Goal: Transaction & Acquisition: Purchase product/service

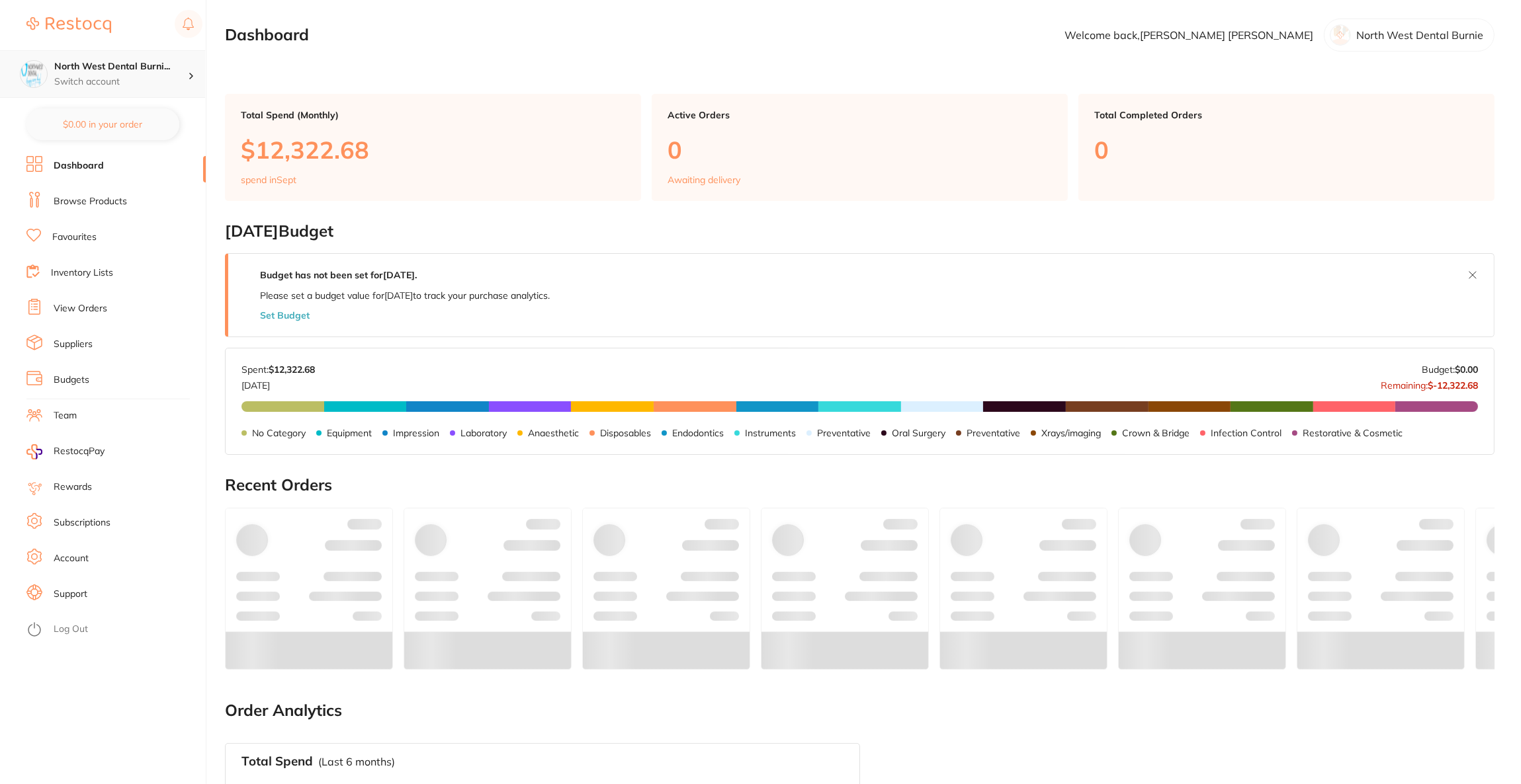
click at [99, 83] on p "Switch account" at bounding box center [121, 81] width 134 height 13
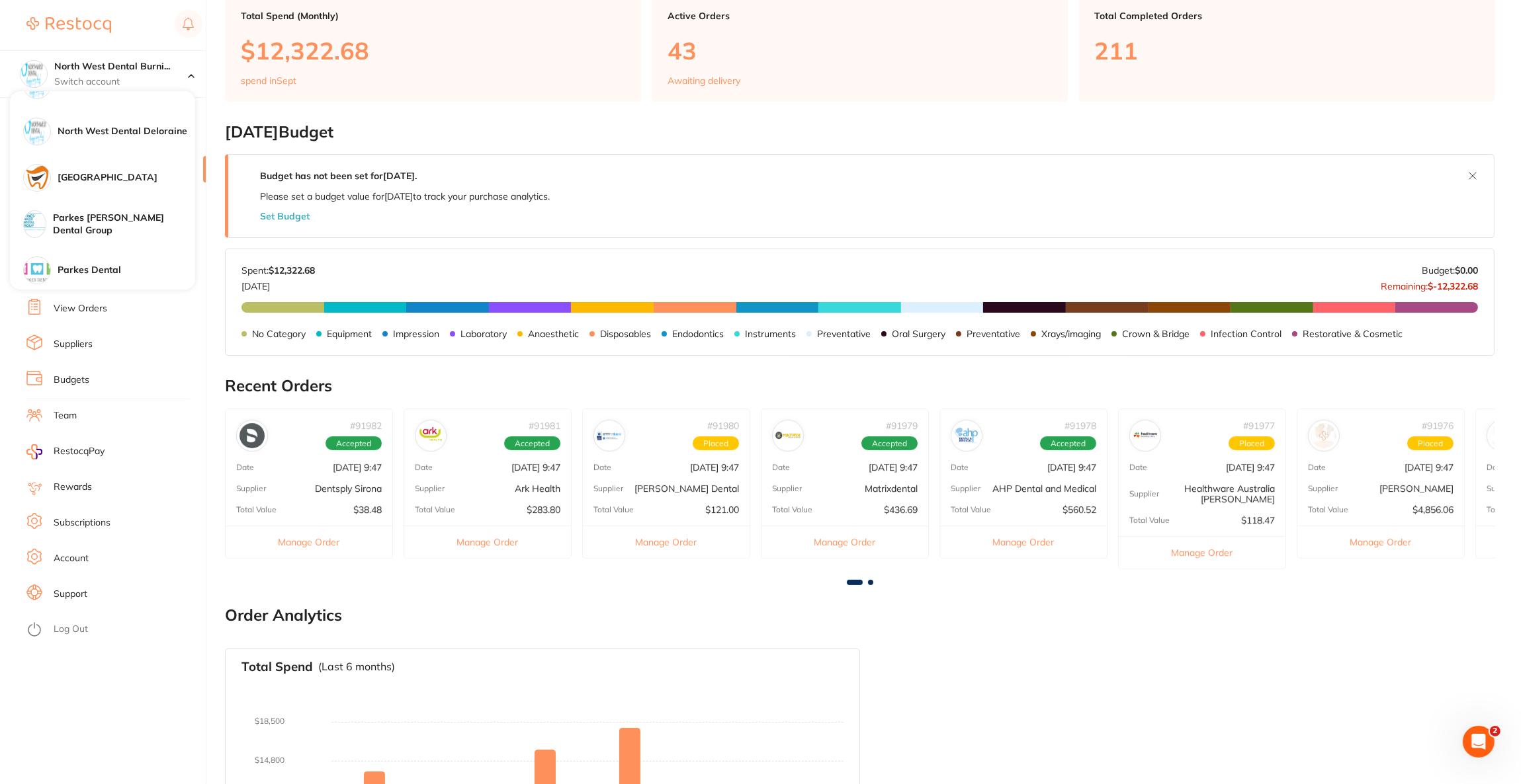
scroll to position [397, 0]
click at [114, 217] on div "Parkes Dental" at bounding box center [103, 226] width 186 height 46
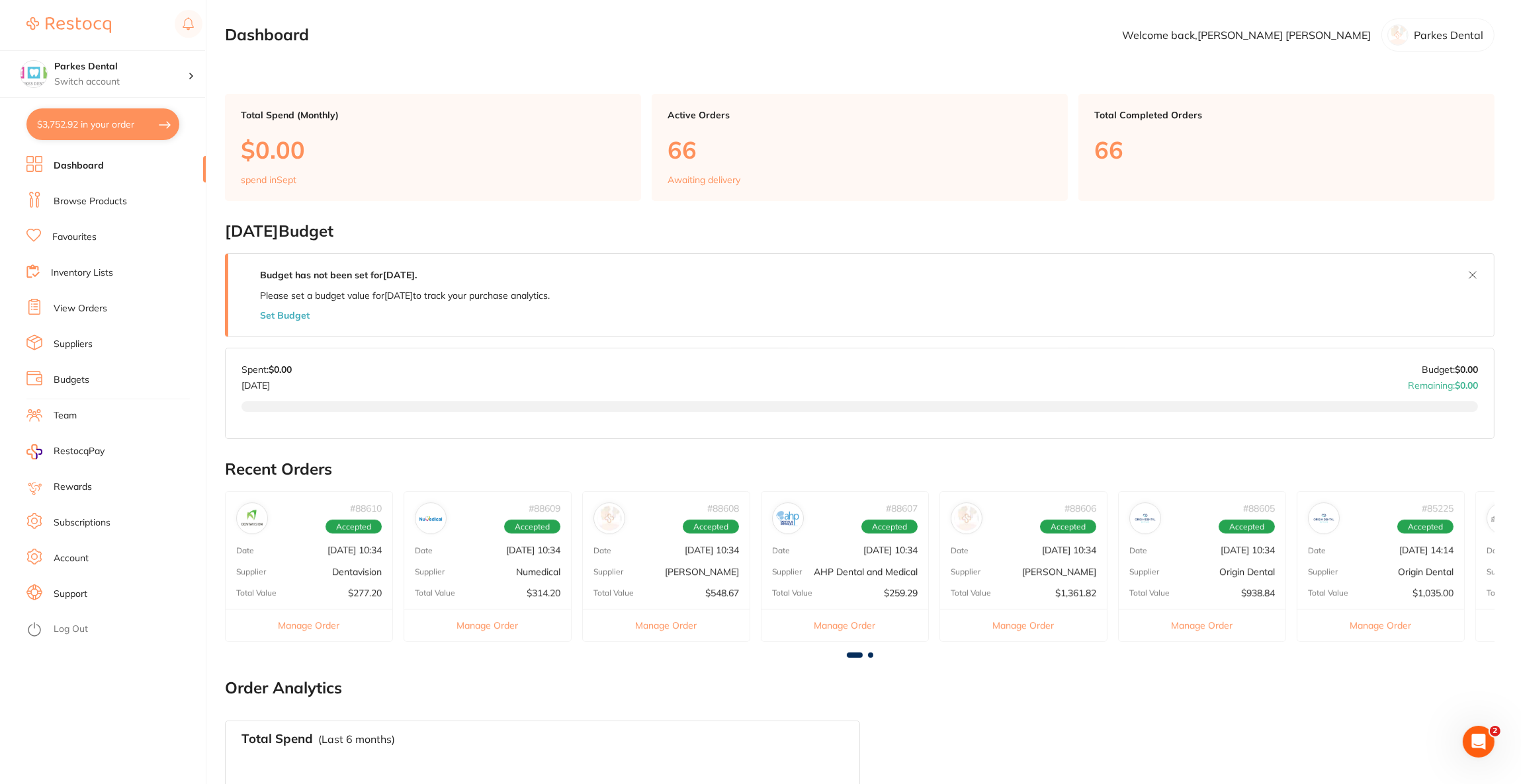
click at [120, 129] on button "$3,752.92 in your order" at bounding box center [103, 124] width 153 height 32
checkbox input "true"
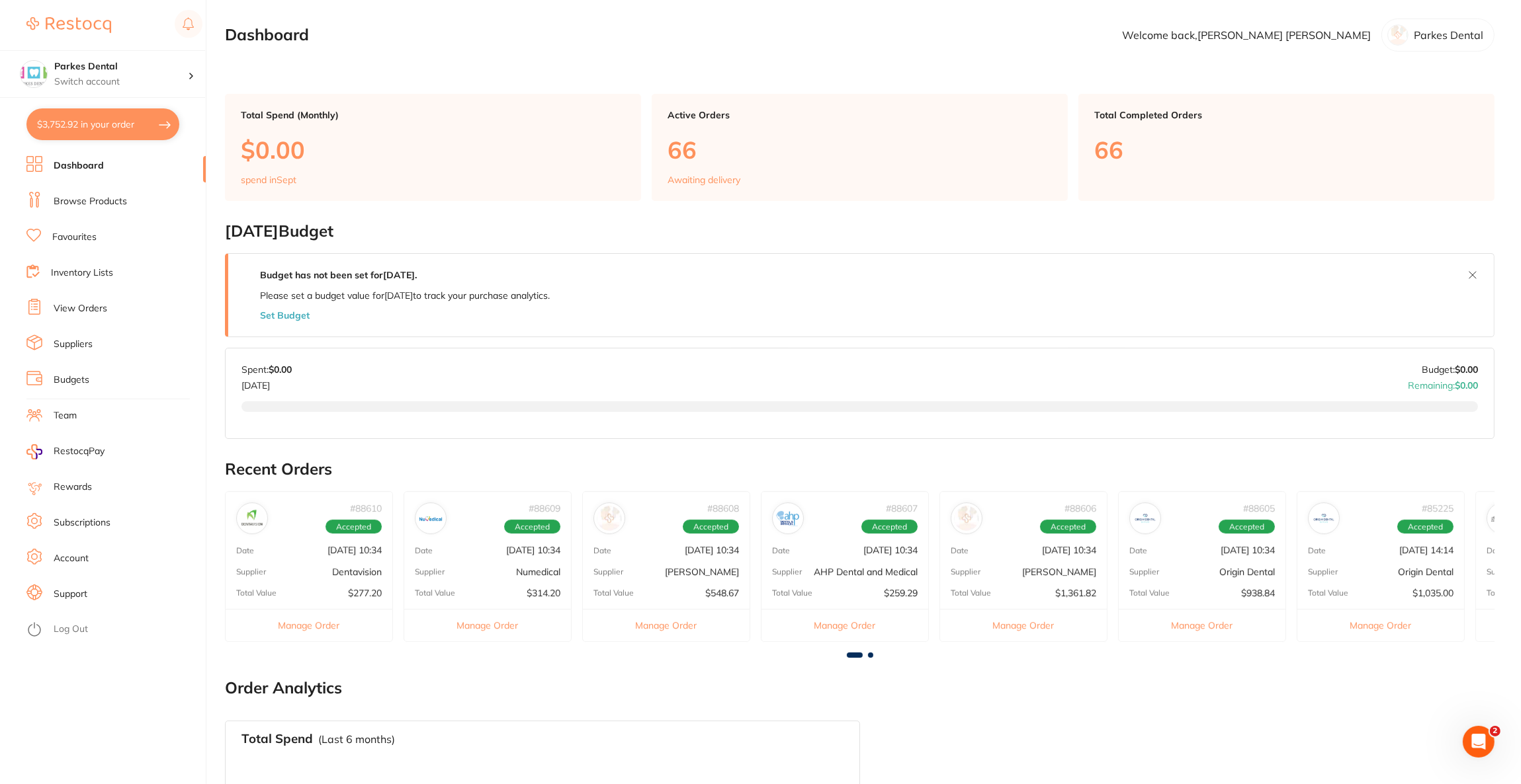
checkbox input "true"
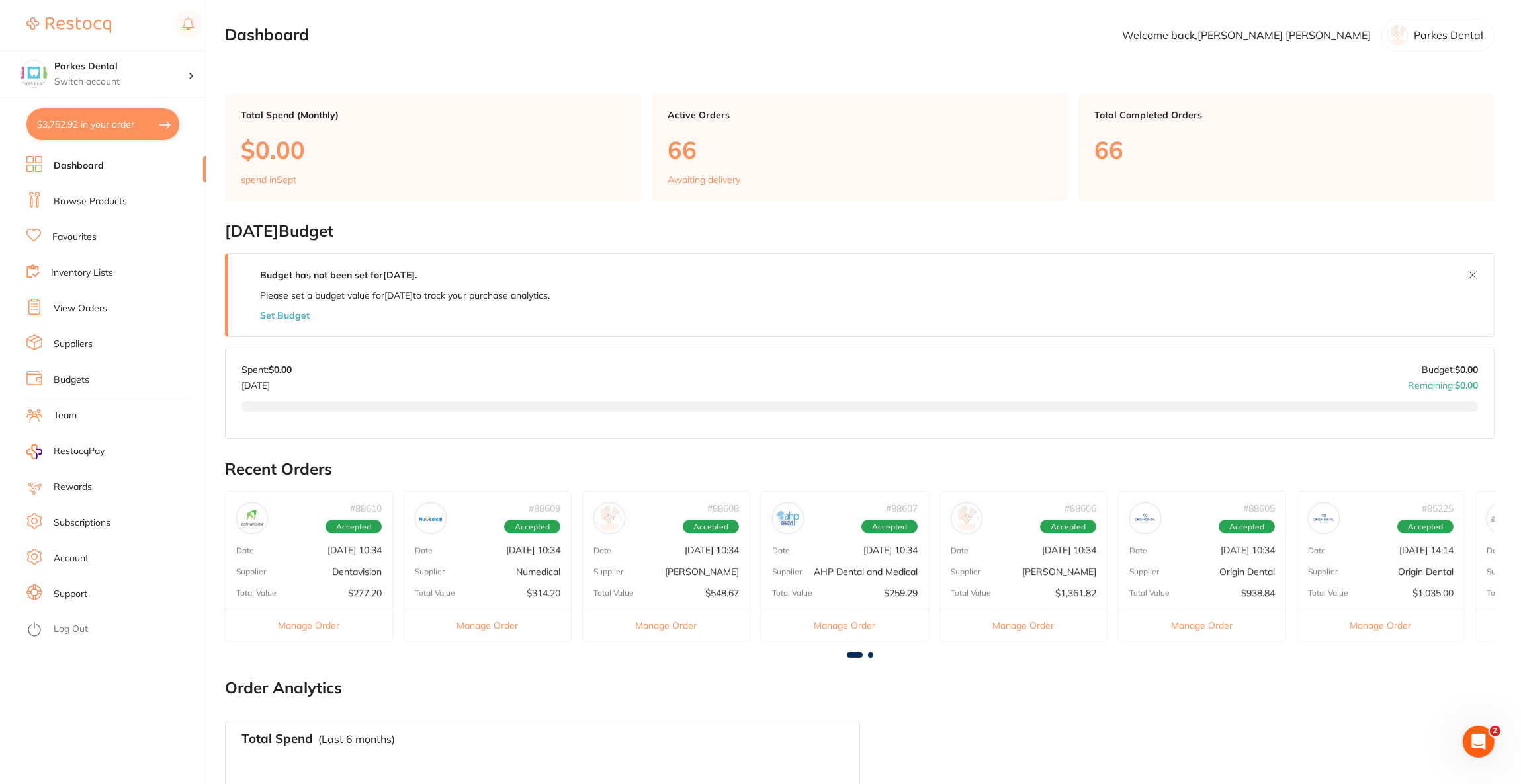
checkbox input "true"
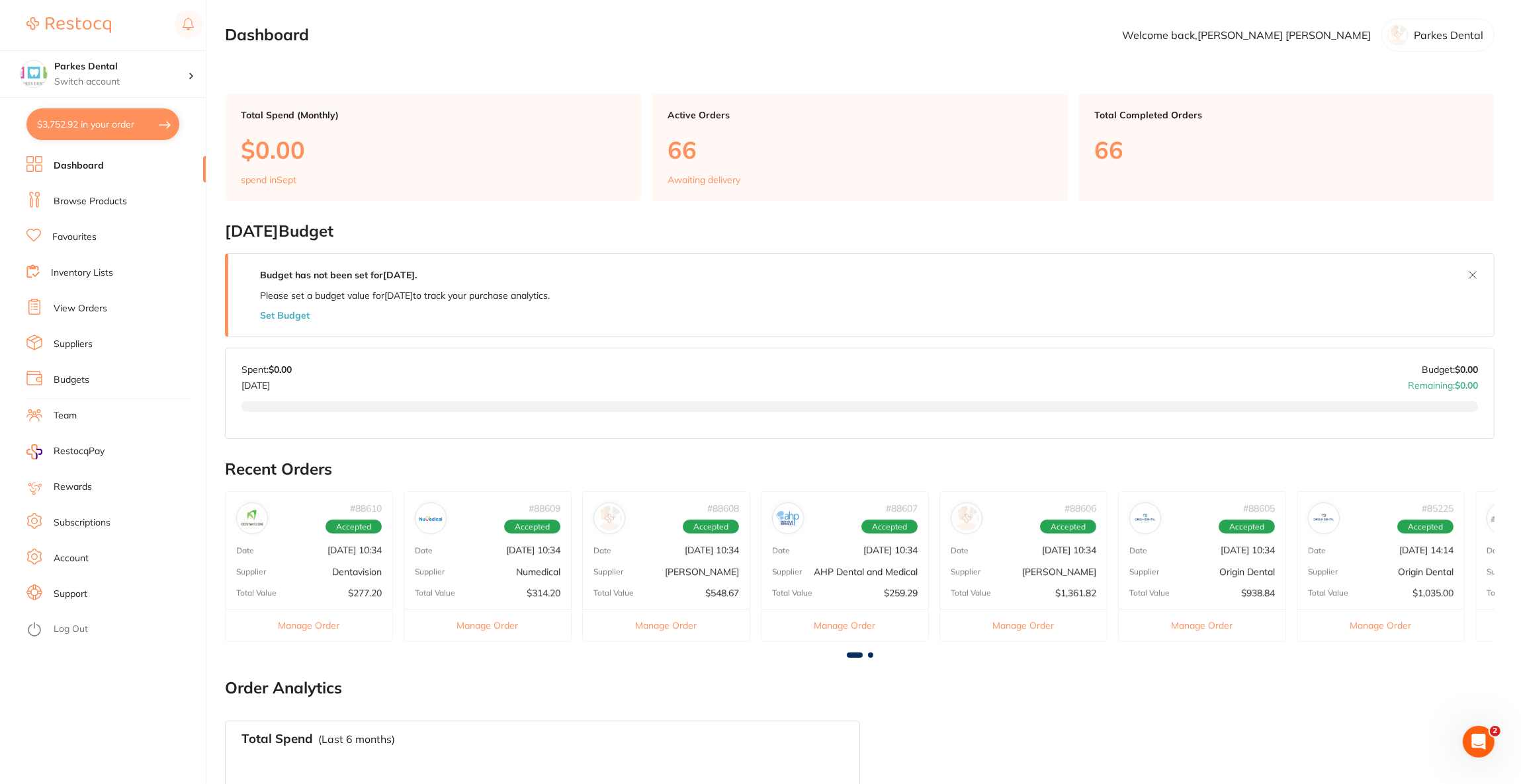
checkbox input "true"
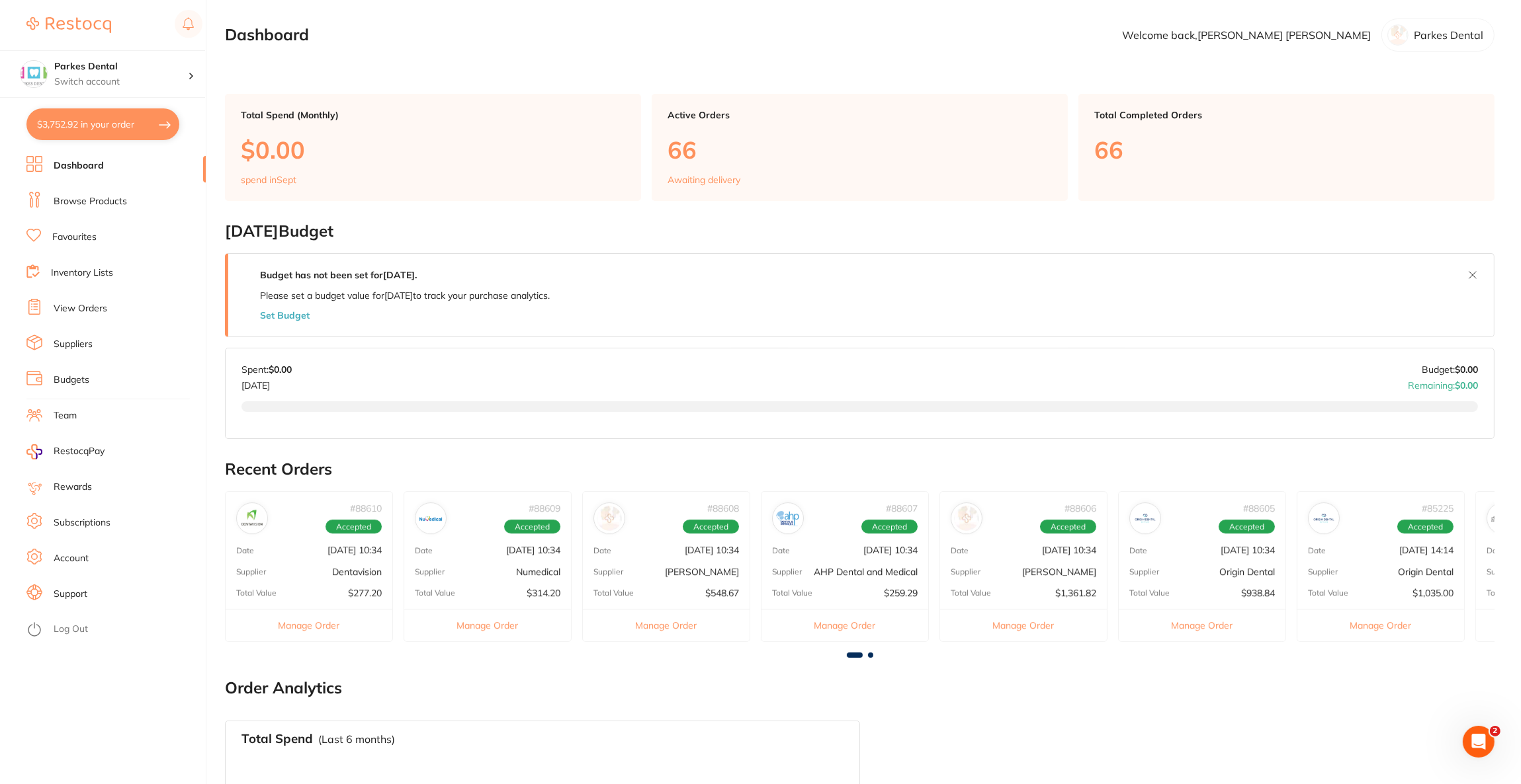
checkbox input "true"
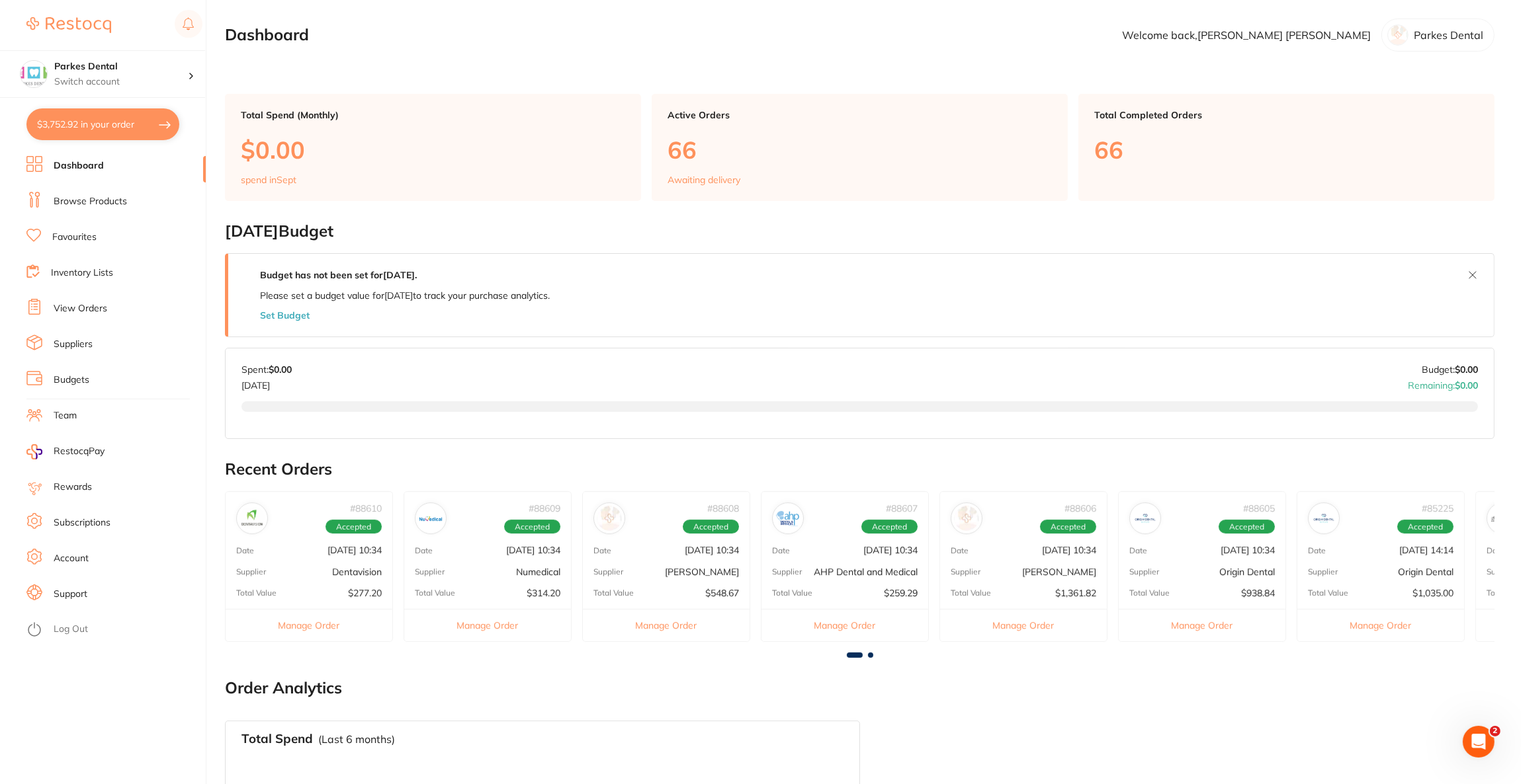
checkbox input "true"
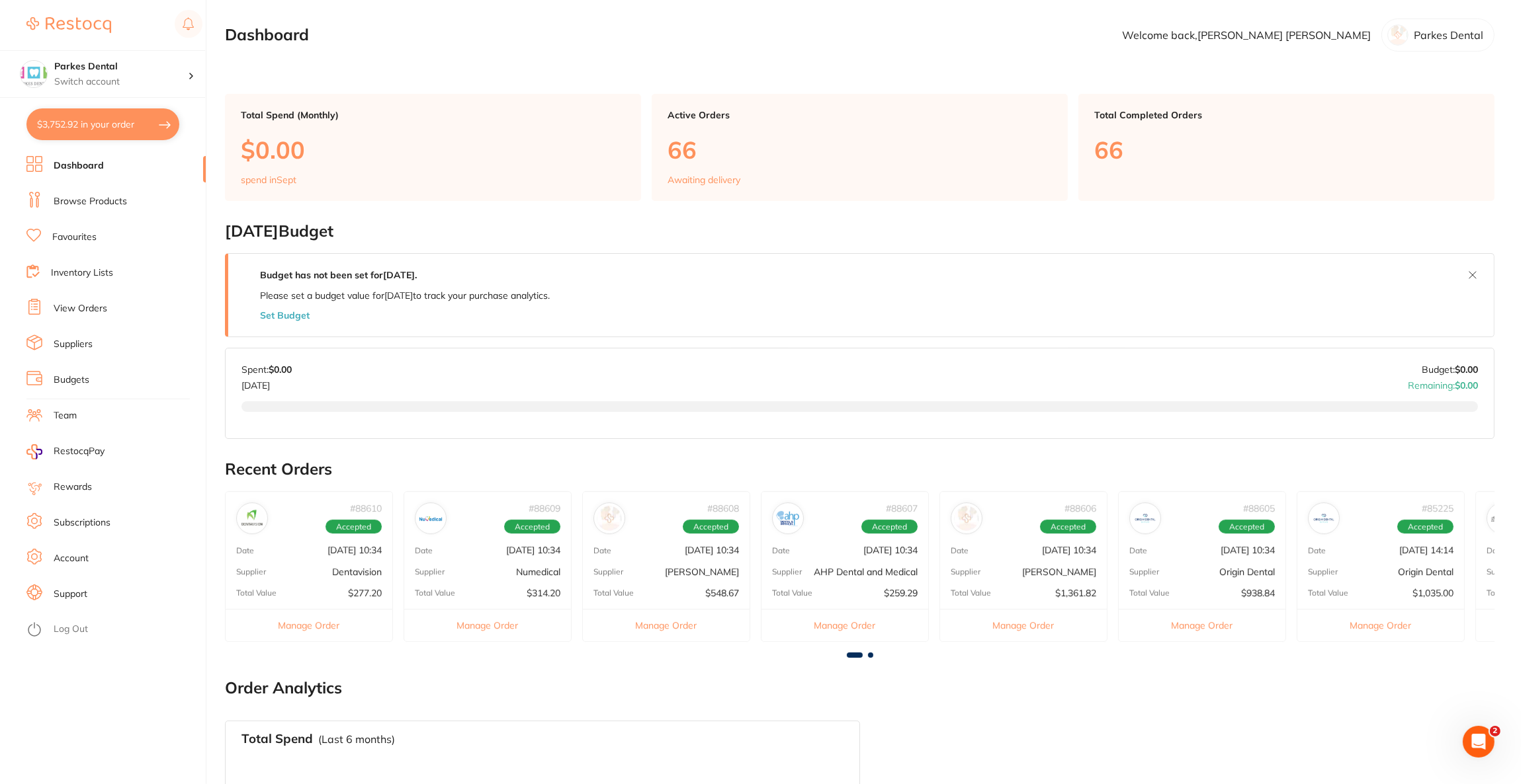
checkbox input "true"
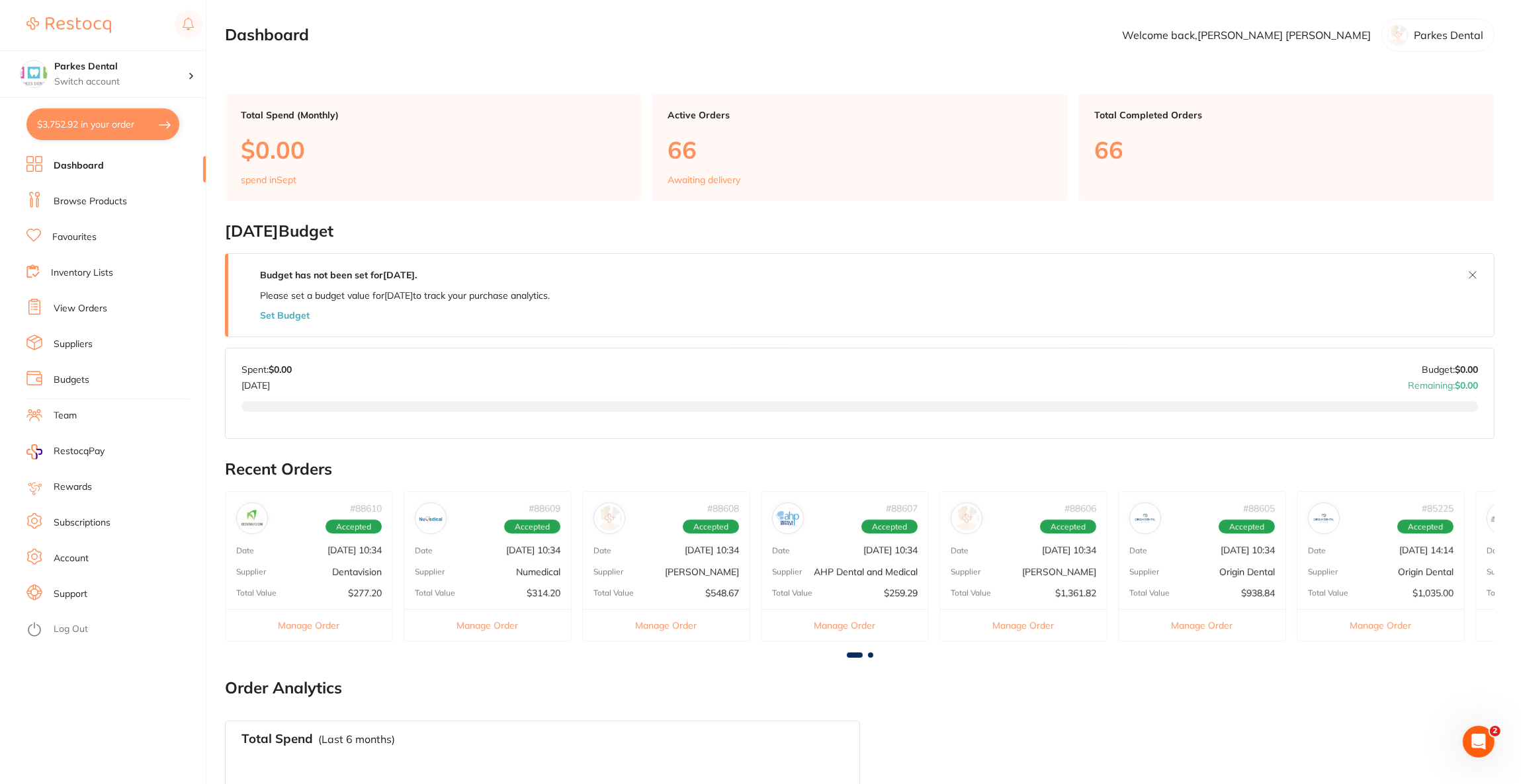
checkbox input "true"
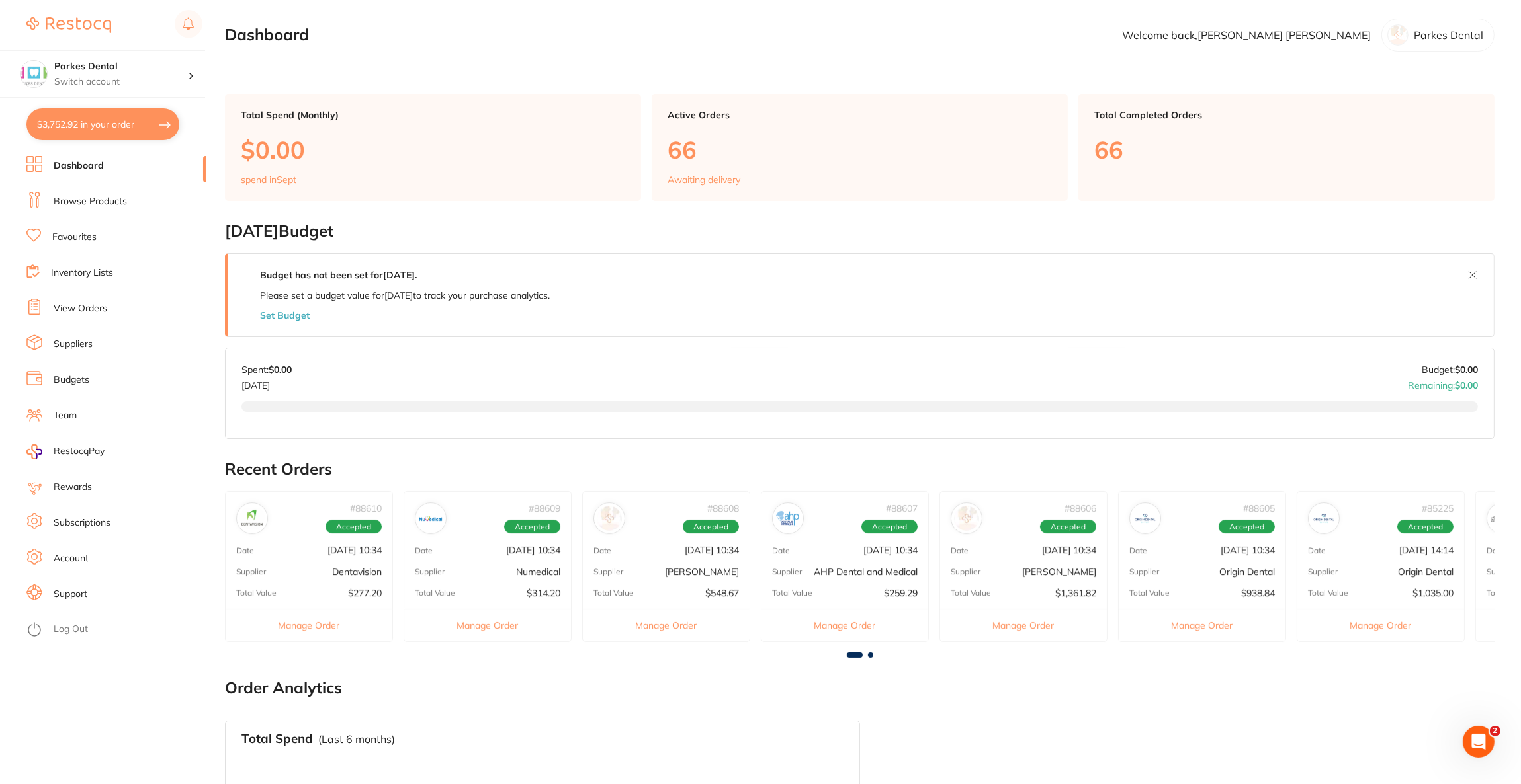
checkbox input "true"
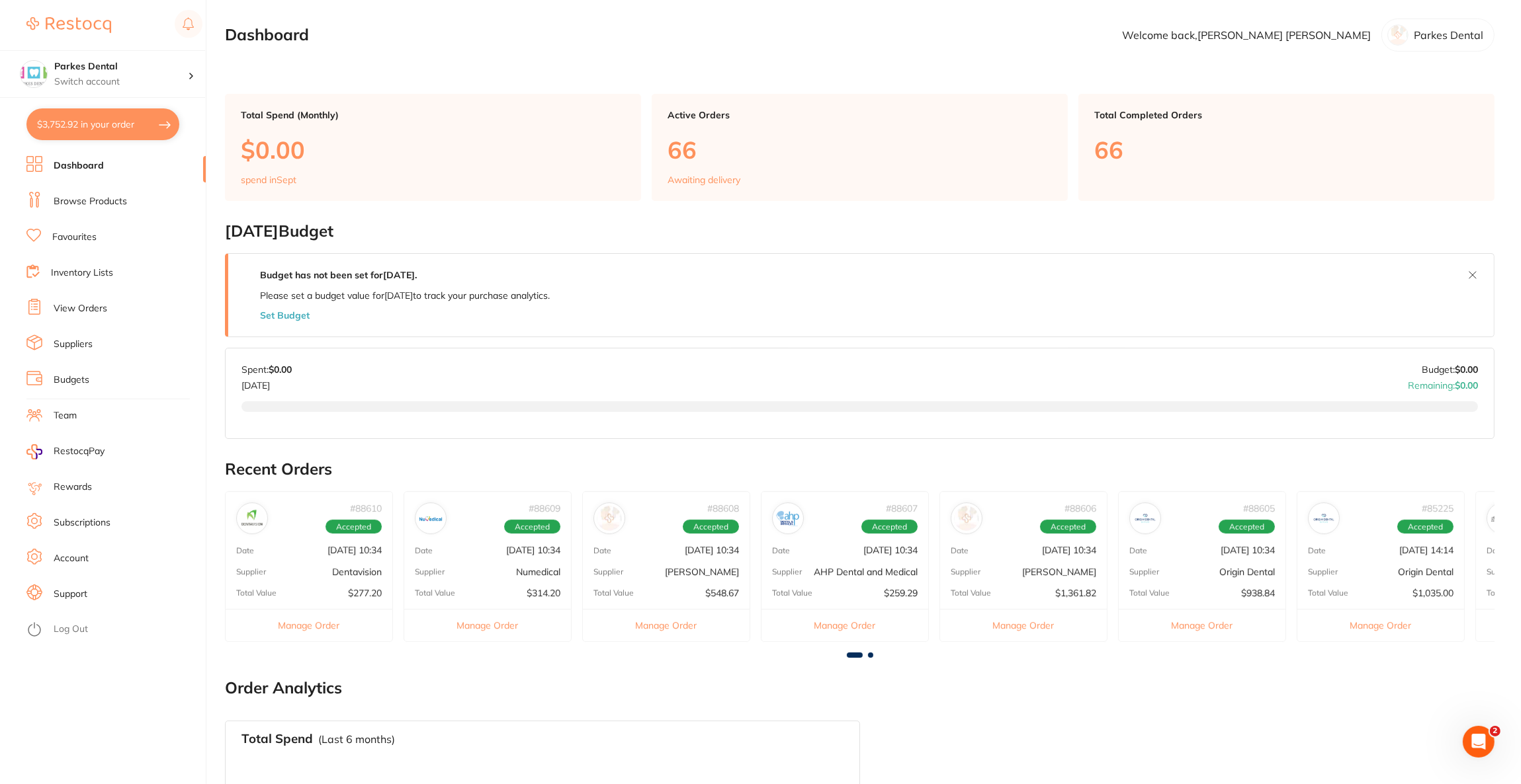
checkbox input "true"
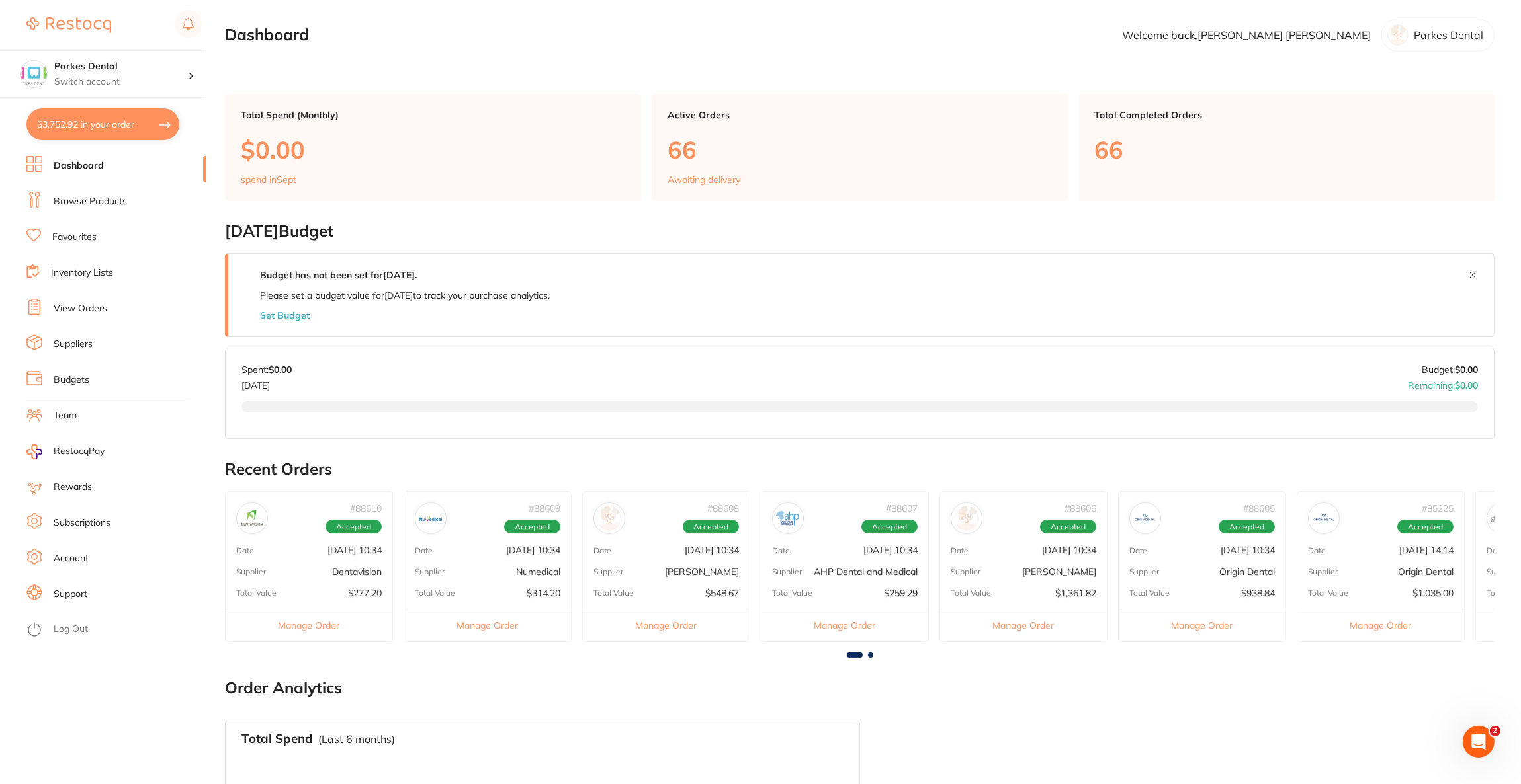
checkbox input "true"
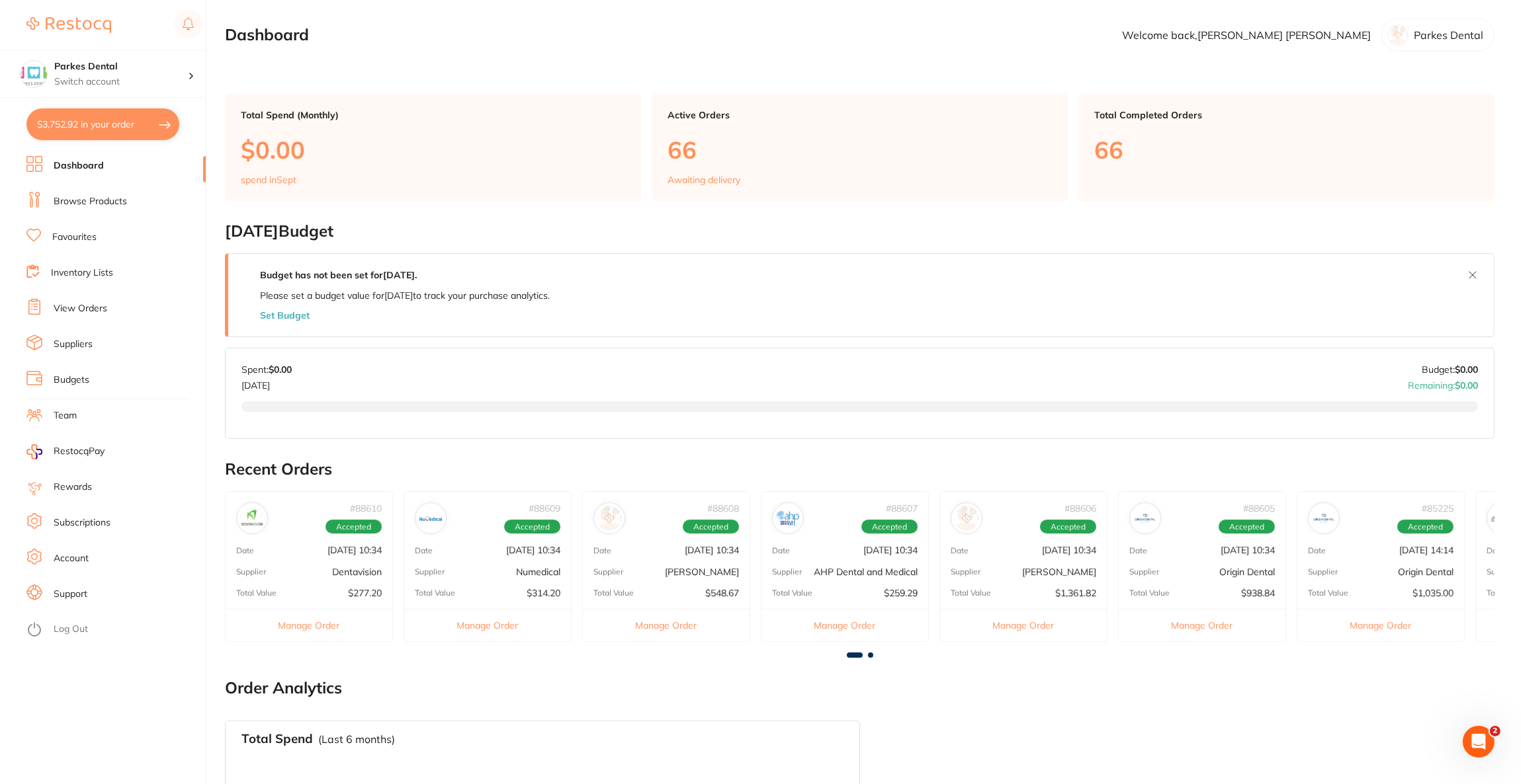
checkbox input "true"
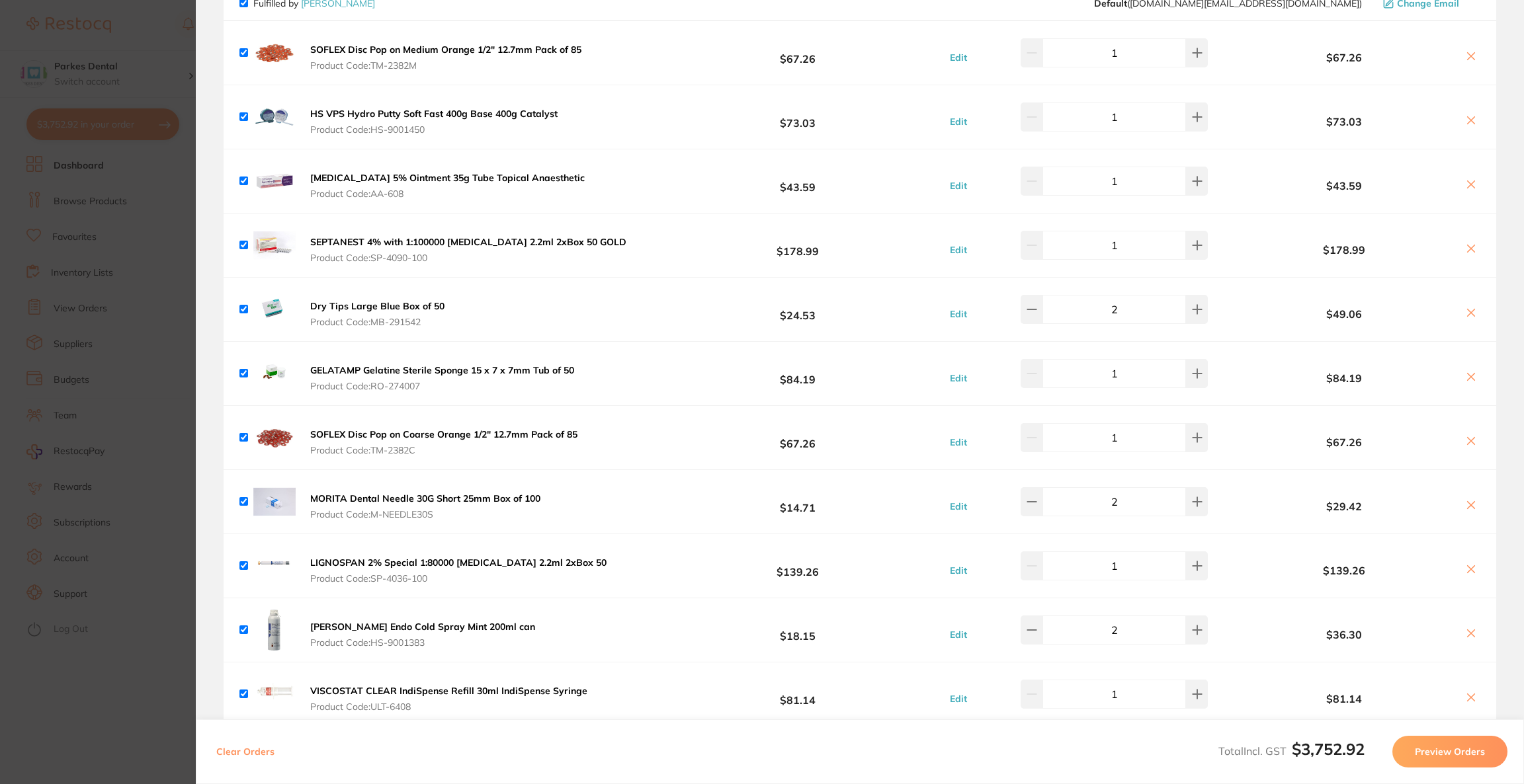
scroll to position [199, 0]
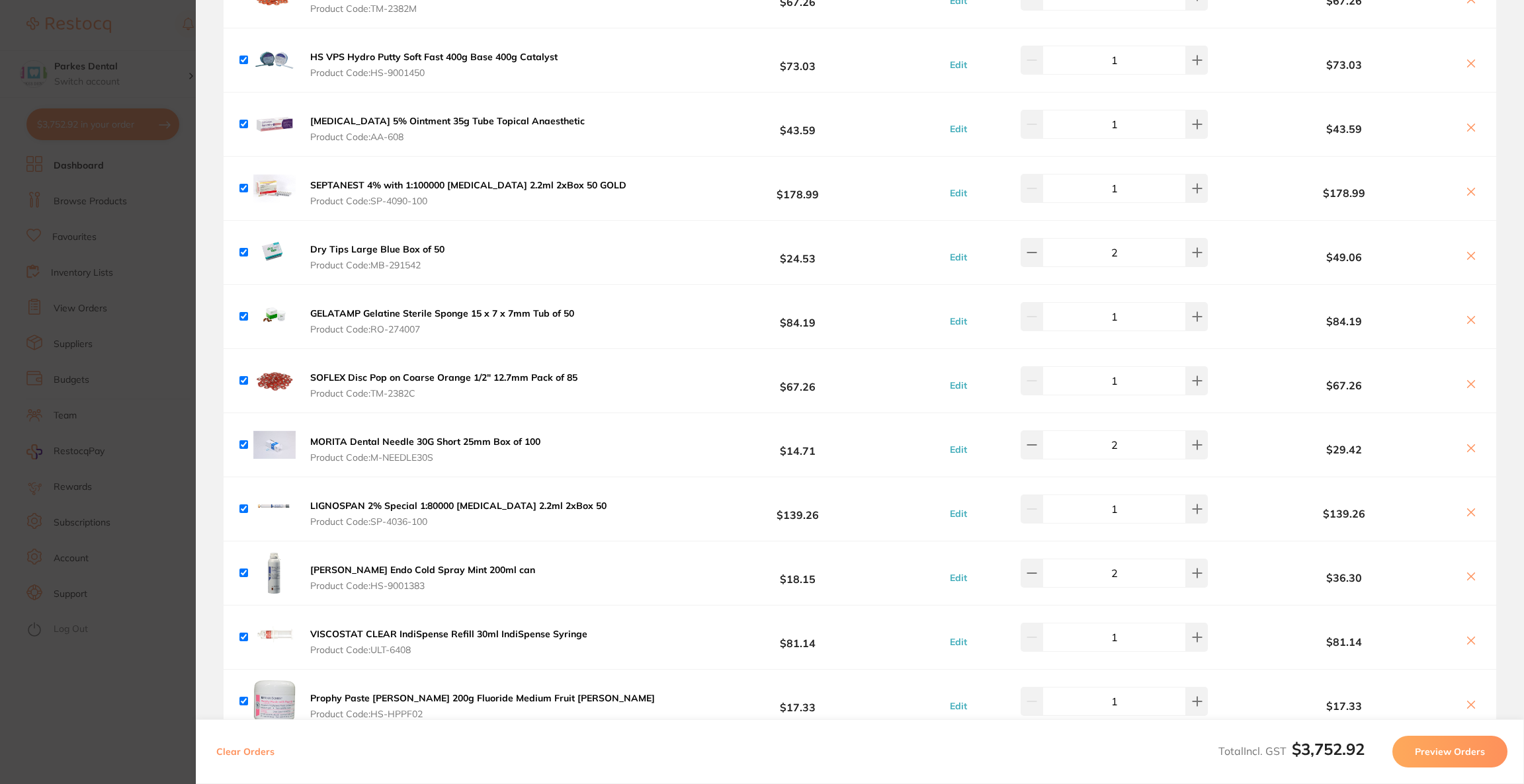
click at [1462, 447] on button at bounding box center [1472, 449] width 19 height 14
checkbox input "false"
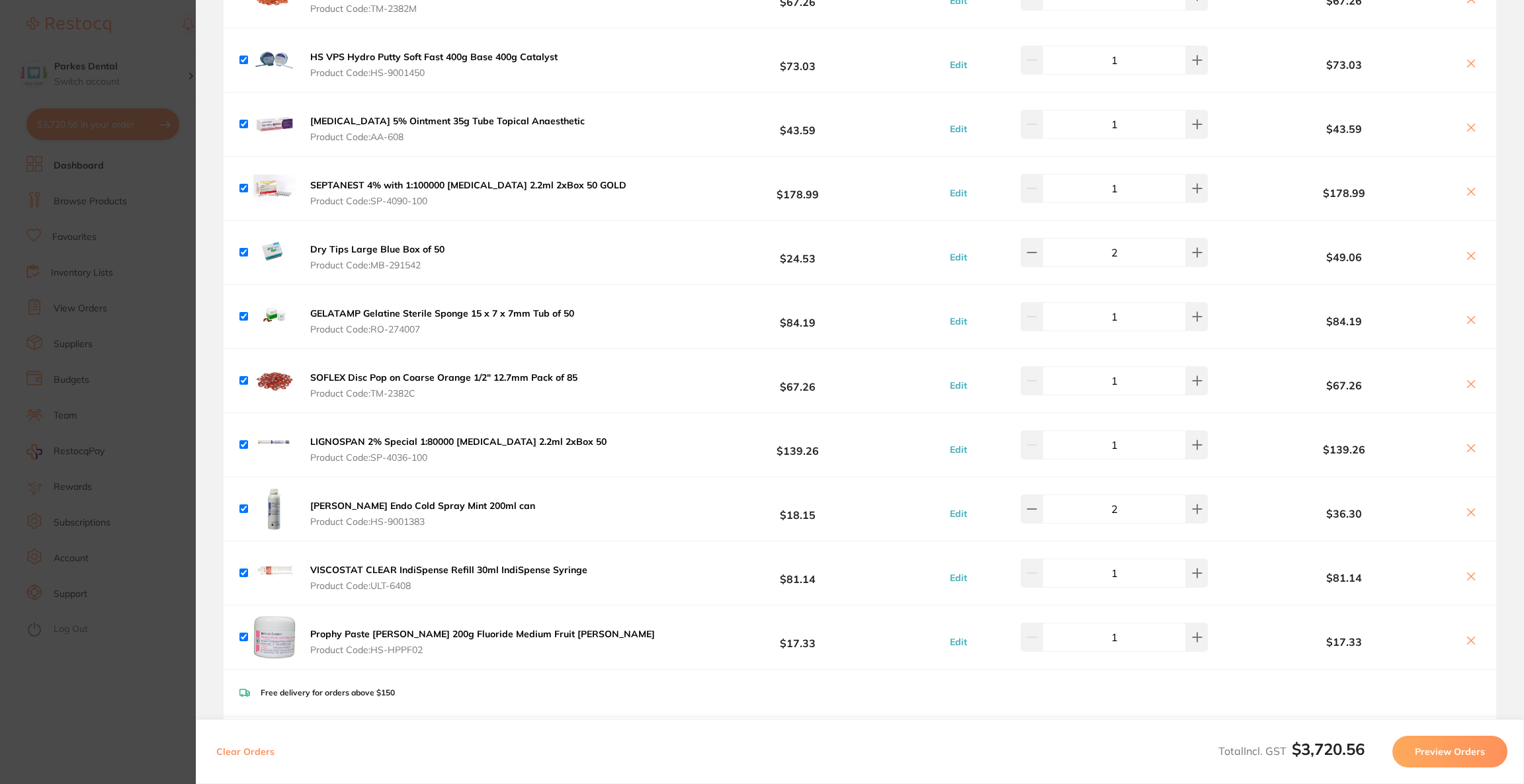
click at [105, 268] on section "Update RRP Set your pre negotiated price for this item. Item Agreed RRP (excl. …" at bounding box center [762, 392] width 1524 height 784
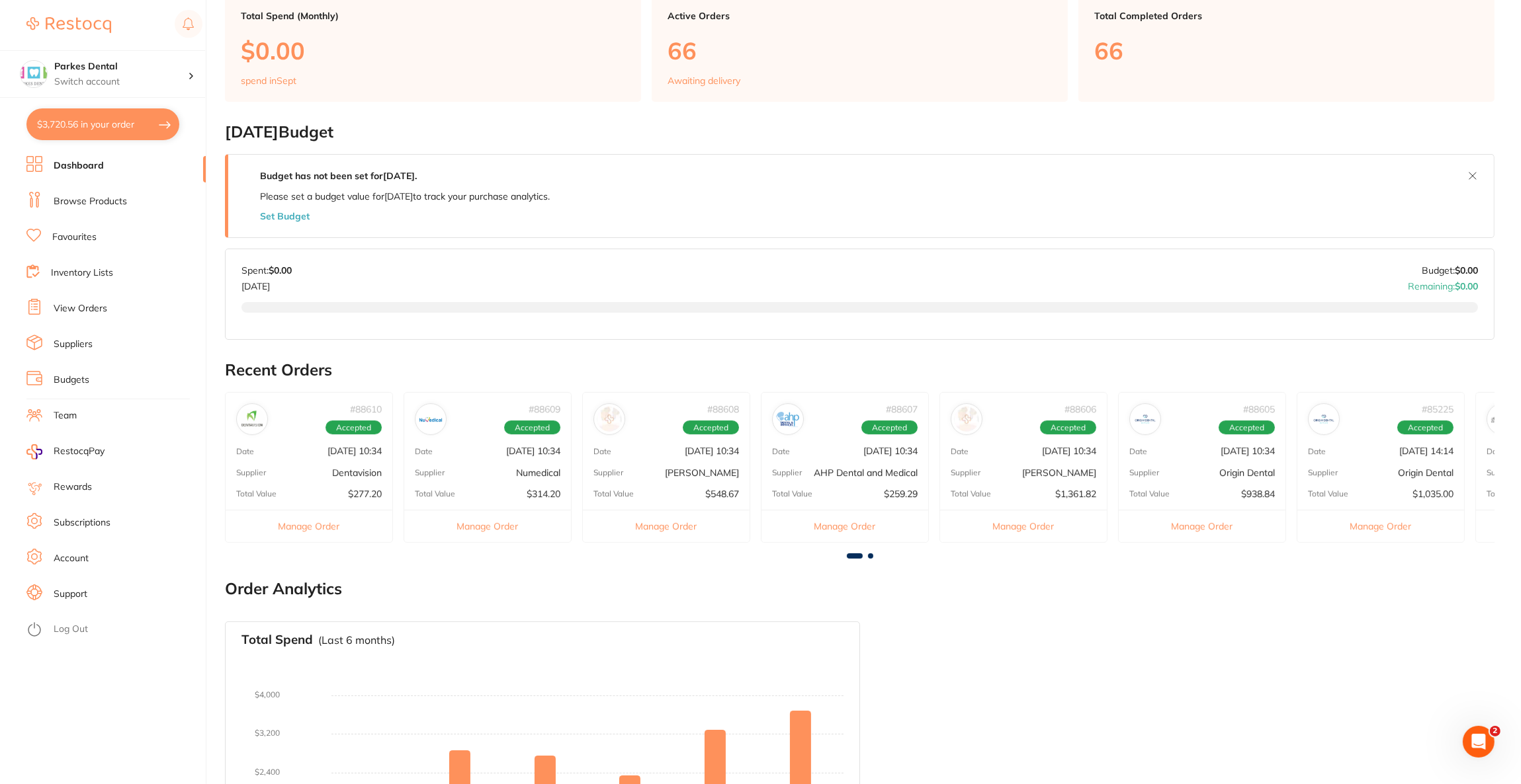
scroll to position [0, 0]
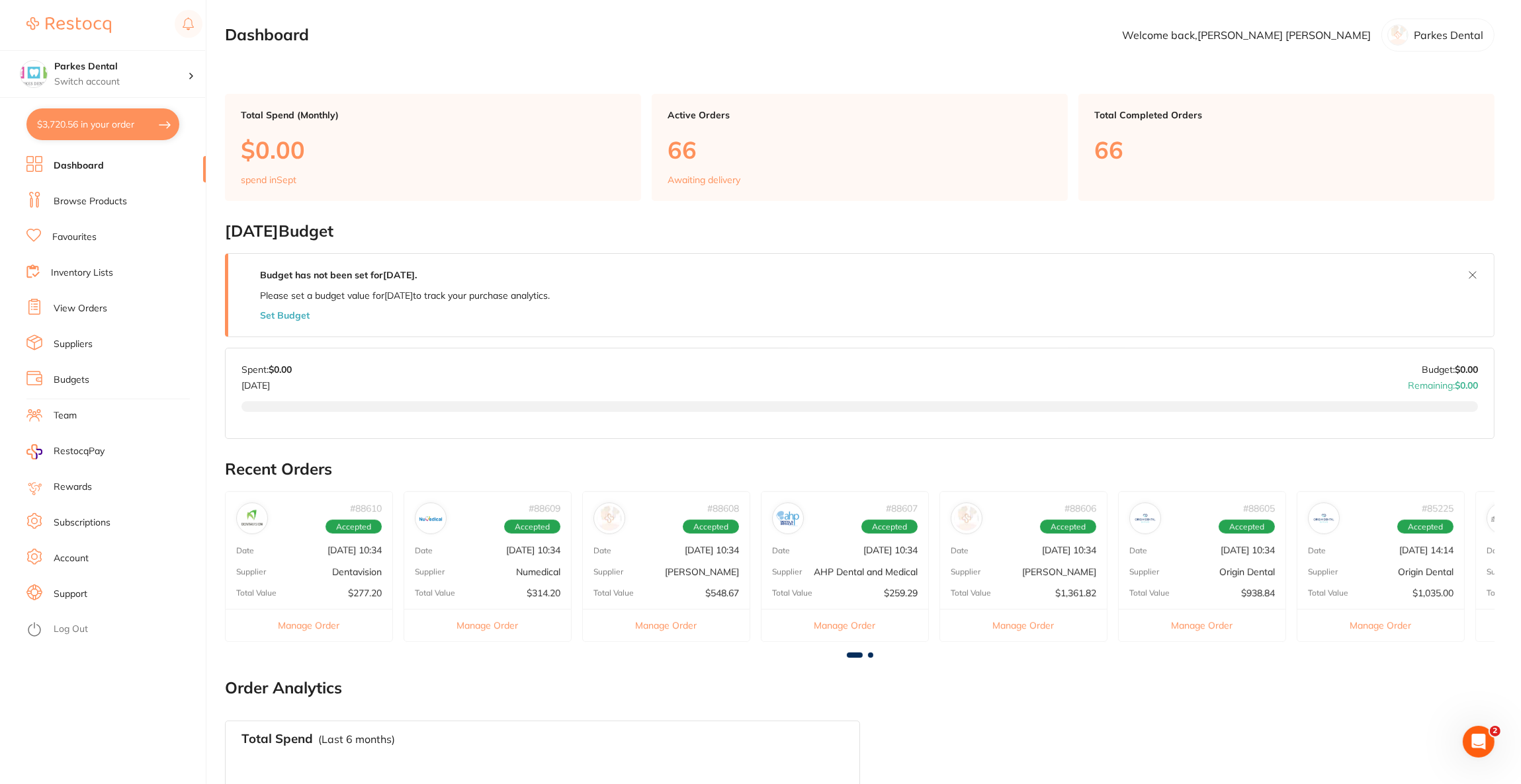
drag, startPoint x: 58, startPoint y: 211, endPoint x: 74, endPoint y: 200, distance: 19.4
click at [74, 200] on link "Browse Products" at bounding box center [90, 201] width 74 height 13
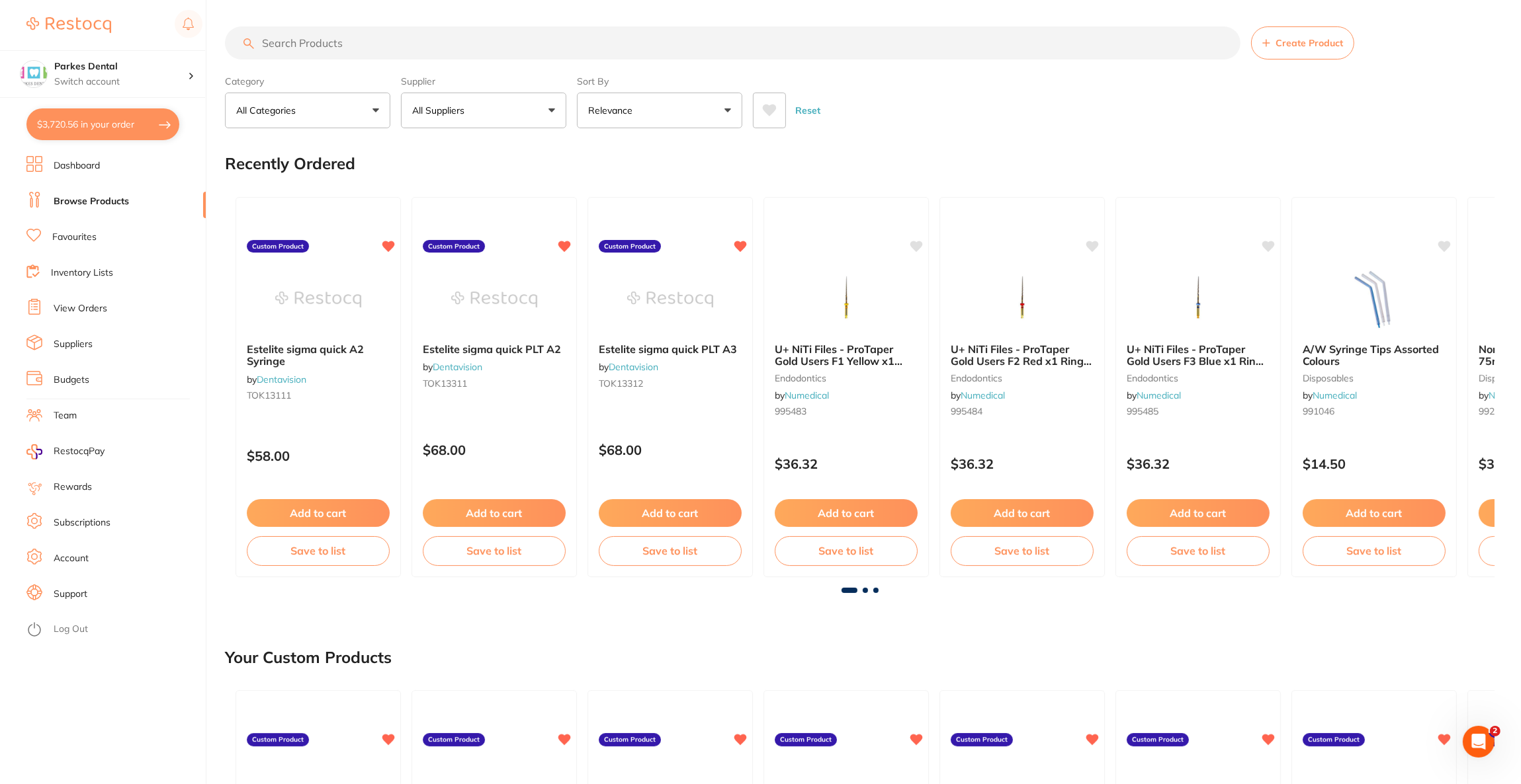
click at [387, 44] on input "search" at bounding box center [732, 43] width 1015 height 33
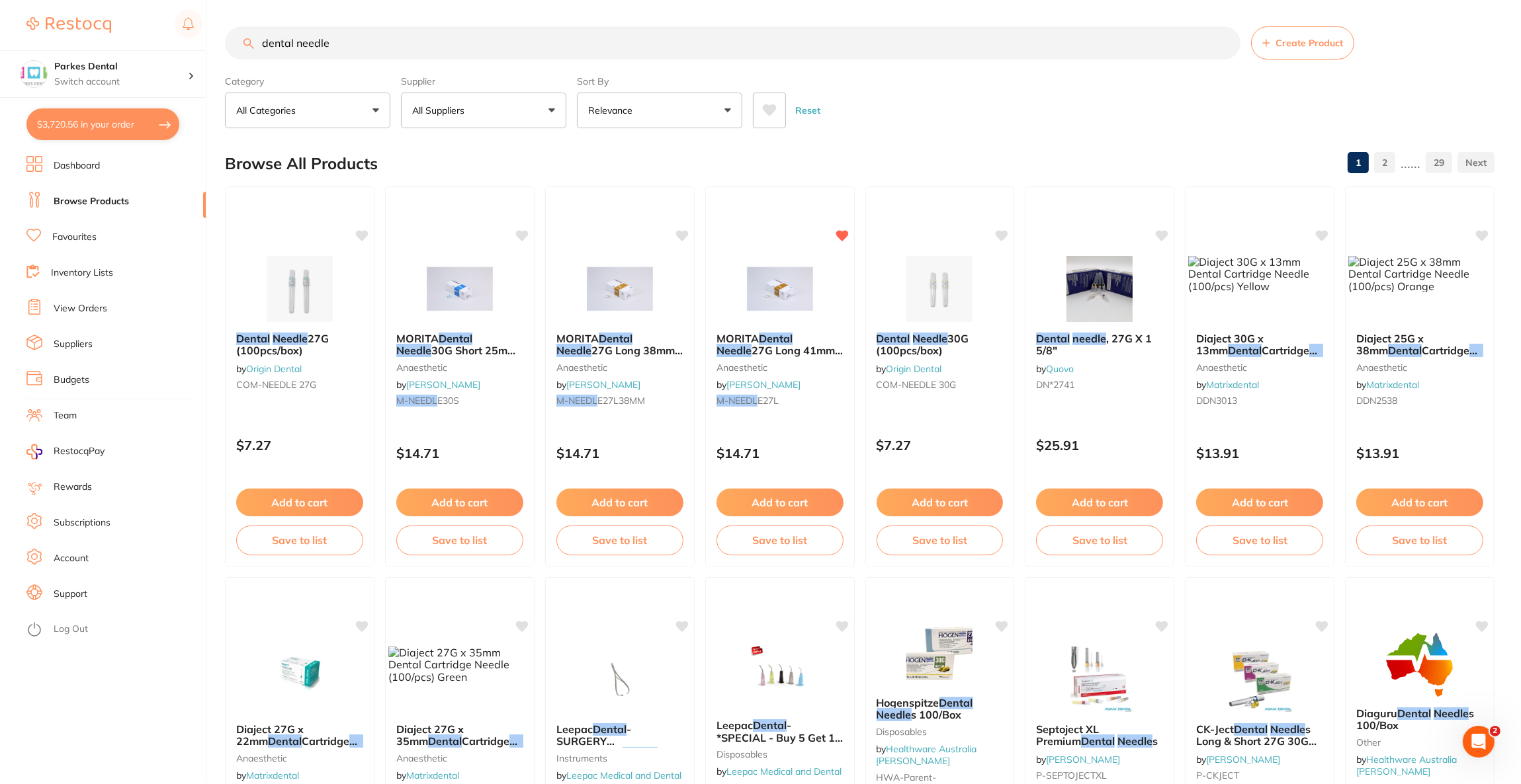
type input "dental needle"
click at [518, 100] on button "All Suppliers" at bounding box center [483, 110] width 165 height 36
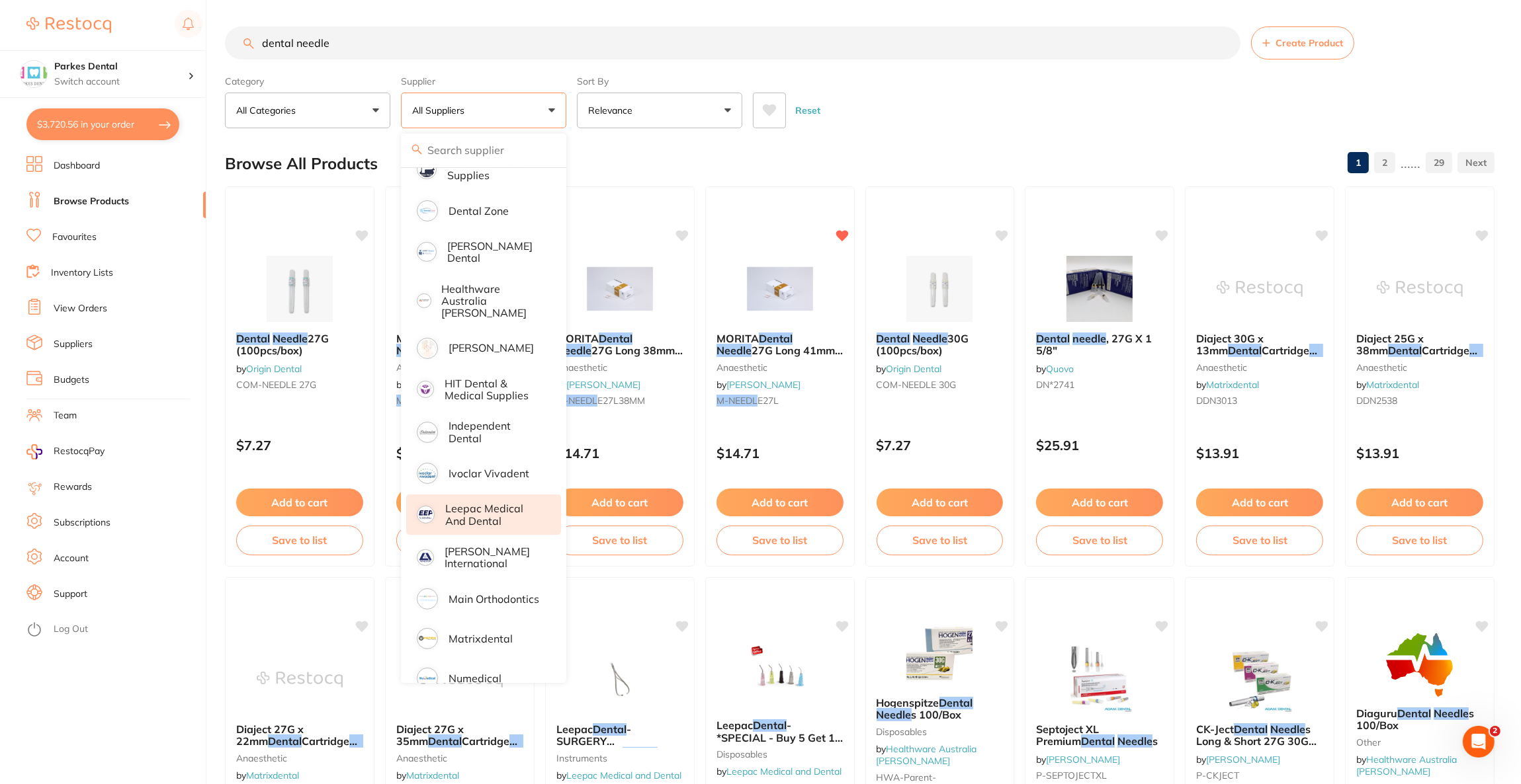
scroll to position [595, 0]
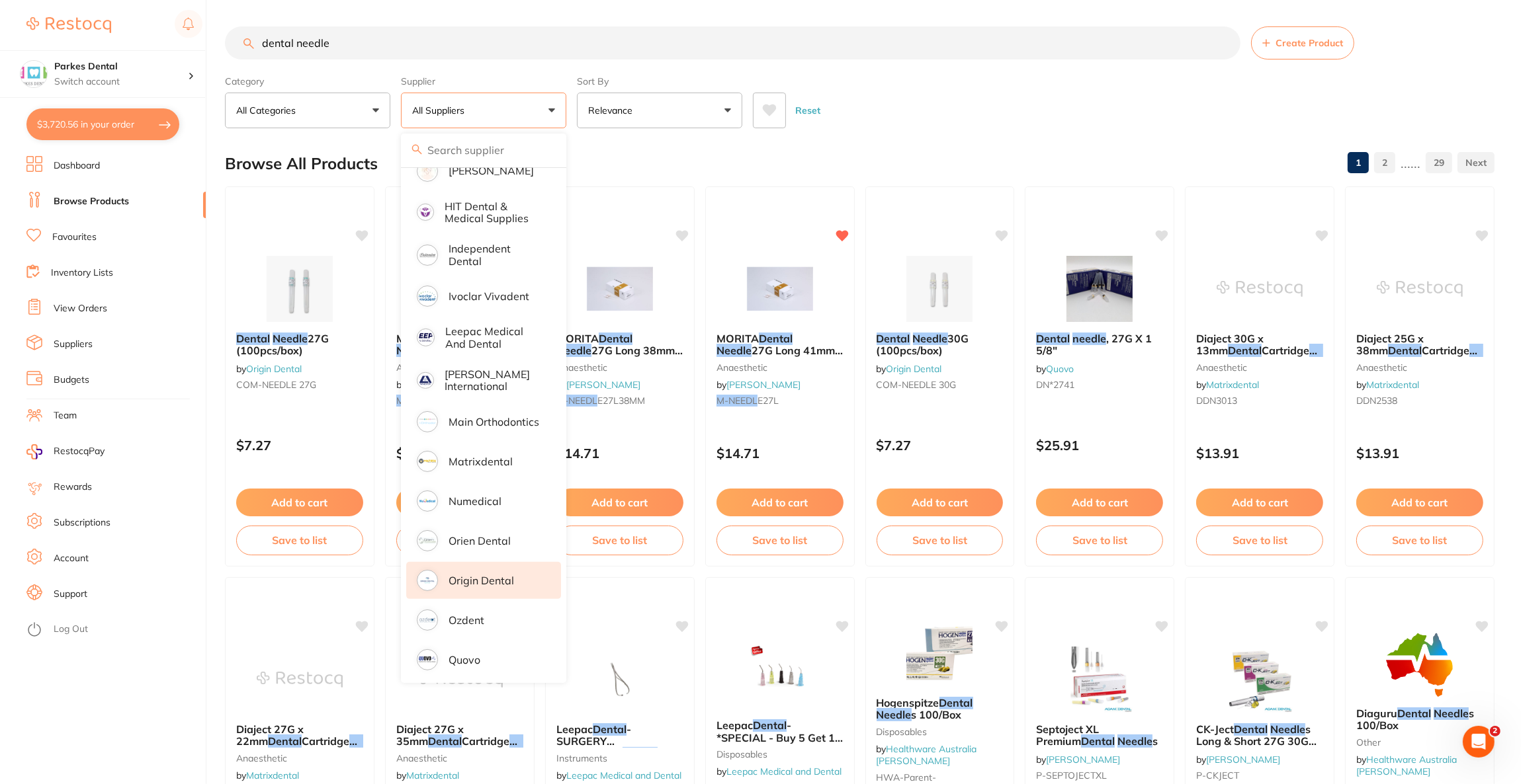
click at [510, 574] on p "Origin Dental" at bounding box center [481, 580] width 66 height 12
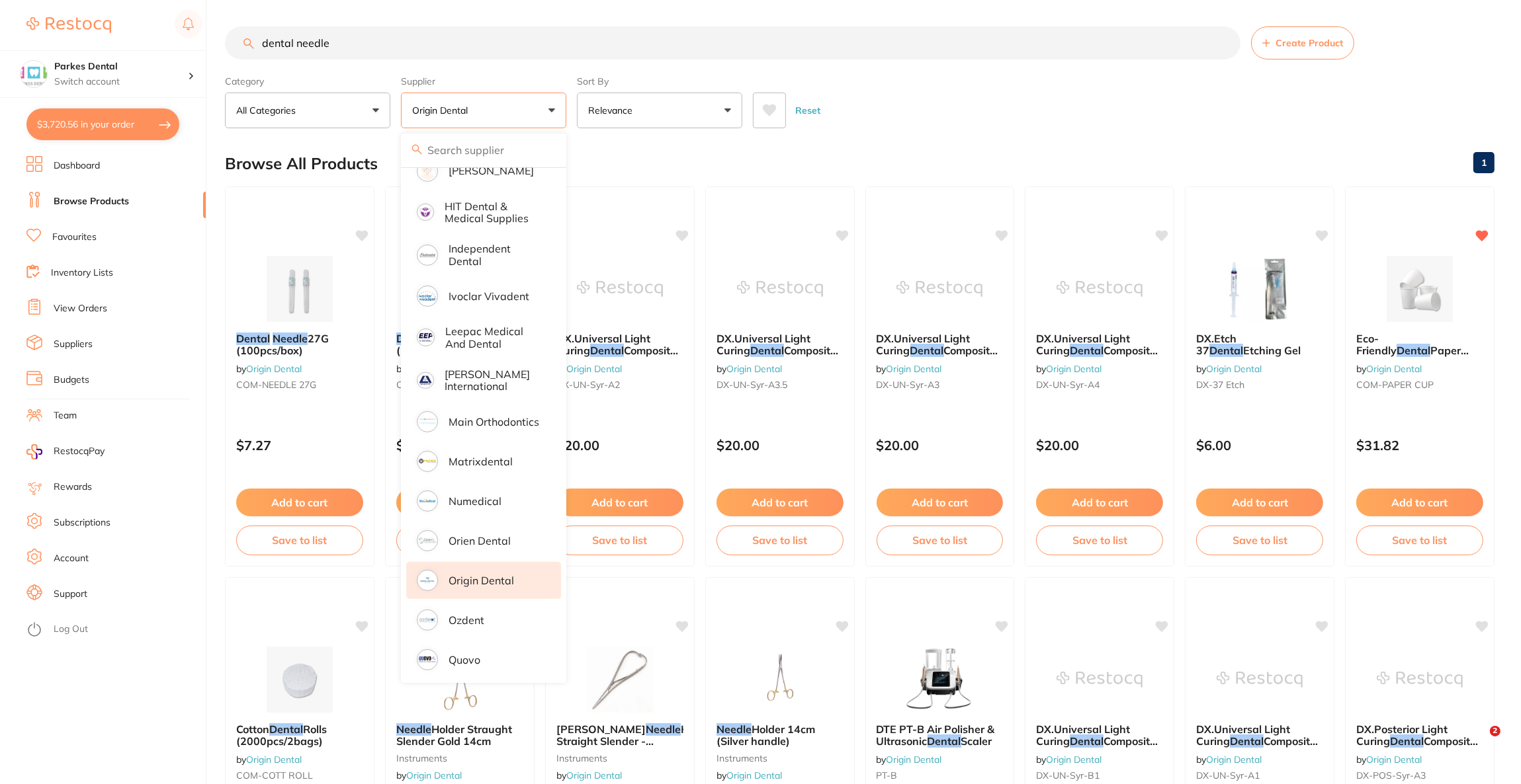
click at [1054, 98] on div "Reset" at bounding box center [1119, 105] width 731 height 46
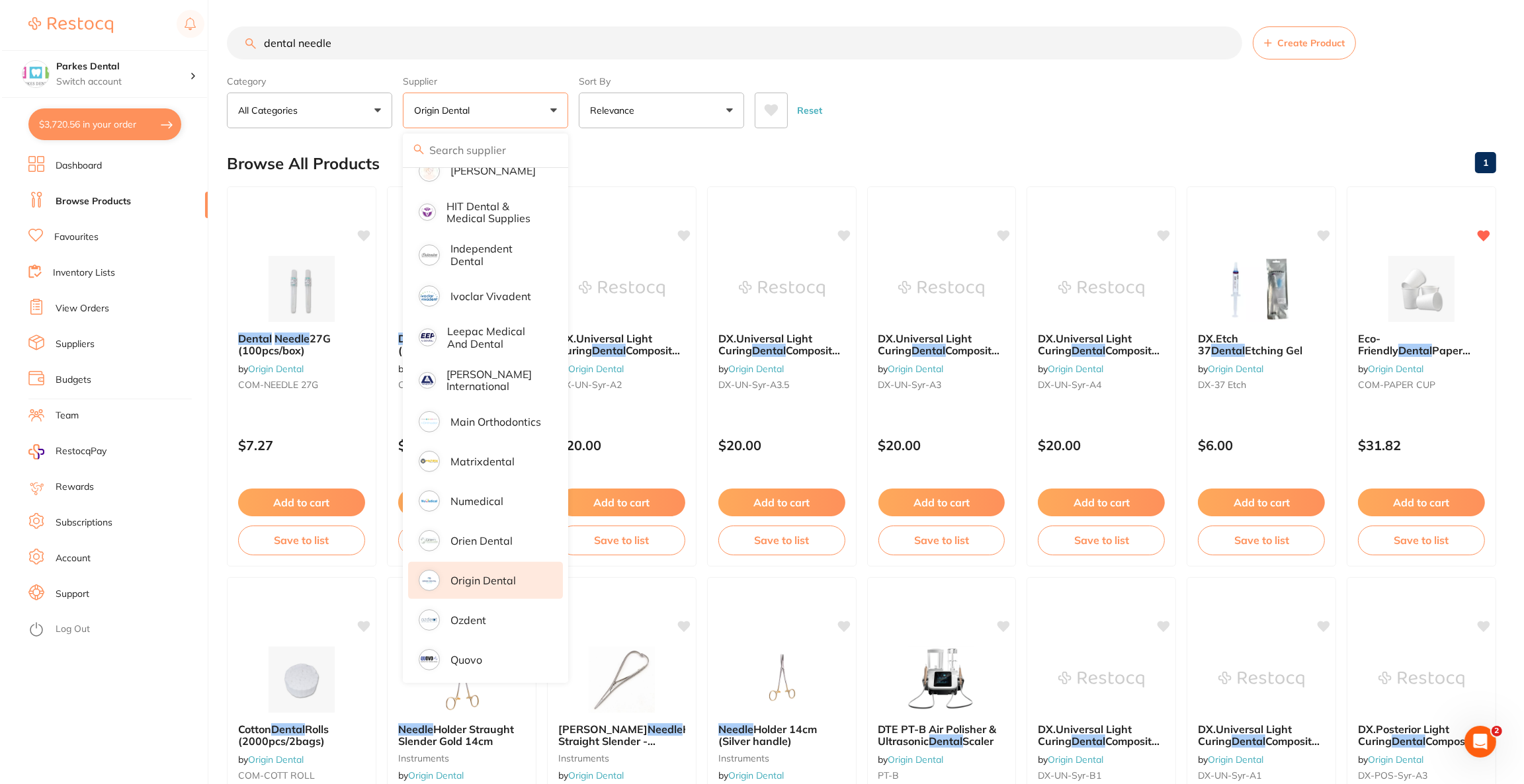
scroll to position [0, 0]
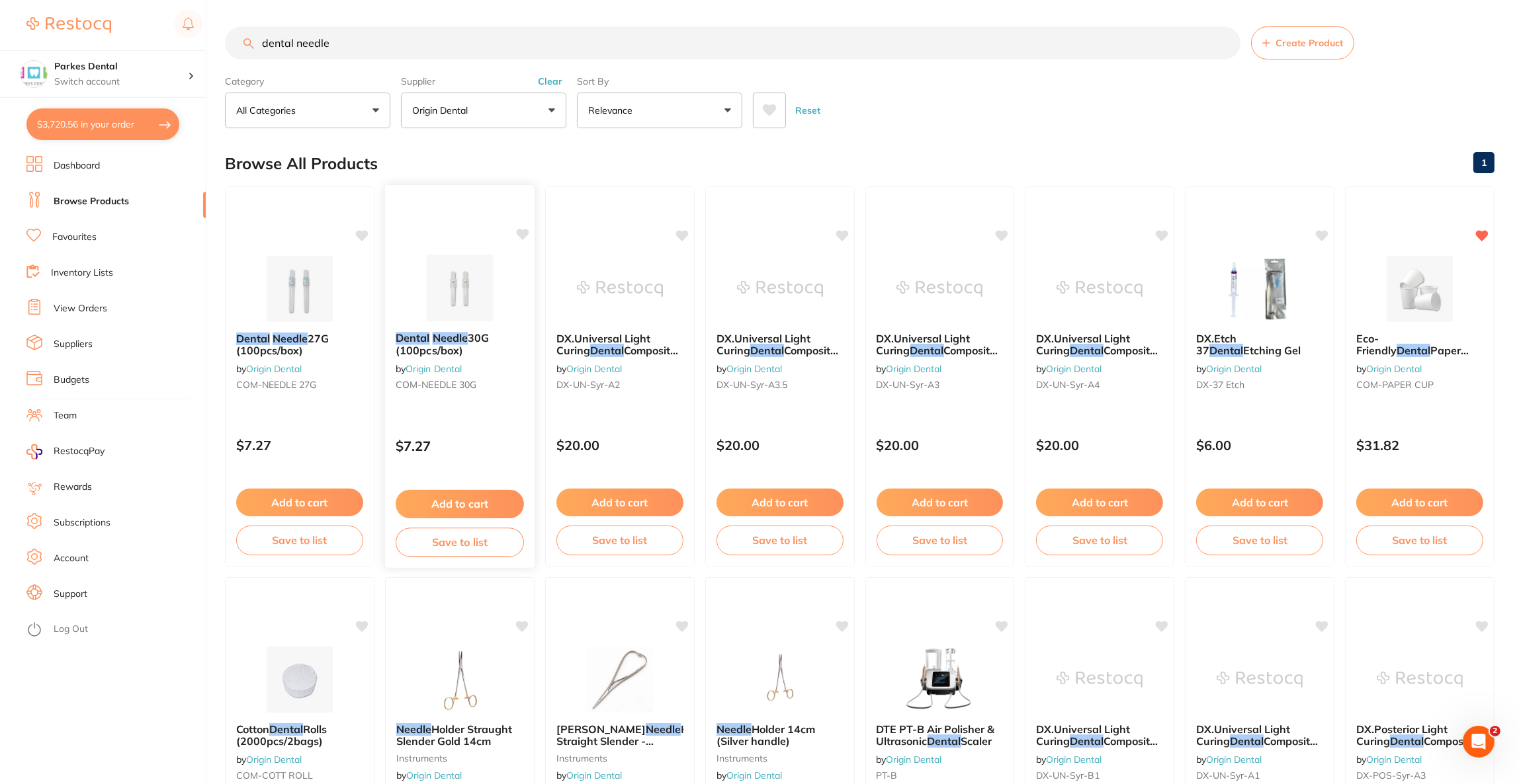
click at [426, 284] on img at bounding box center [460, 287] width 87 height 67
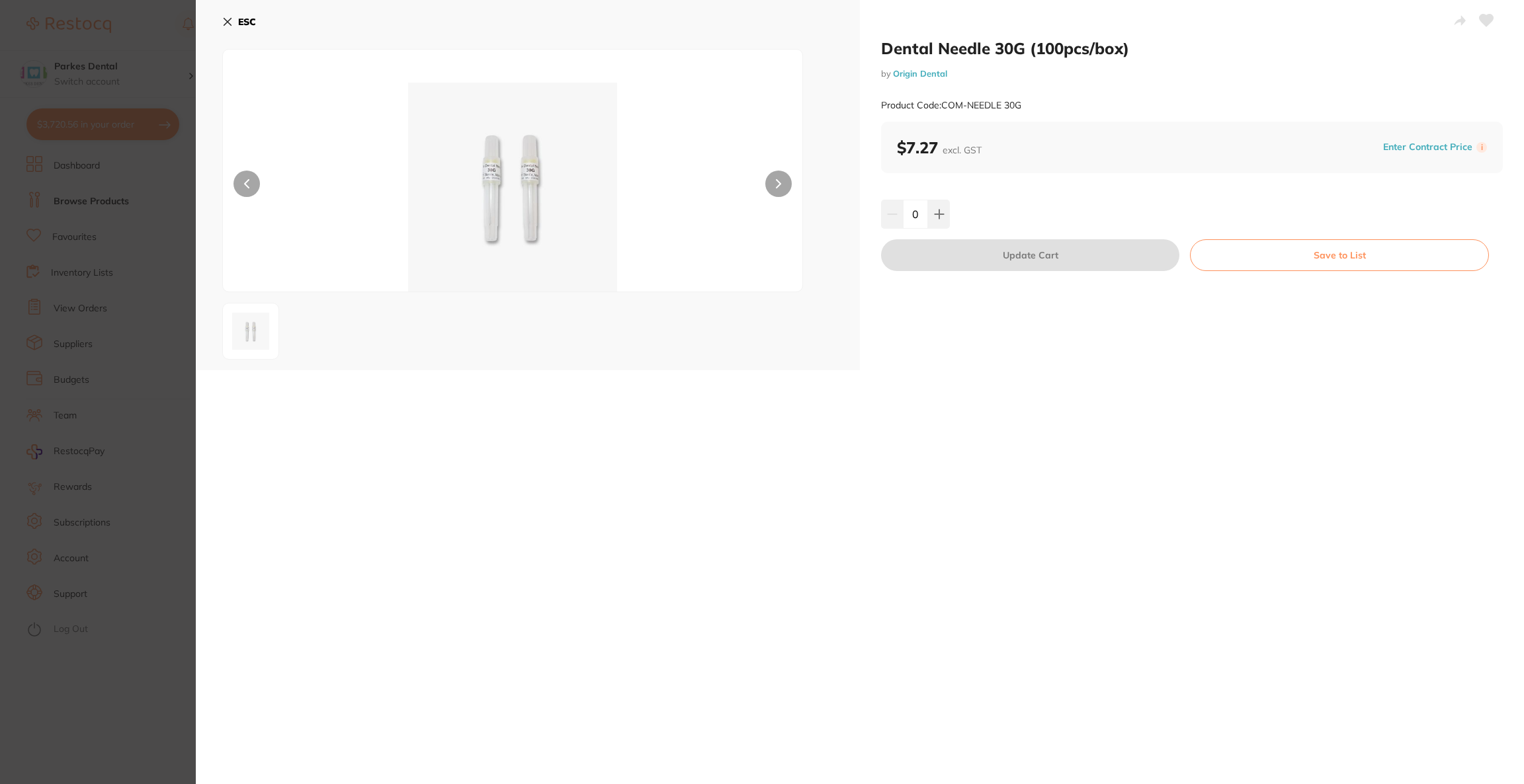
click at [925, 221] on input "0" at bounding box center [916, 214] width 25 height 29
click at [936, 218] on icon at bounding box center [939, 214] width 11 height 11
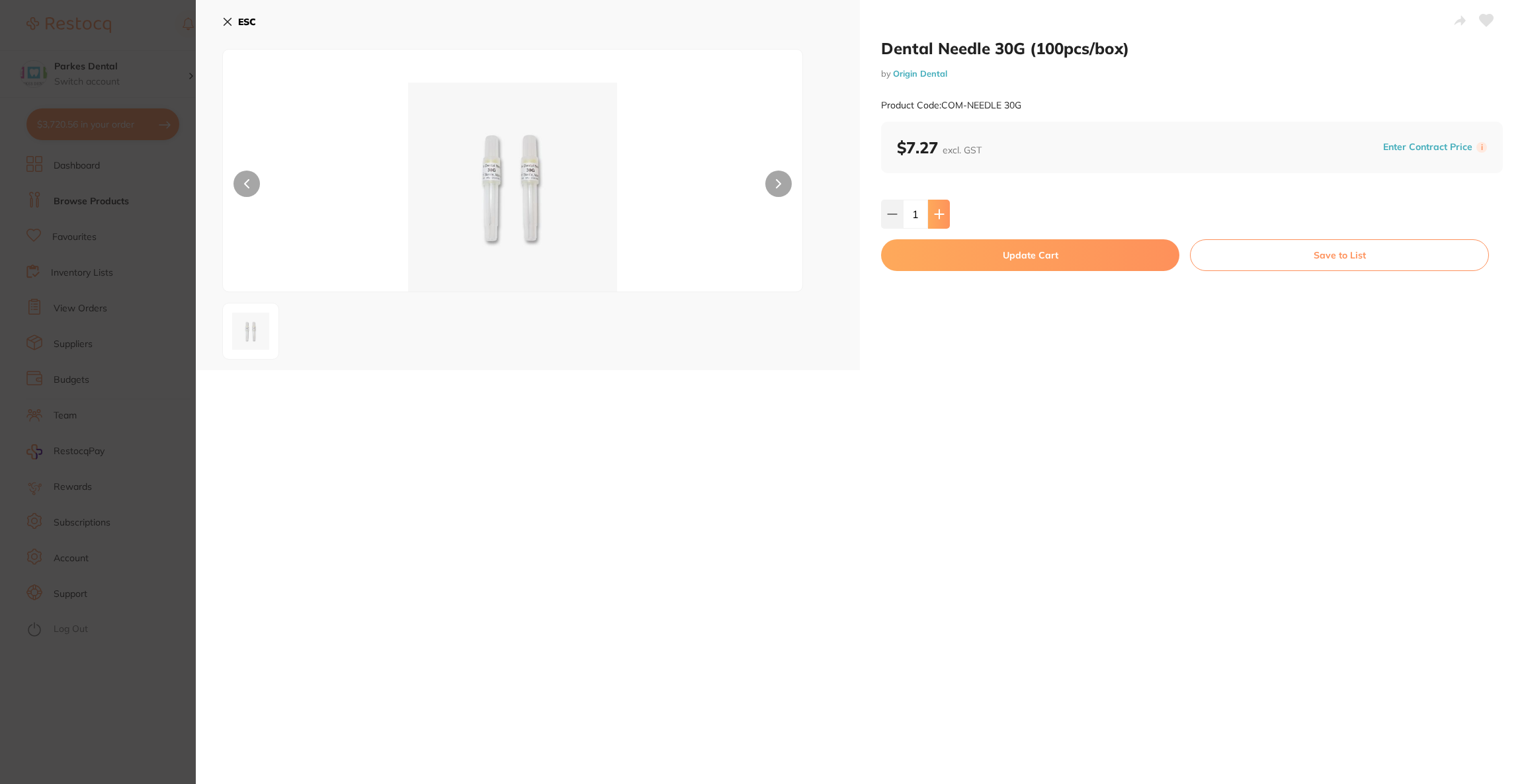
click at [938, 218] on icon at bounding box center [939, 214] width 9 height 9
type input "2"
click at [938, 252] on button "Update Cart" at bounding box center [1030, 255] width 298 height 32
click at [947, 261] on button "Update Cart" at bounding box center [1030, 255] width 298 height 32
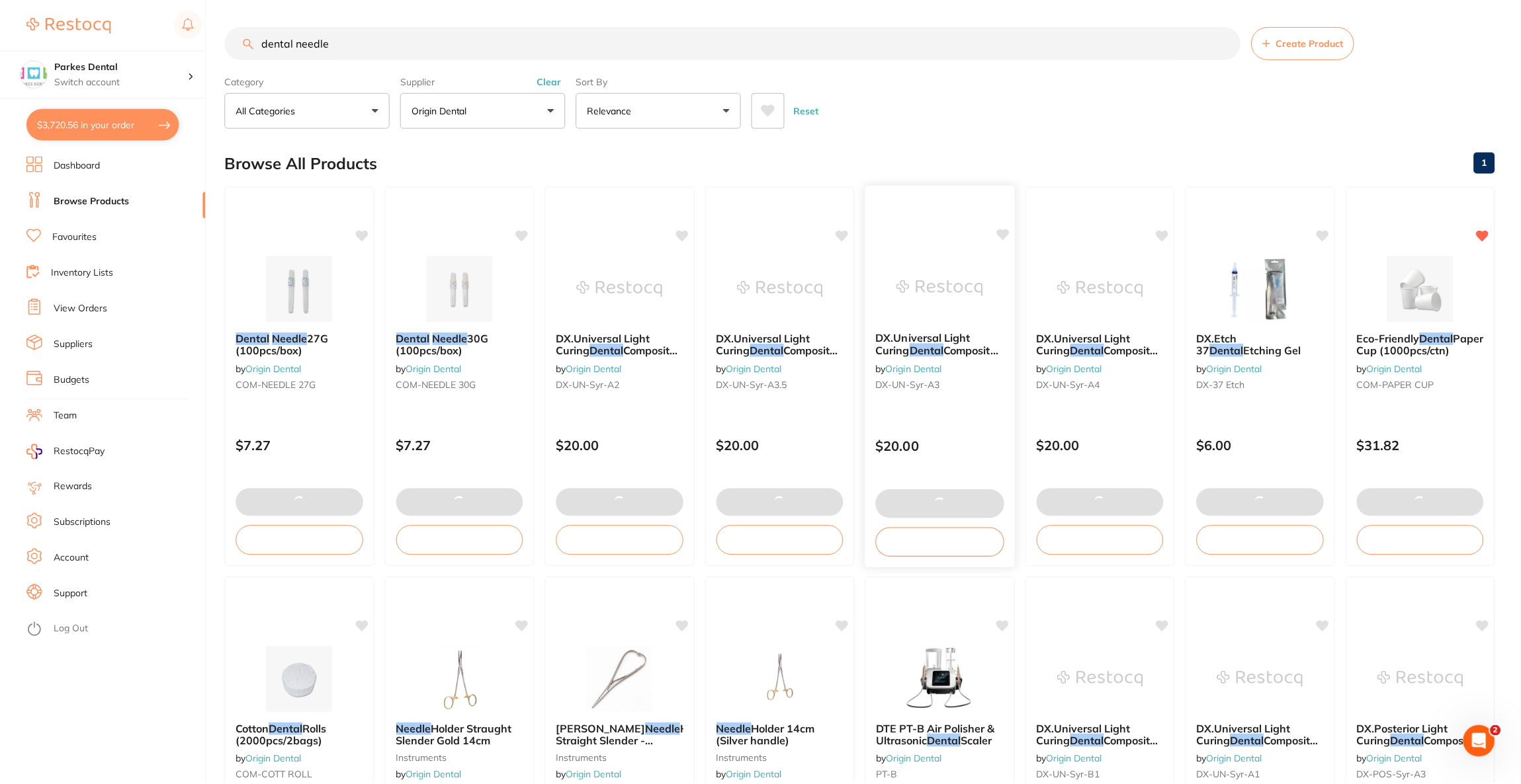
scroll to position [1, 0]
click at [135, 117] on button "$3,720.56 in your order" at bounding box center [103, 124] width 153 height 32
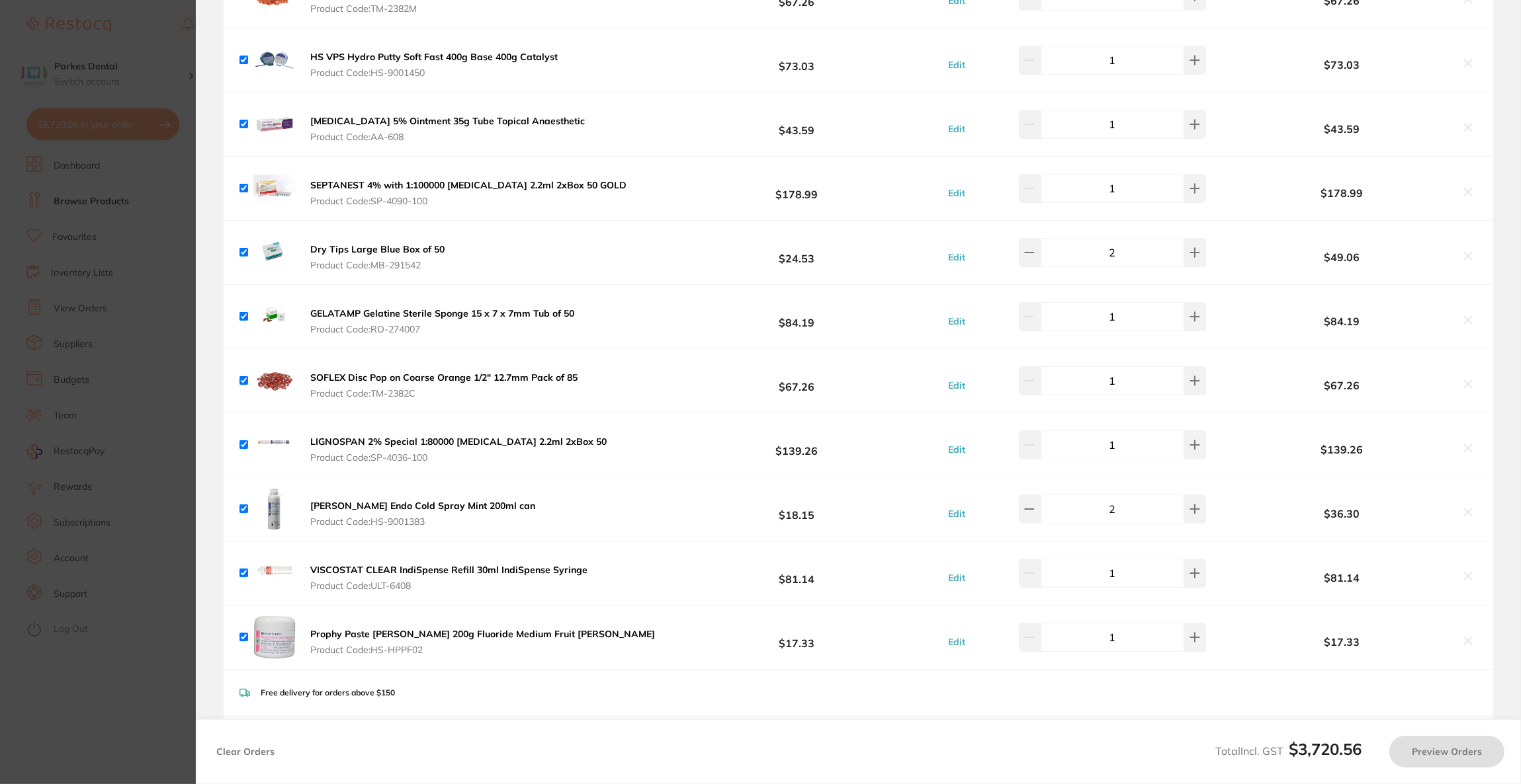
checkbox input "true"
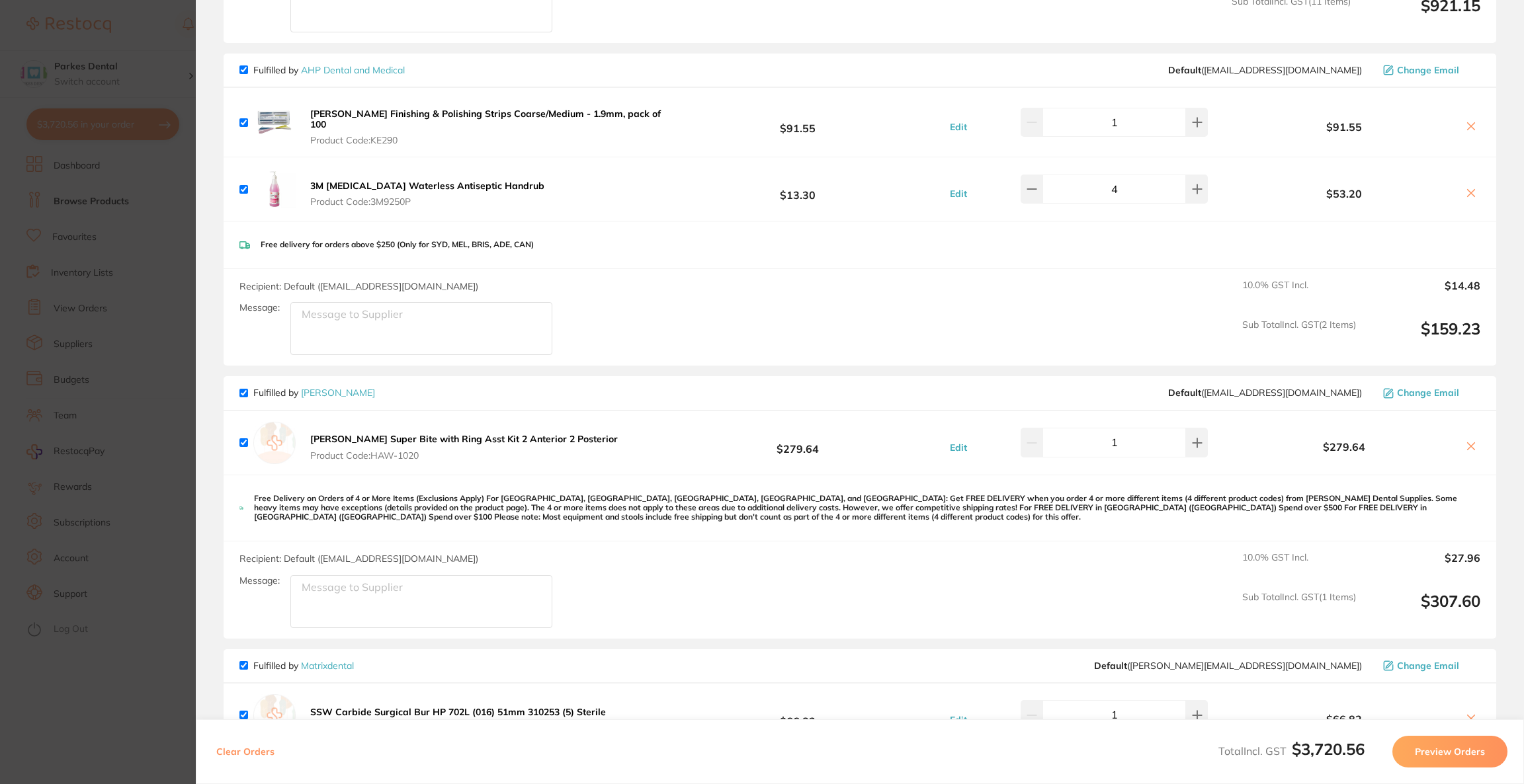
scroll to position [991, 0]
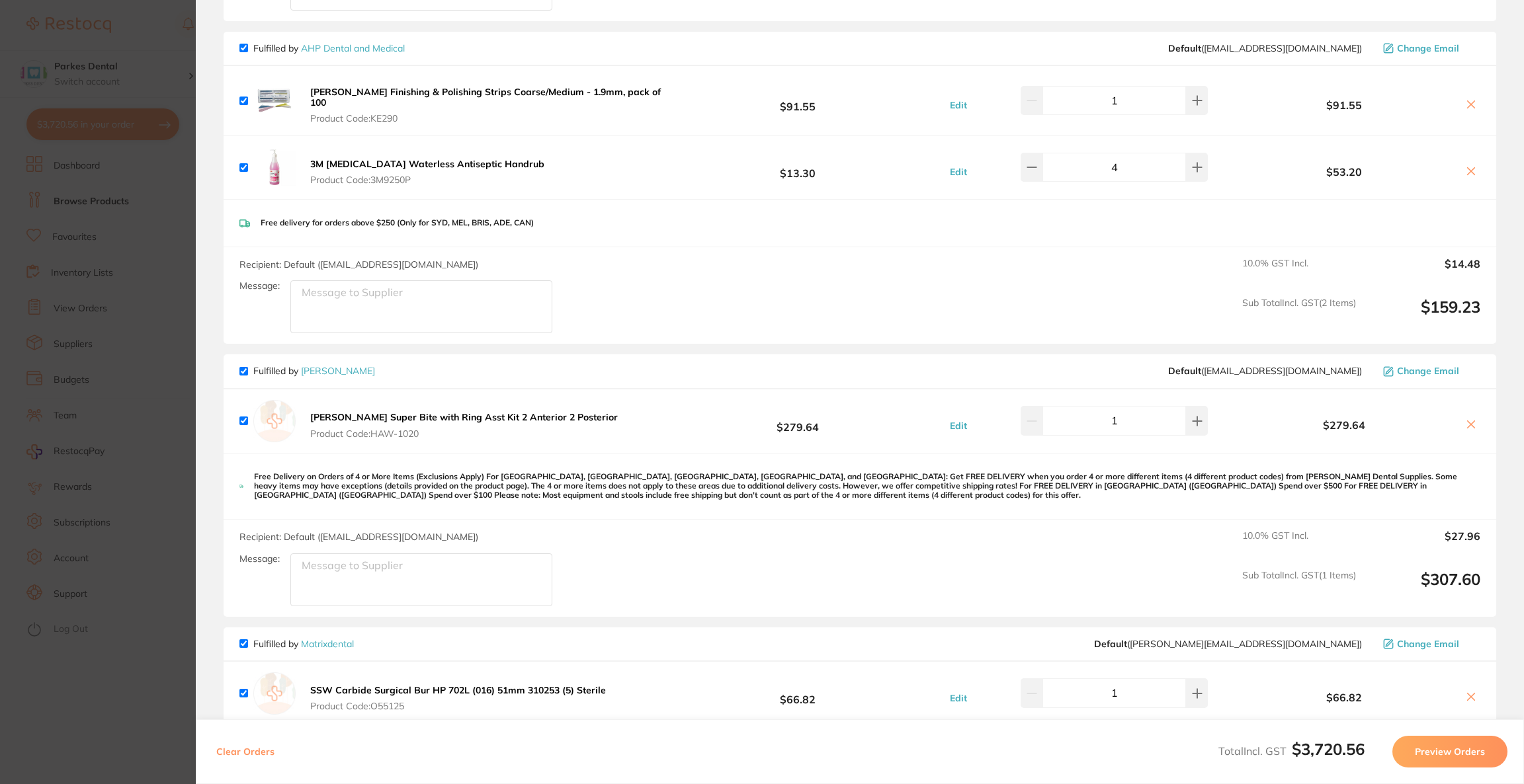
click at [179, 381] on section "Update RRP Set your pre negotiated price for this item. Item Agreed RRP (excl. …" at bounding box center [762, 392] width 1524 height 784
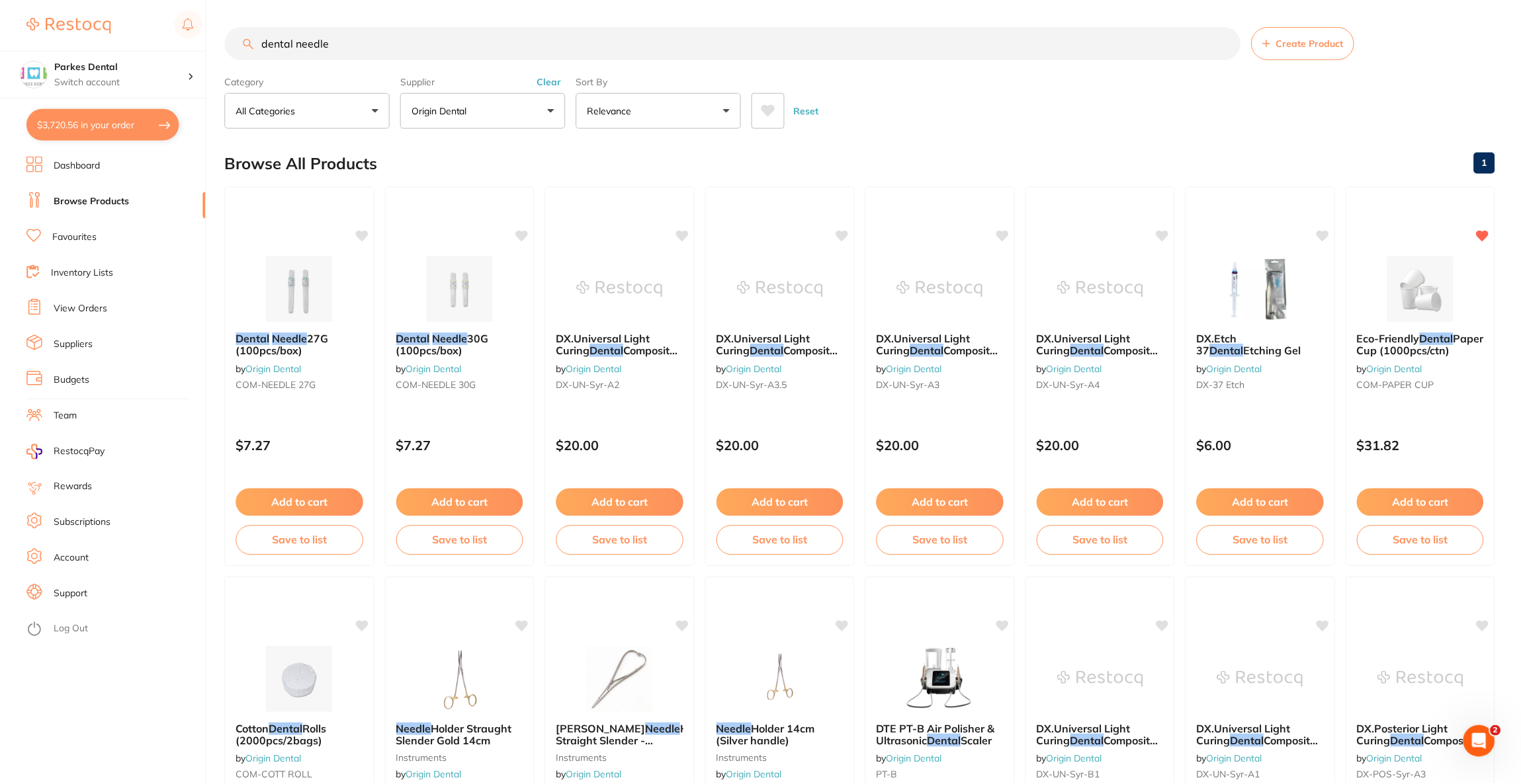
scroll to position [1, 0]
drag, startPoint x: 395, startPoint y: 42, endPoint x: 231, endPoint y: 31, distance: 164.4
click at [231, 31] on input "dental needle" at bounding box center [732, 42] width 1015 height 33
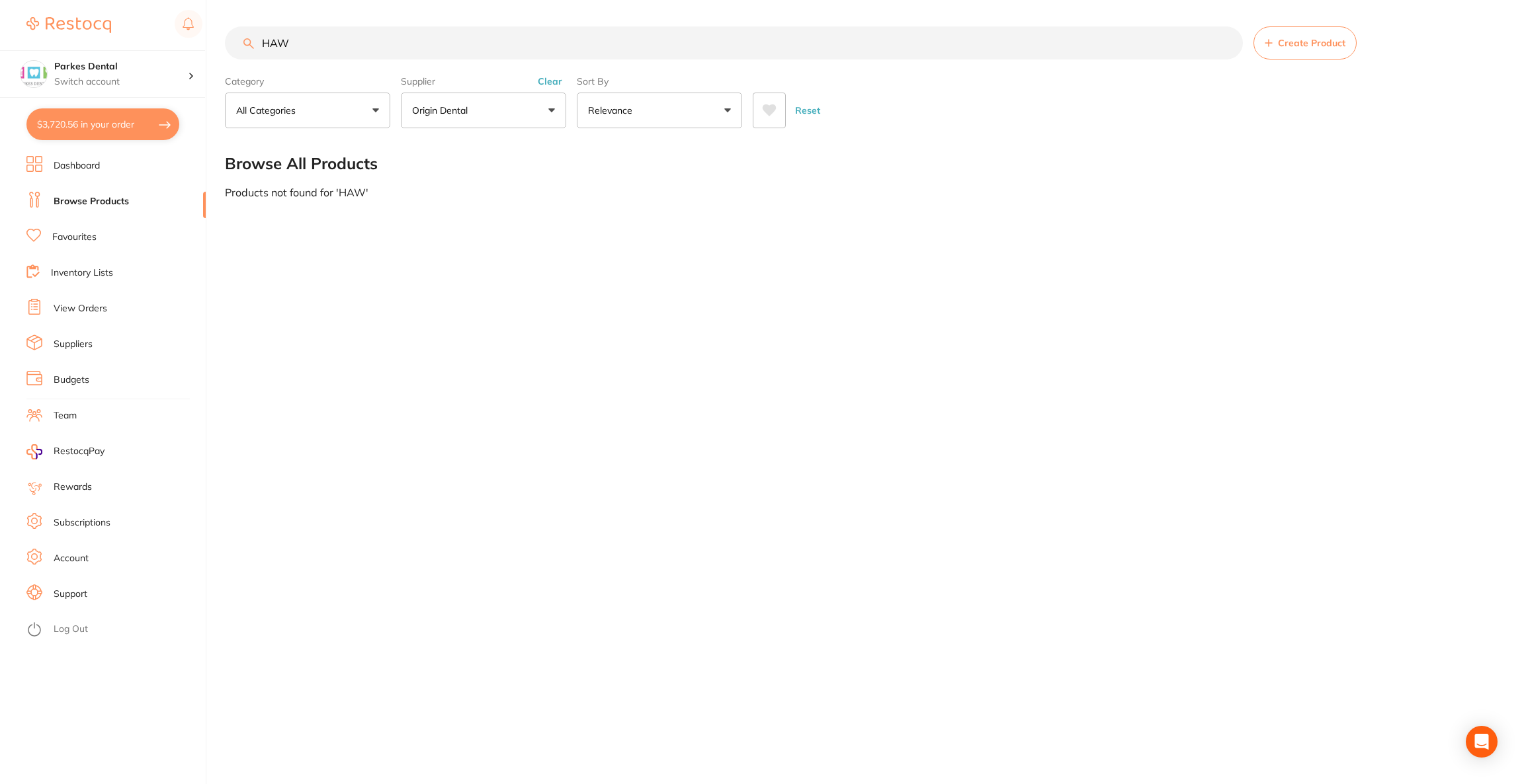
scroll to position [0, 0]
type input "H"
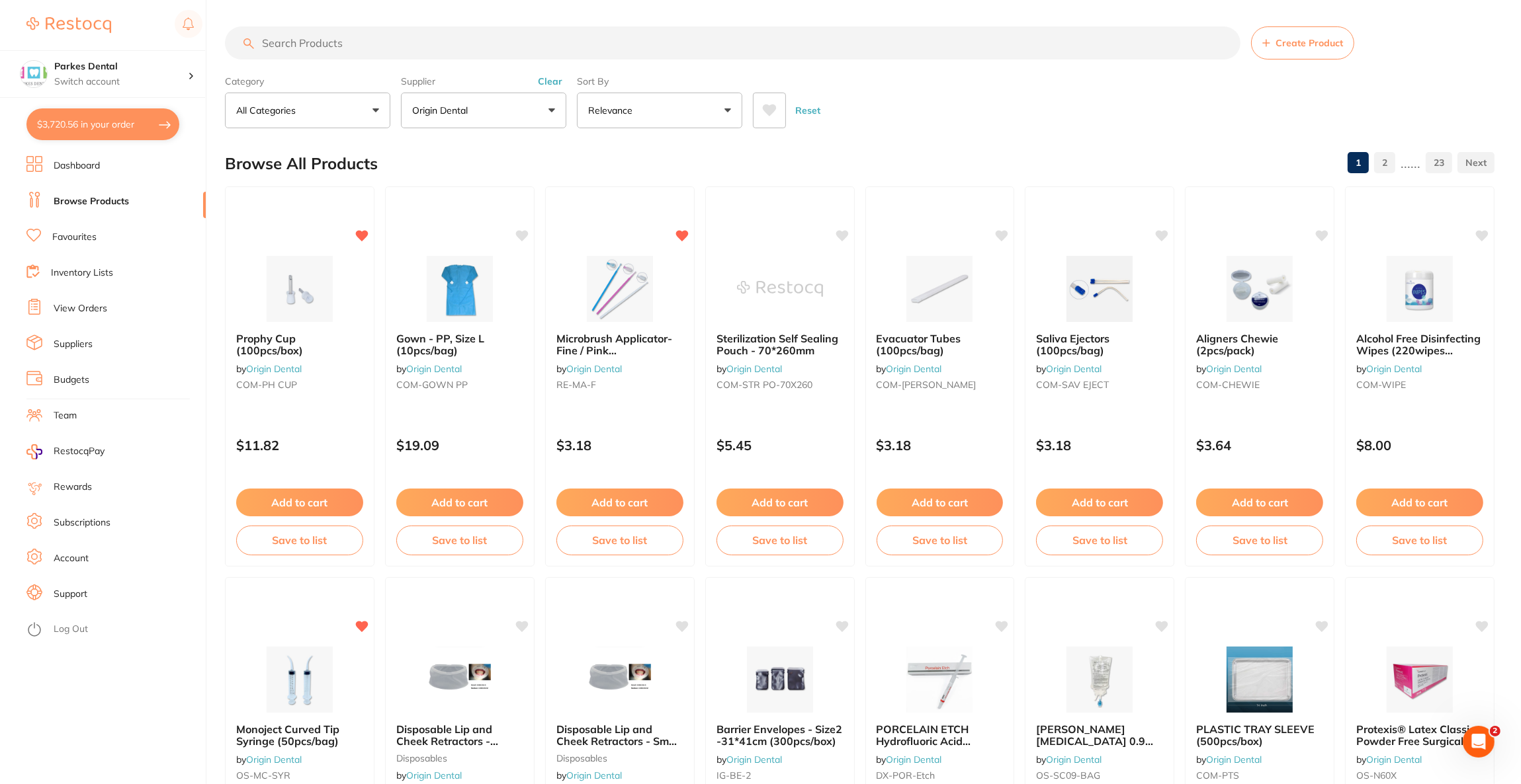
click at [122, 129] on button "$3,720.56 in your order" at bounding box center [103, 124] width 153 height 32
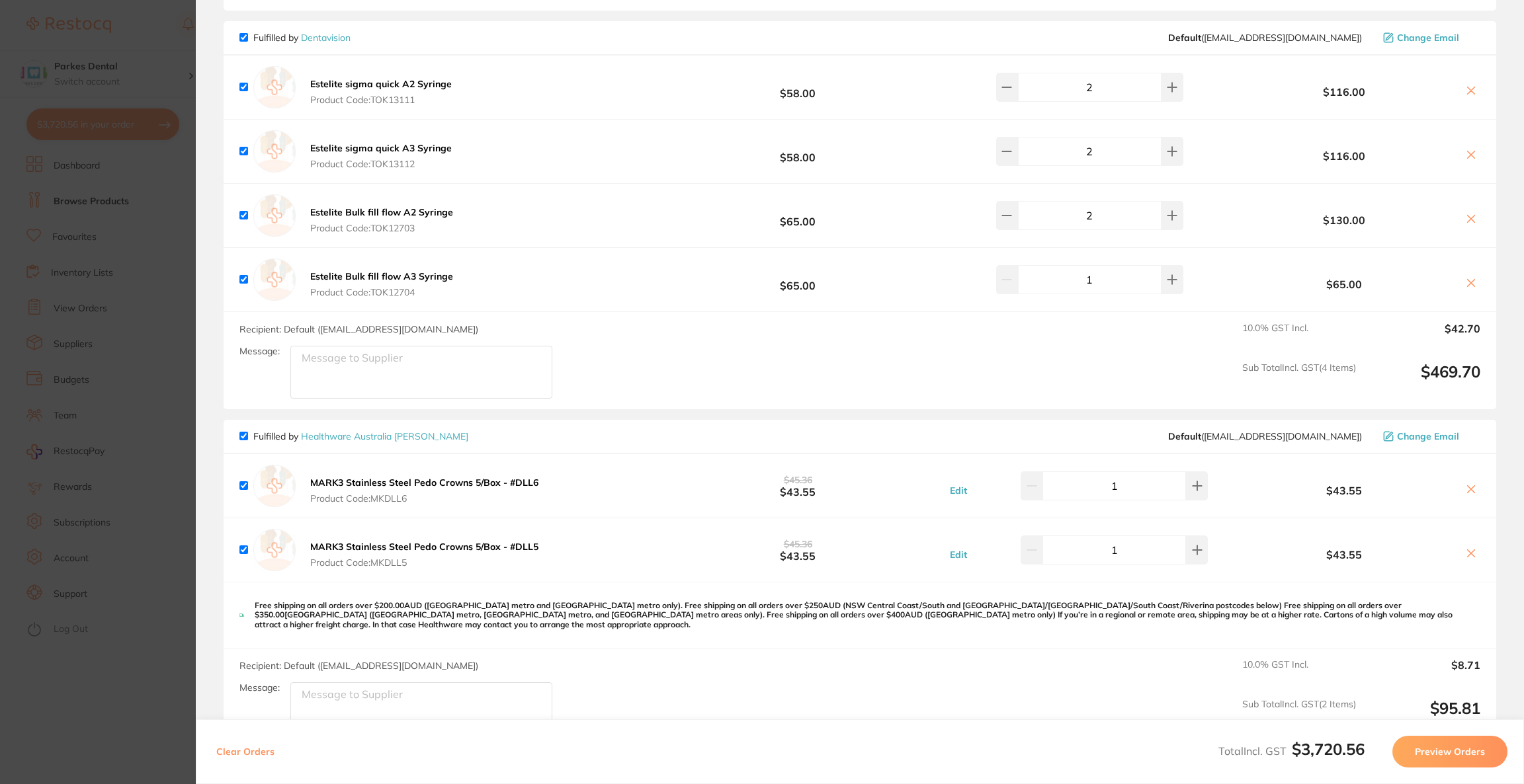
scroll to position [4235, 0]
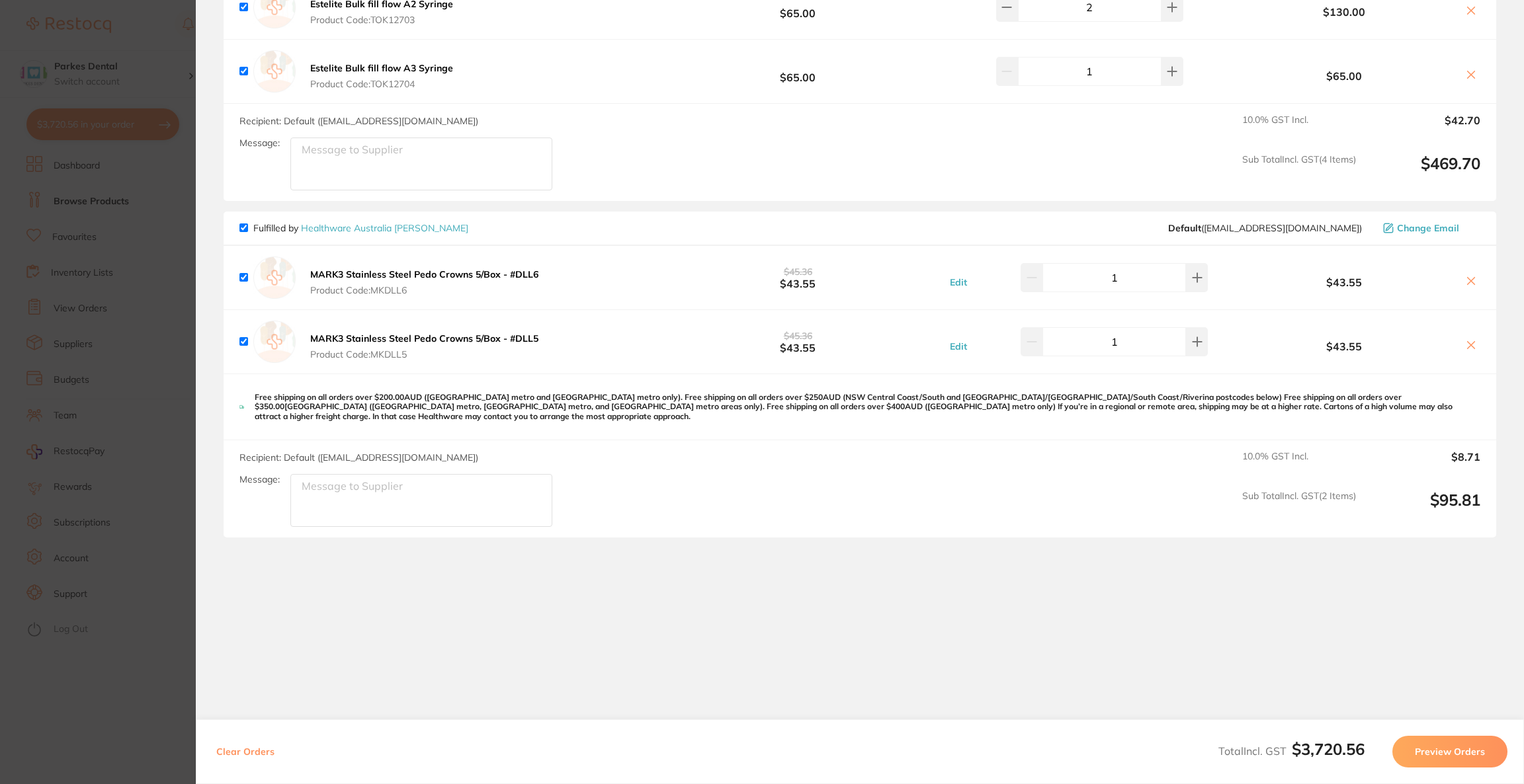
click at [1438, 225] on span "Change Email" at bounding box center [1428, 228] width 62 height 11
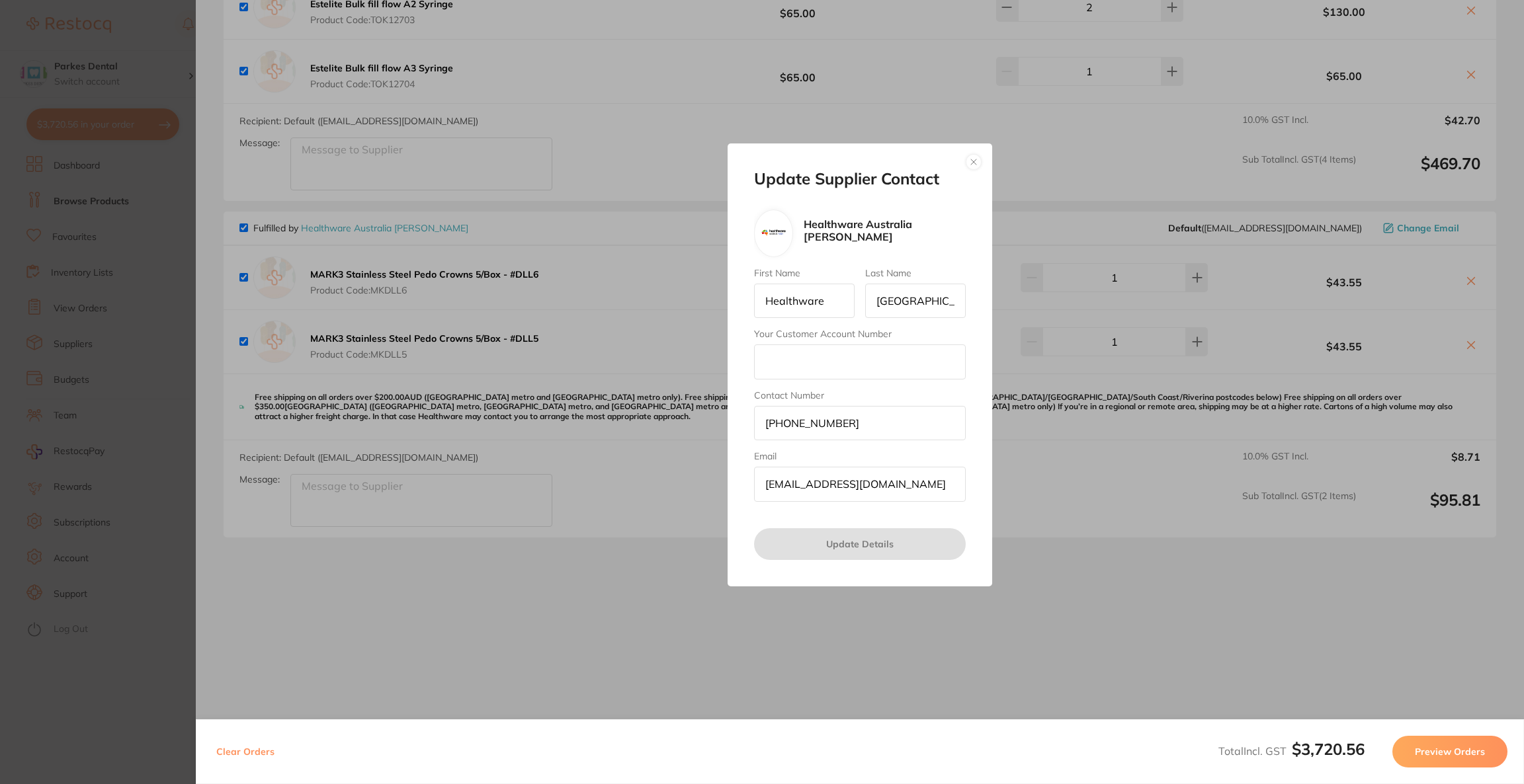
click at [969, 164] on button "button" at bounding box center [974, 162] width 16 height 16
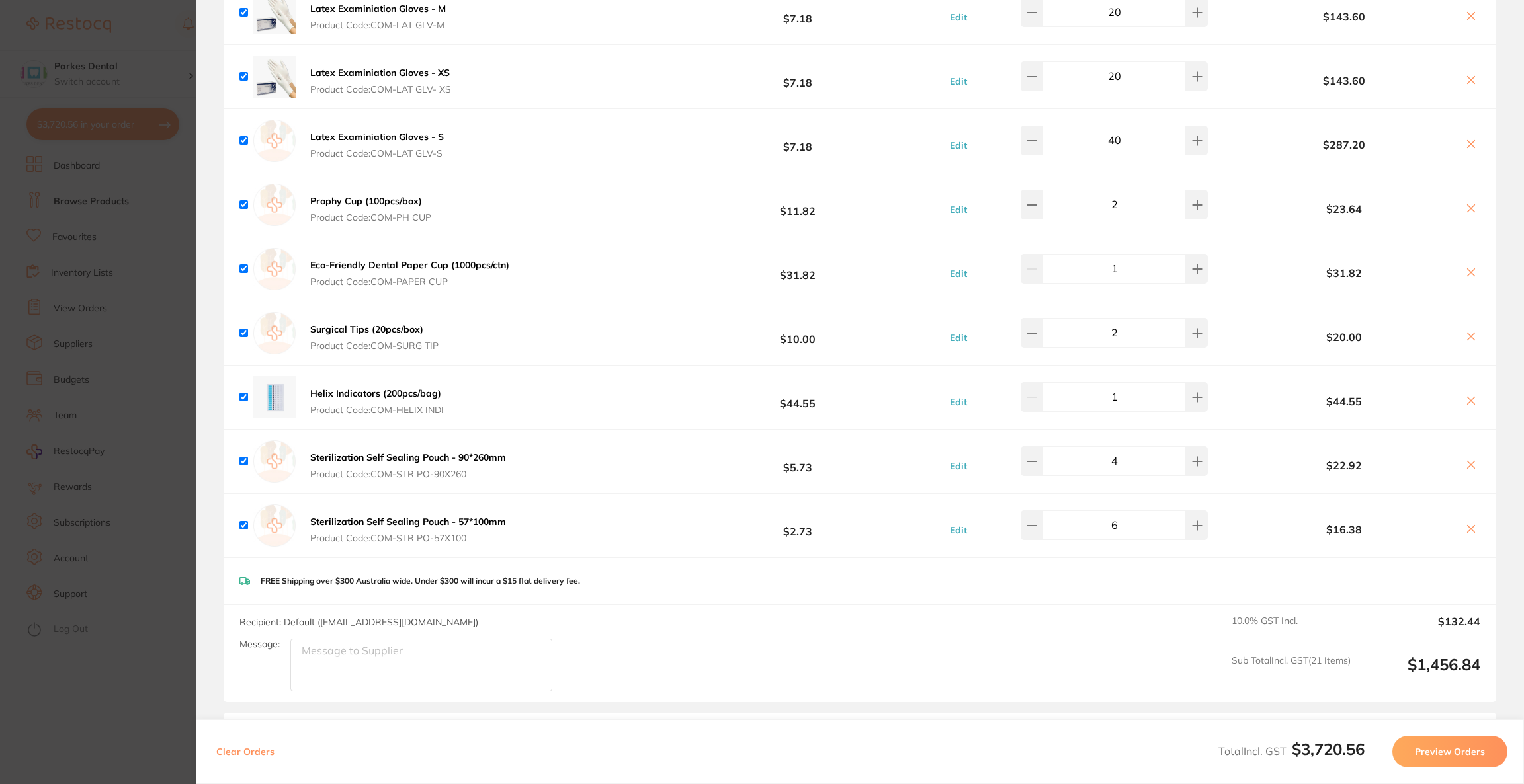
scroll to position [3243, 0]
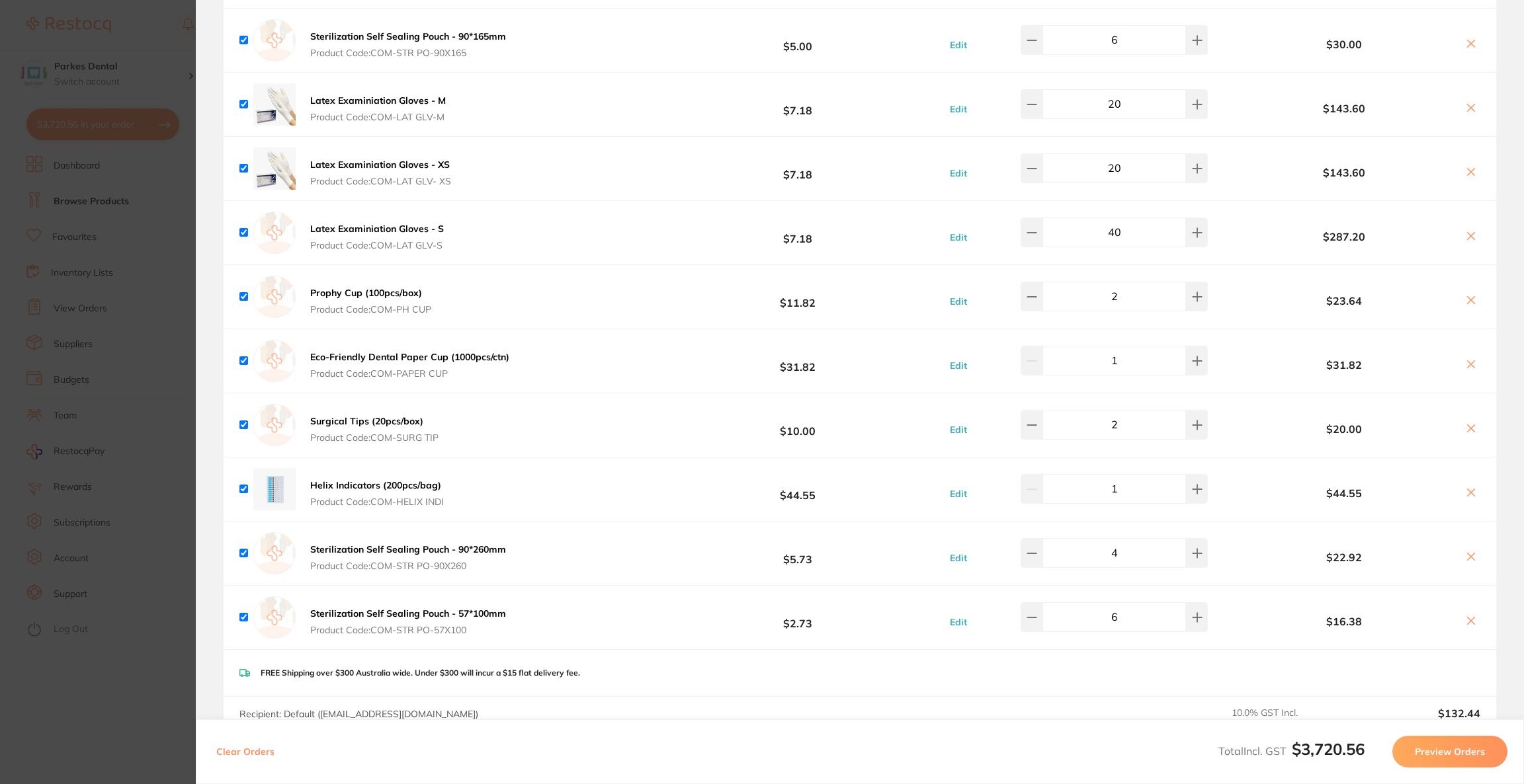
click at [1473, 232] on button at bounding box center [1472, 237] width 19 height 14
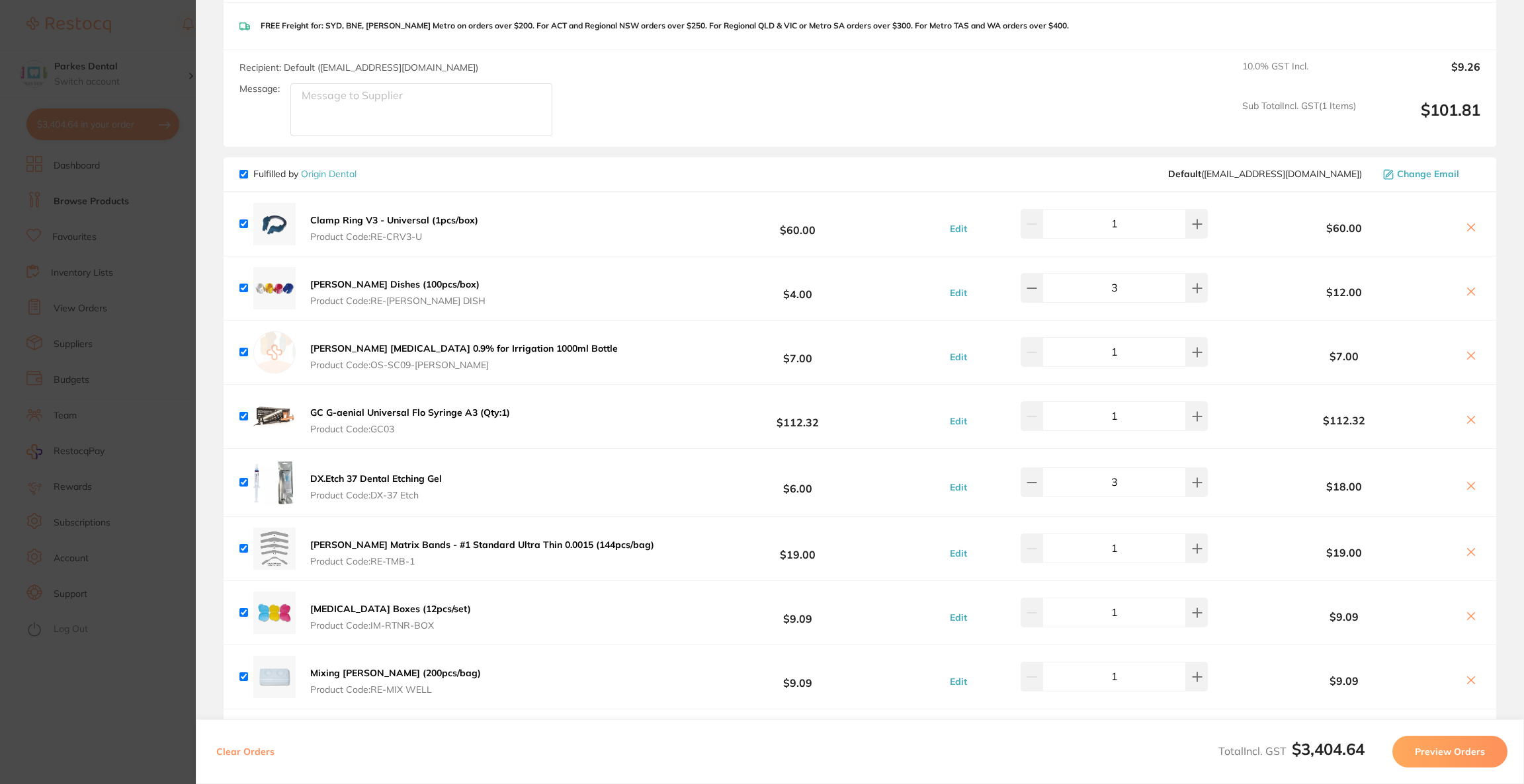
scroll to position [2350, 0]
click at [1468, 414] on icon at bounding box center [1472, 419] width 11 height 11
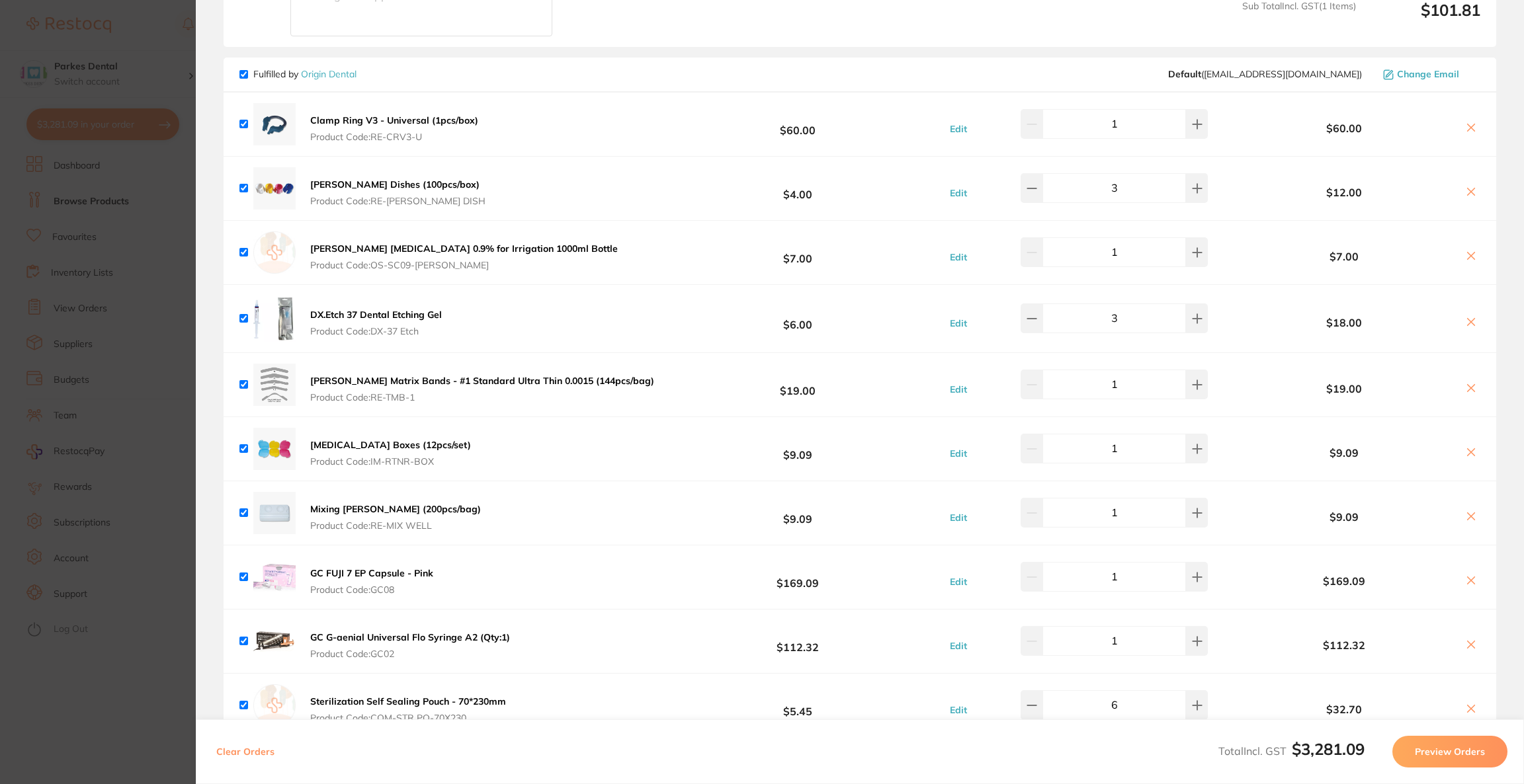
scroll to position [2548, 0]
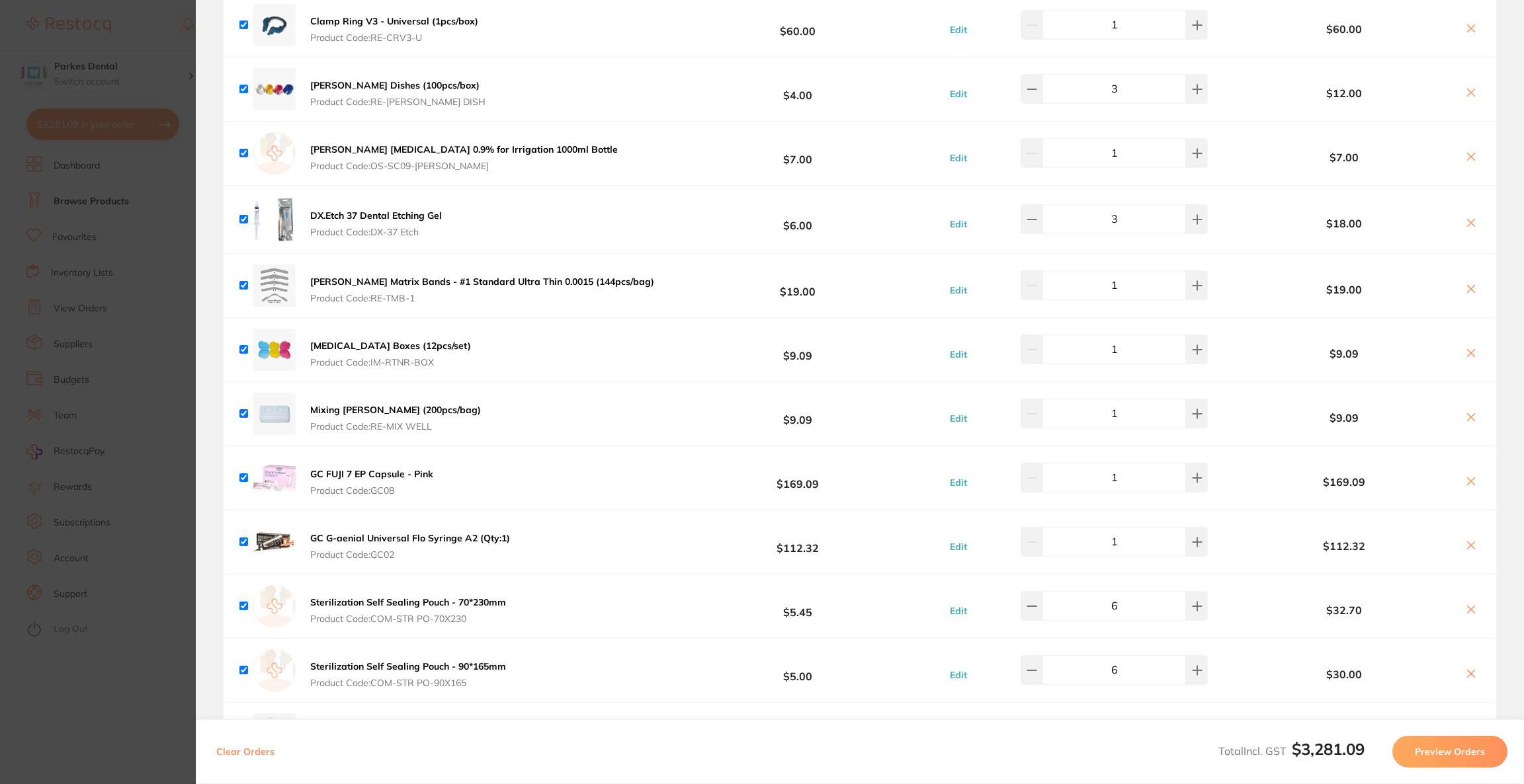
click at [1475, 540] on button at bounding box center [1472, 547] width 19 height 14
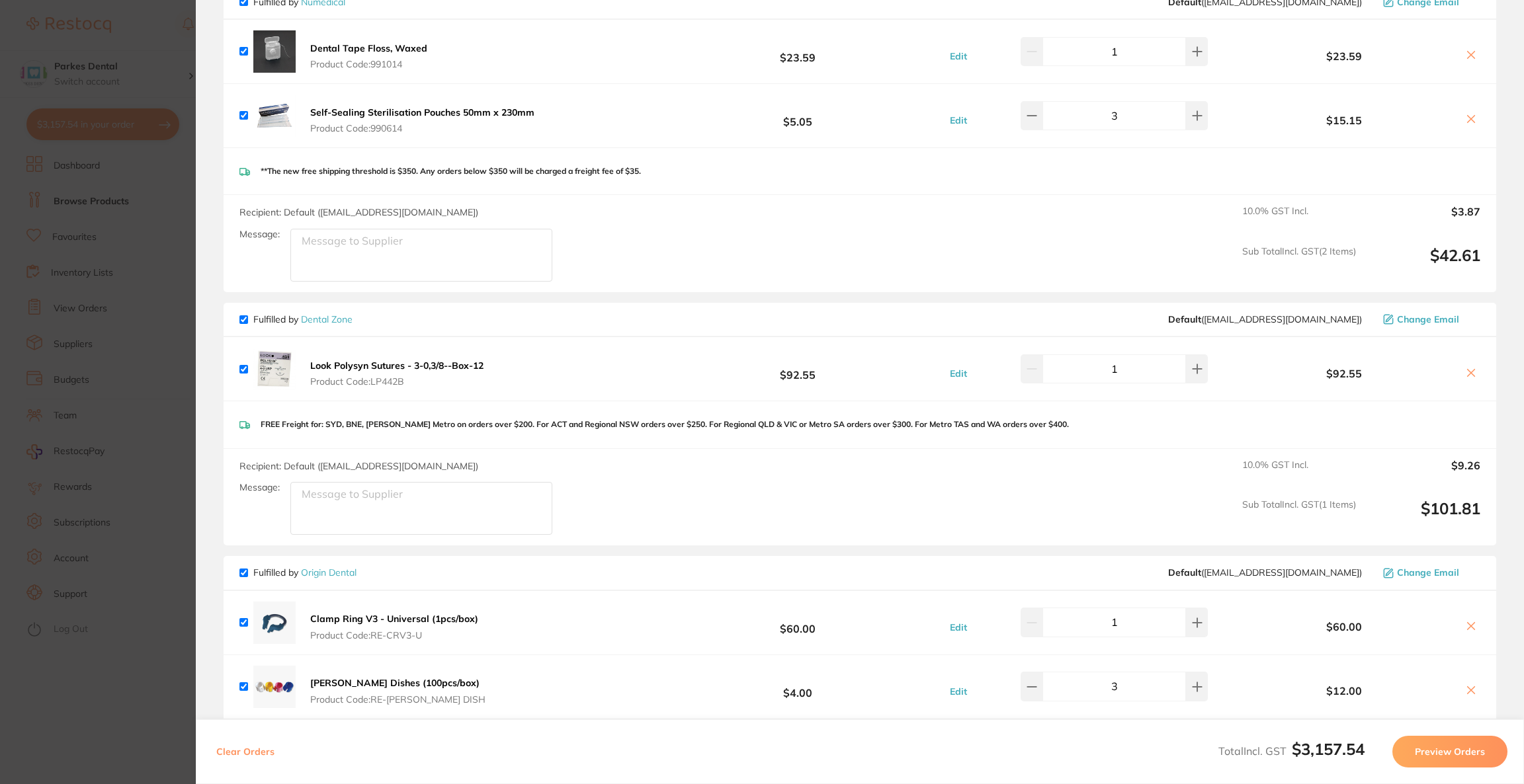
scroll to position [1958, 0]
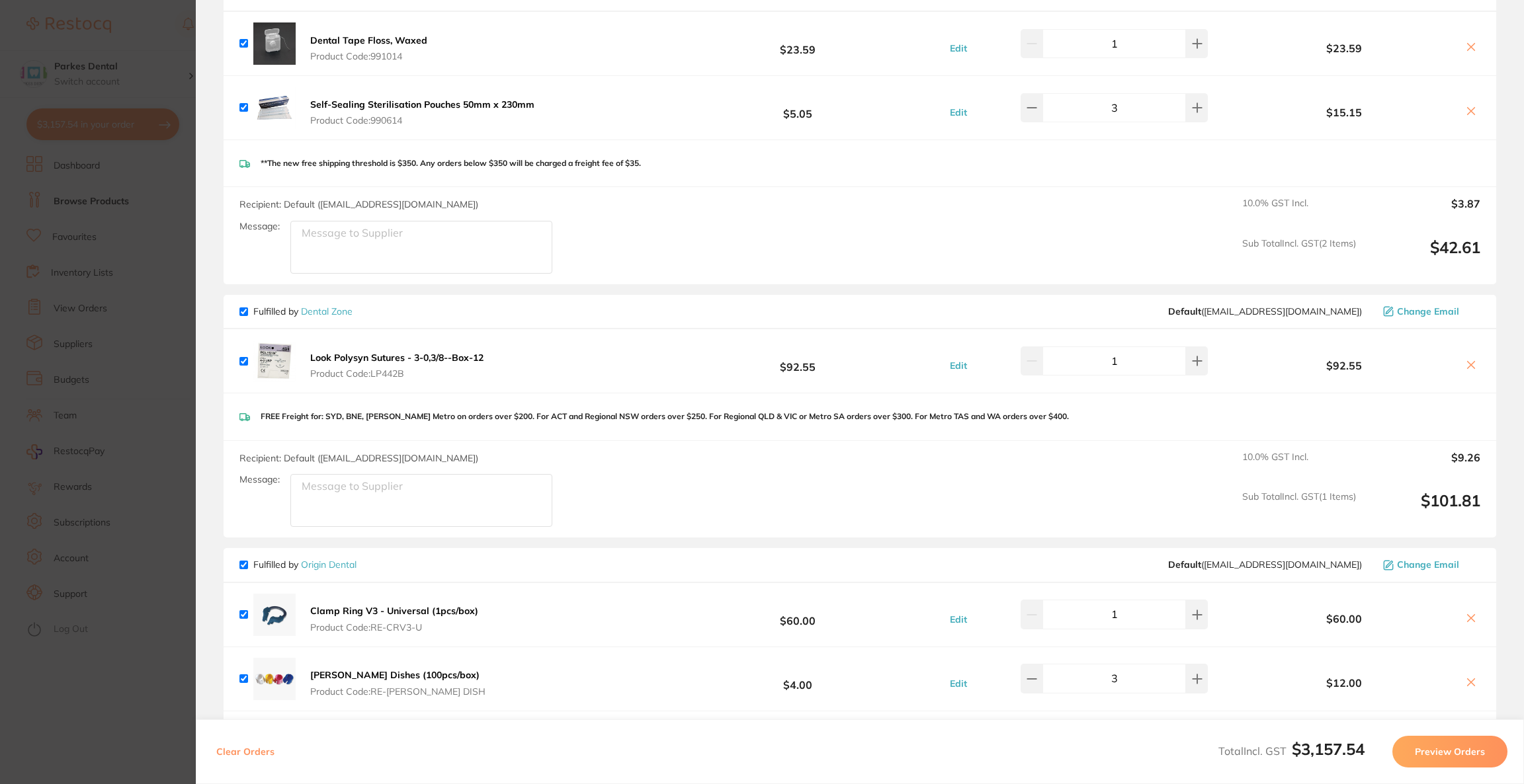
click at [357, 352] on b "Look Polysyn Sutures - 3-0,3/8--Box-12" at bounding box center [396, 358] width 173 height 12
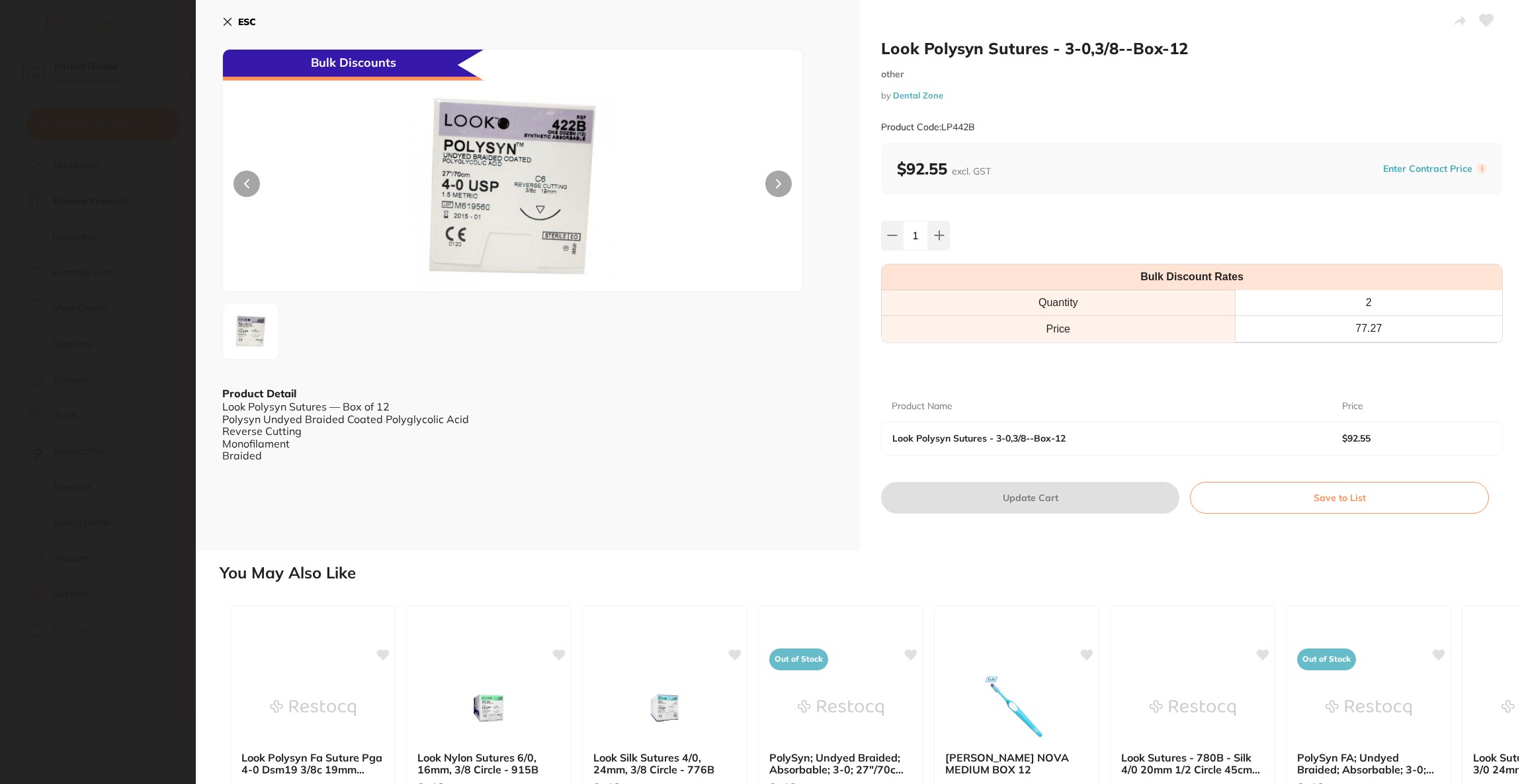
scroll to position [0, 0]
click at [243, 20] on b "ESC" at bounding box center [247, 21] width 18 height 12
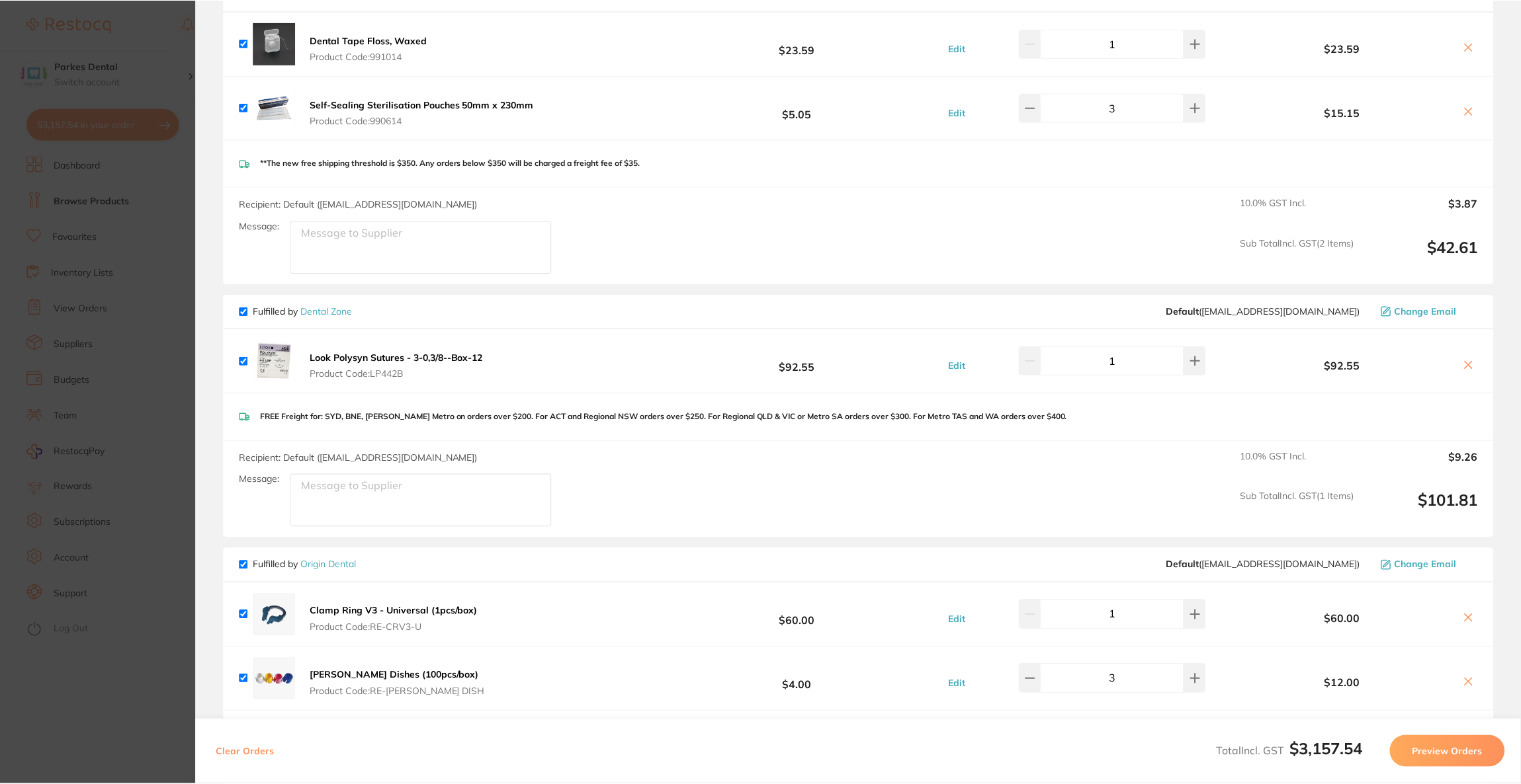
scroll to position [1, 0]
click at [1467, 360] on icon at bounding box center [1469, 365] width 11 height 11
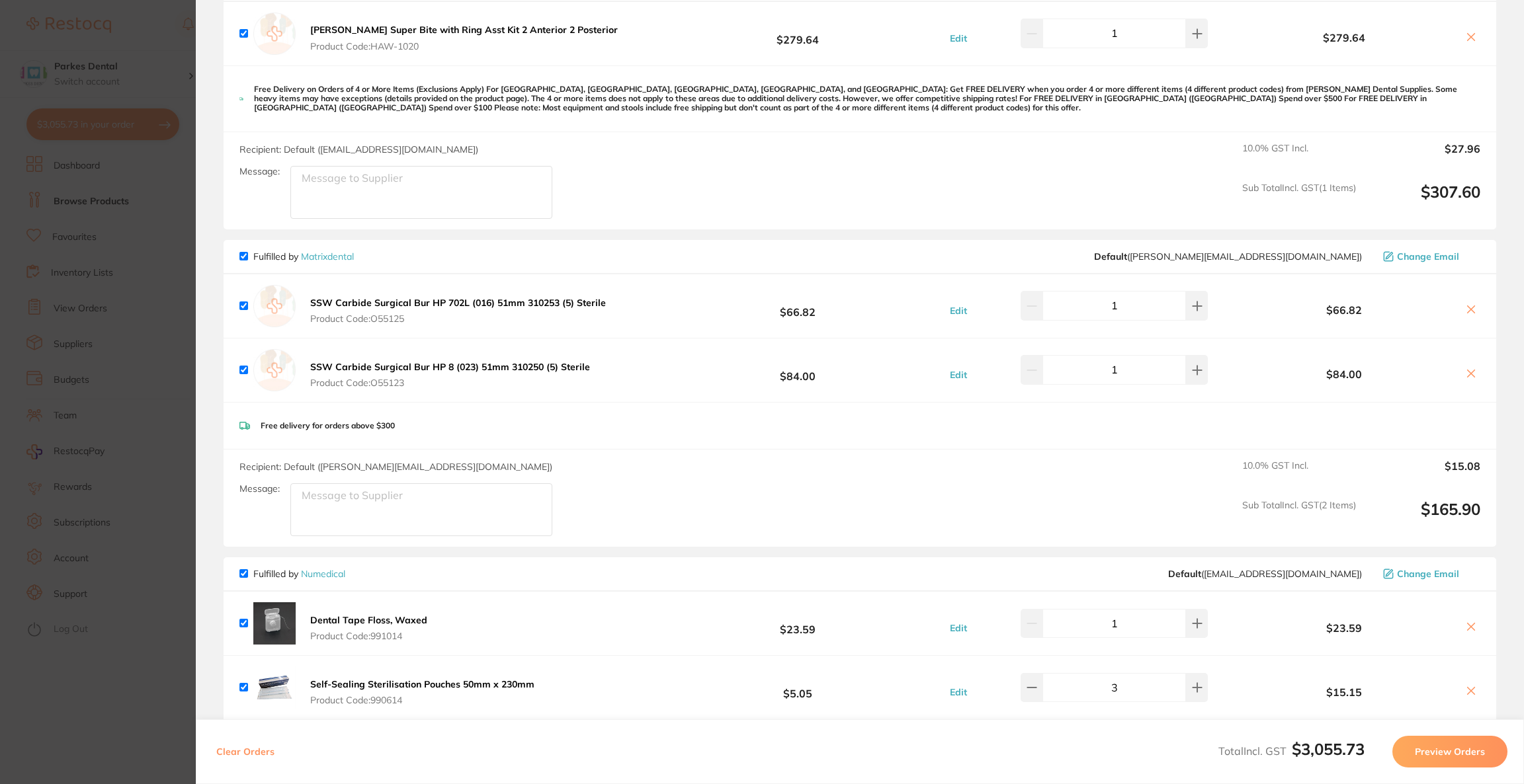
scroll to position [1364, 0]
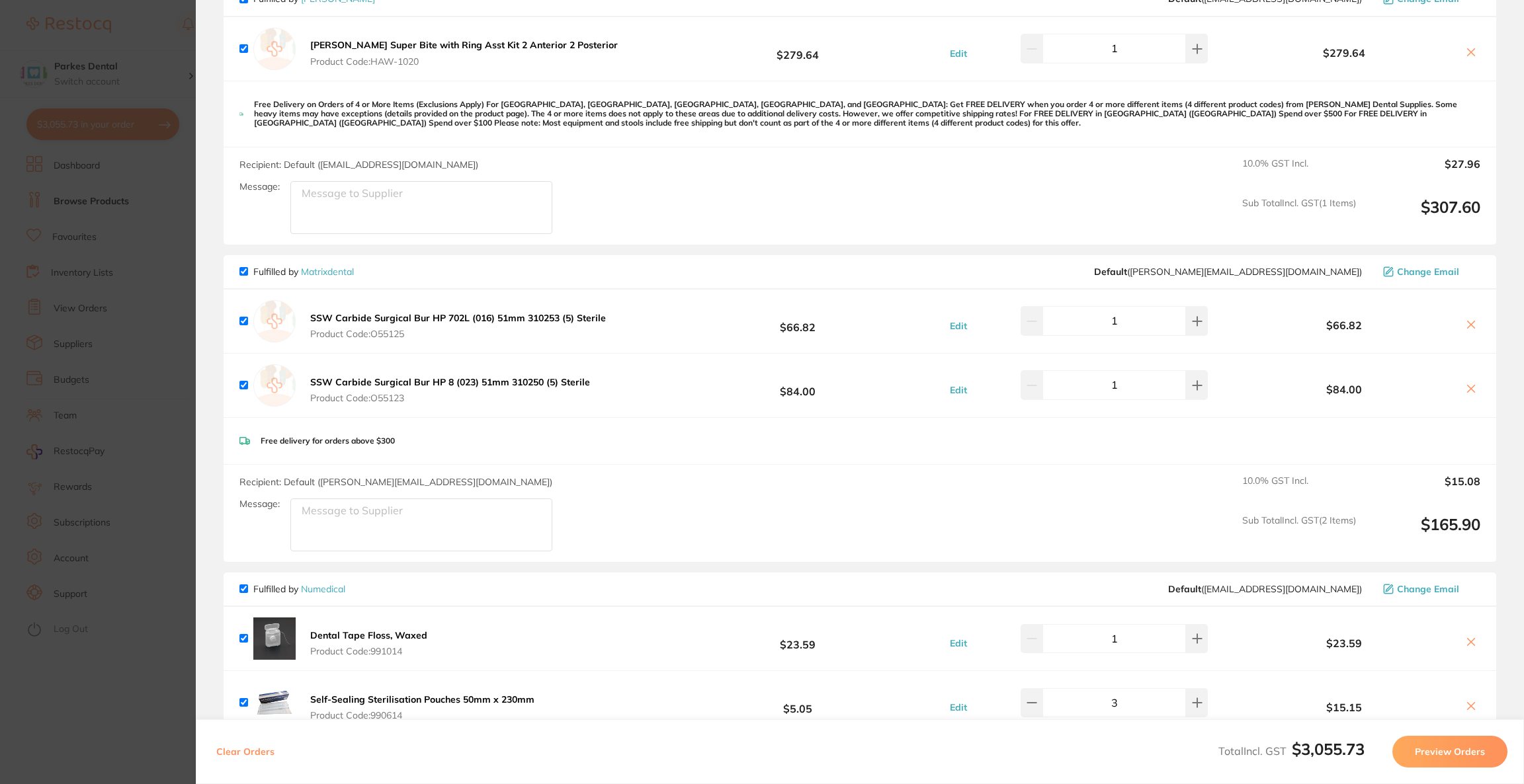
click at [1418, 267] on span "Change Email" at bounding box center [1428, 272] width 62 height 11
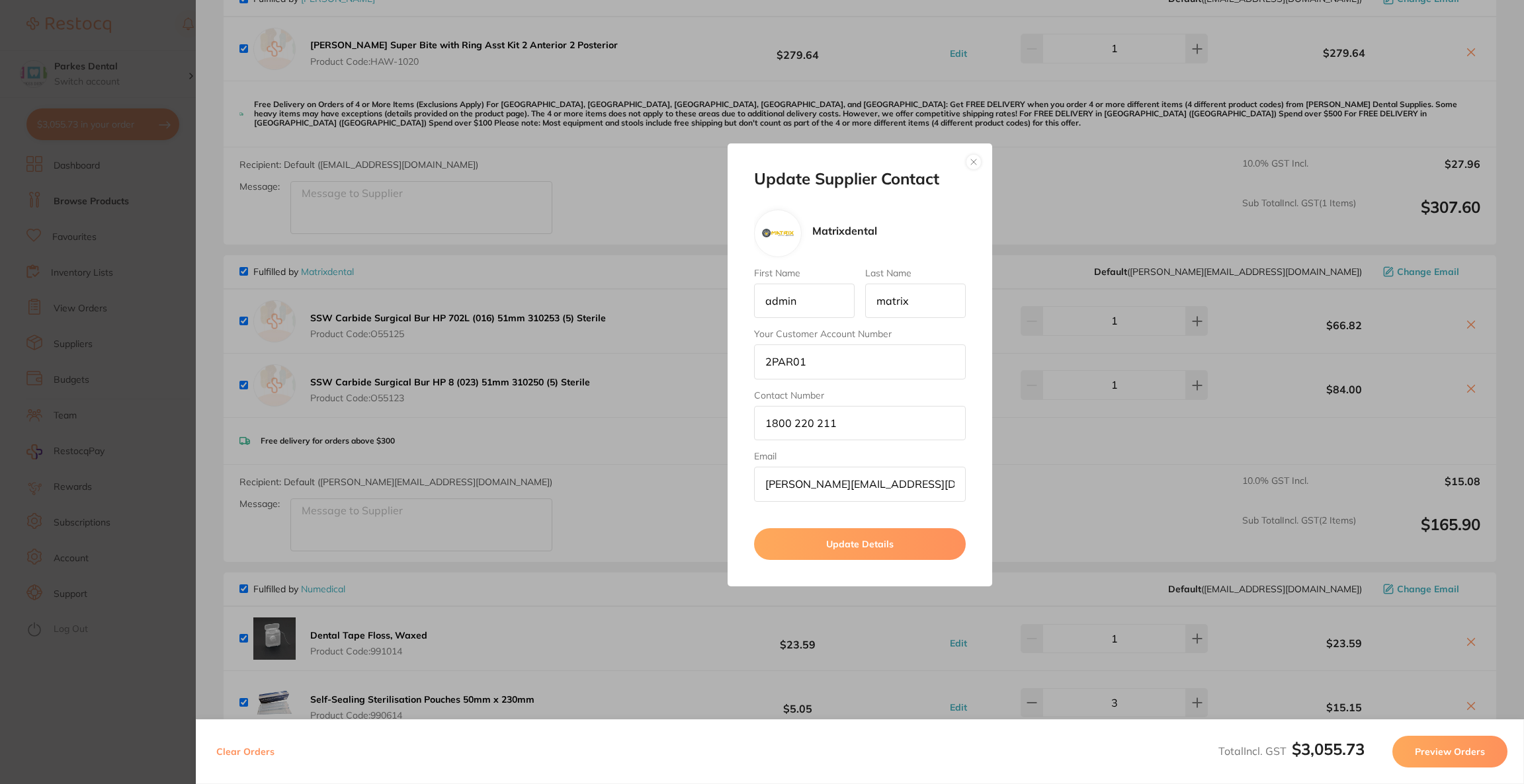
click at [969, 160] on button "button" at bounding box center [974, 162] width 16 height 16
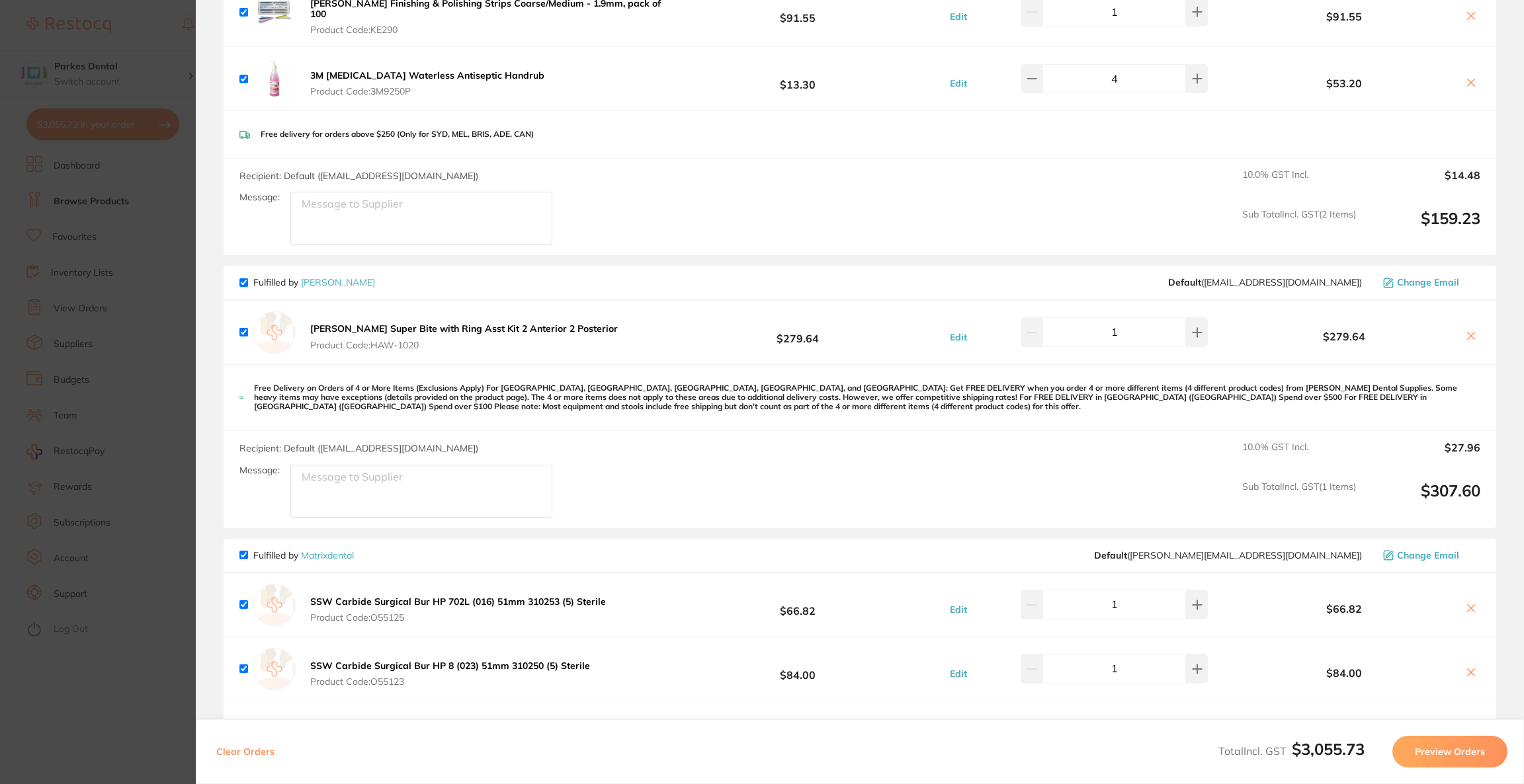
scroll to position [1066, 0]
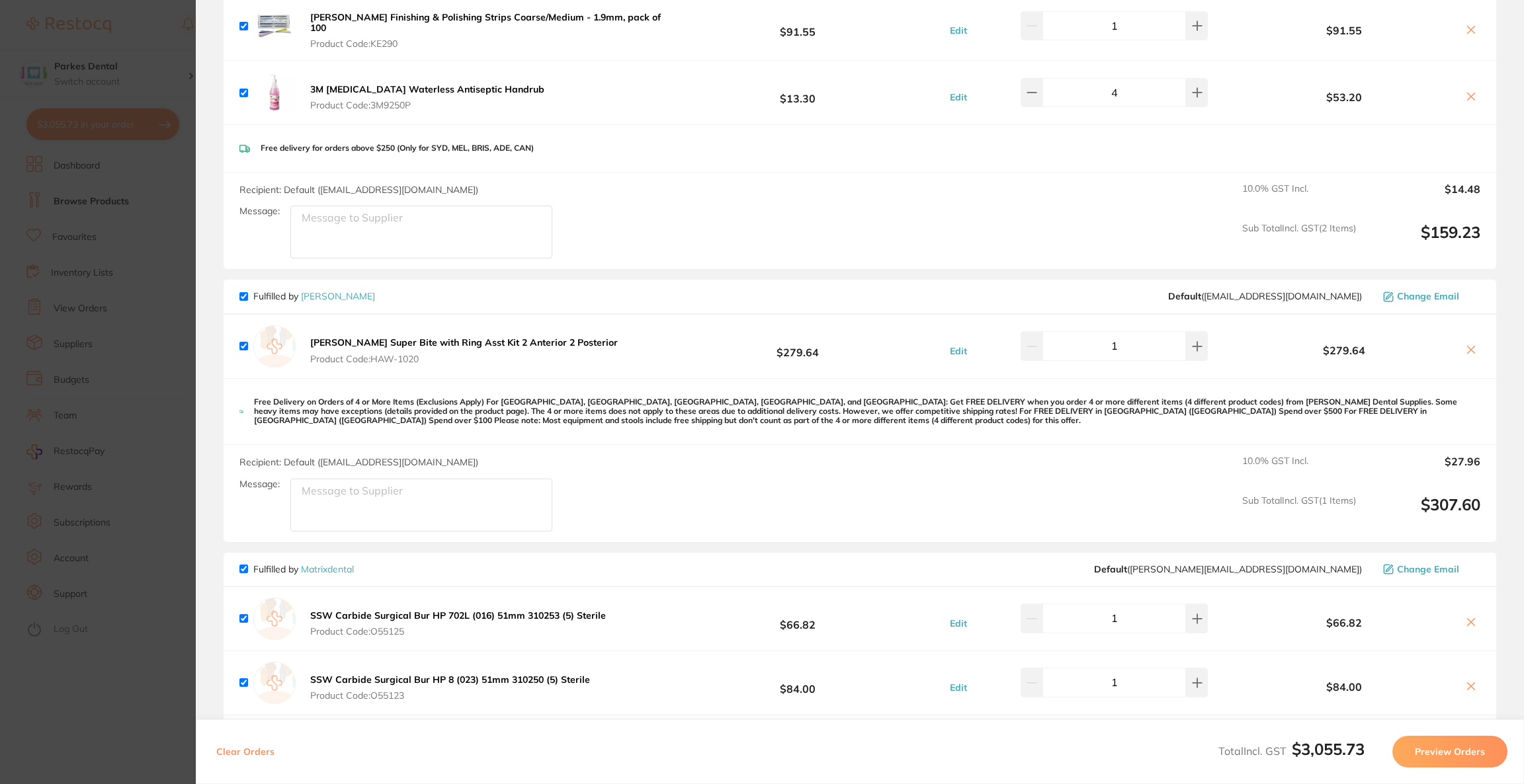
click at [1472, 344] on icon at bounding box center [1472, 350] width 11 height 11
checkbox input "false"
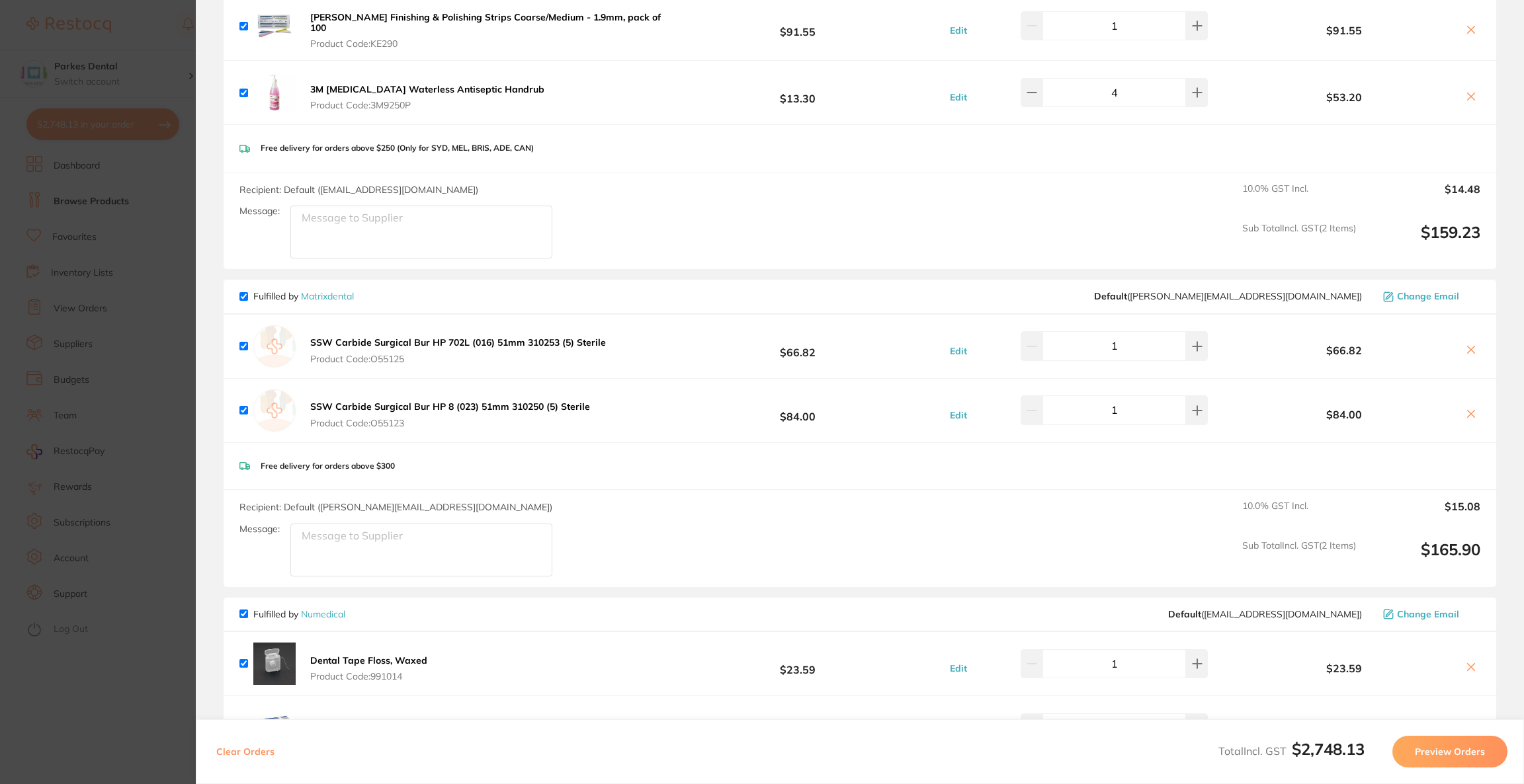
click at [113, 67] on section "Update RRP Set your pre negotiated price for this item. Item Agreed RRP (excl. …" at bounding box center [762, 392] width 1524 height 784
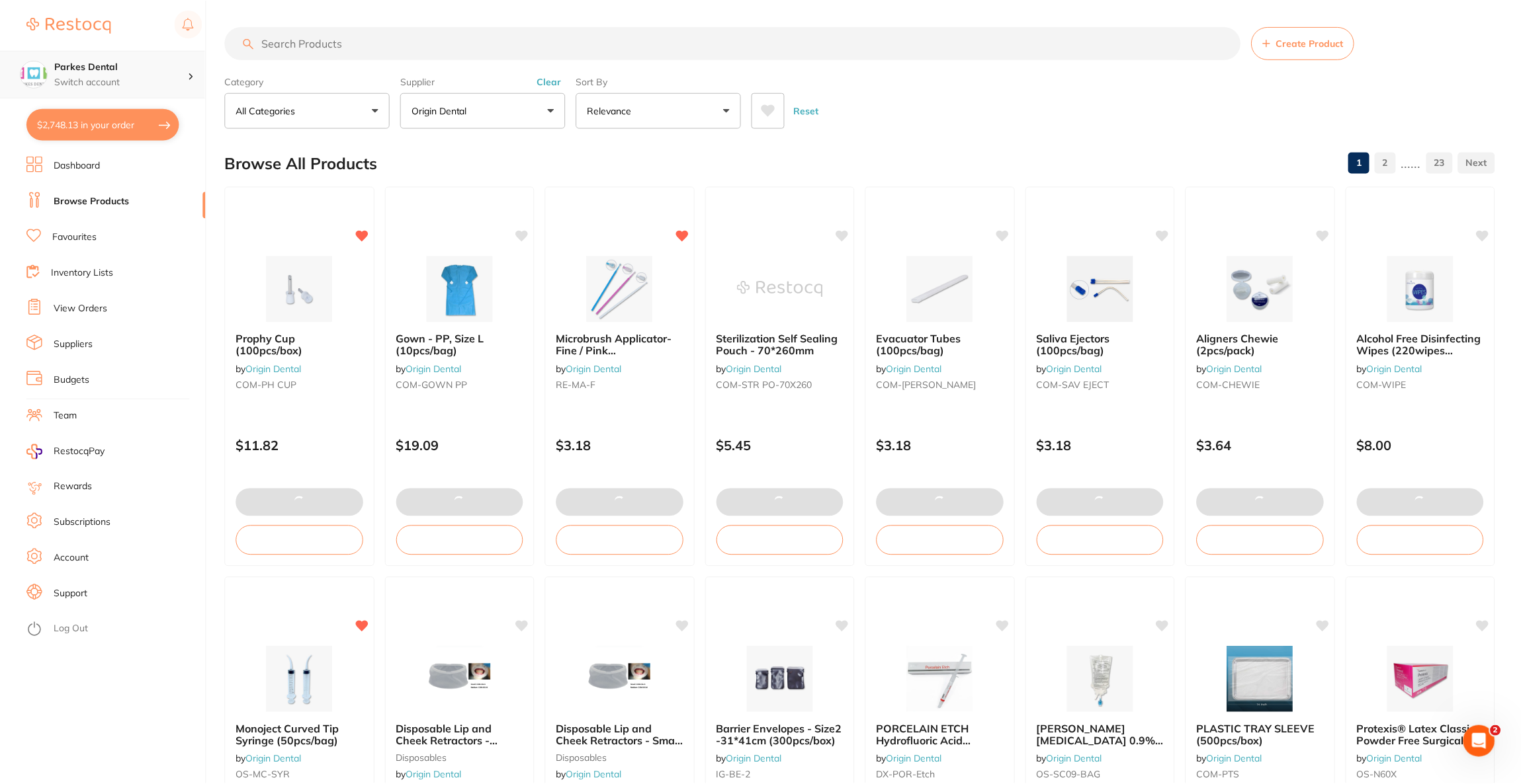
scroll to position [1, 0]
click at [342, 41] on input "search" at bounding box center [732, 42] width 1015 height 33
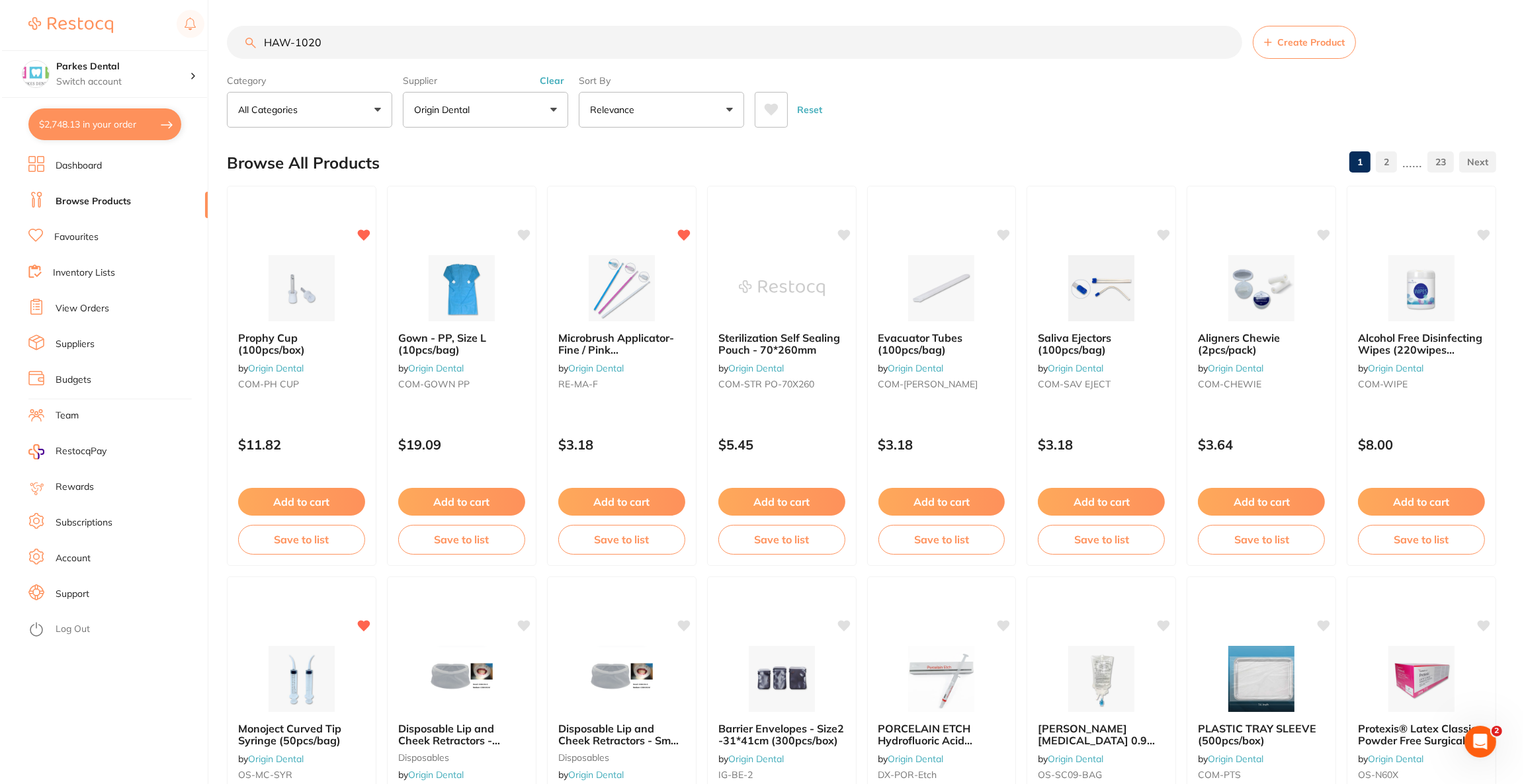
scroll to position [0, 0]
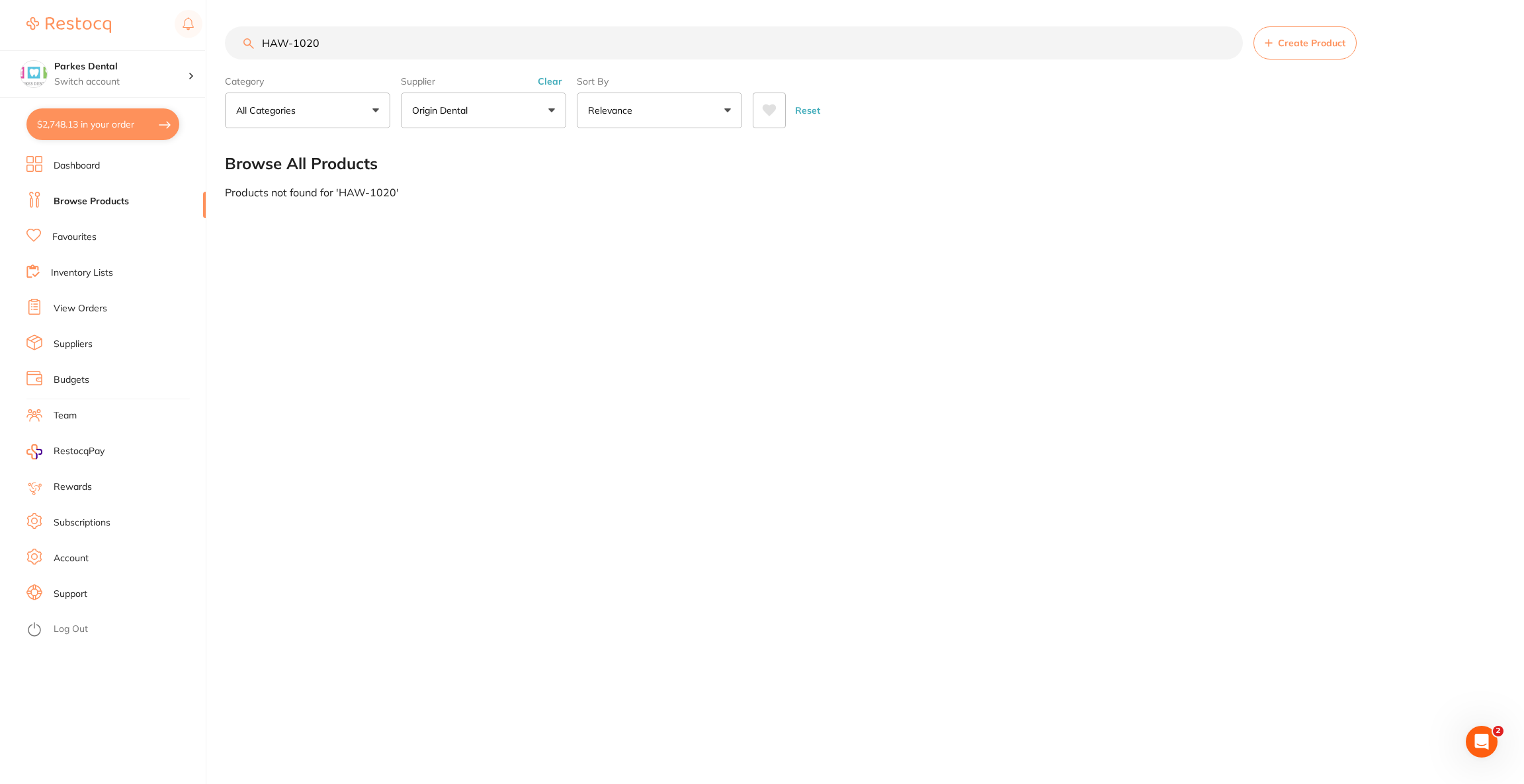
type input "HAW-1020"
click at [435, 114] on p "Origin Dental" at bounding box center [443, 110] width 61 height 13
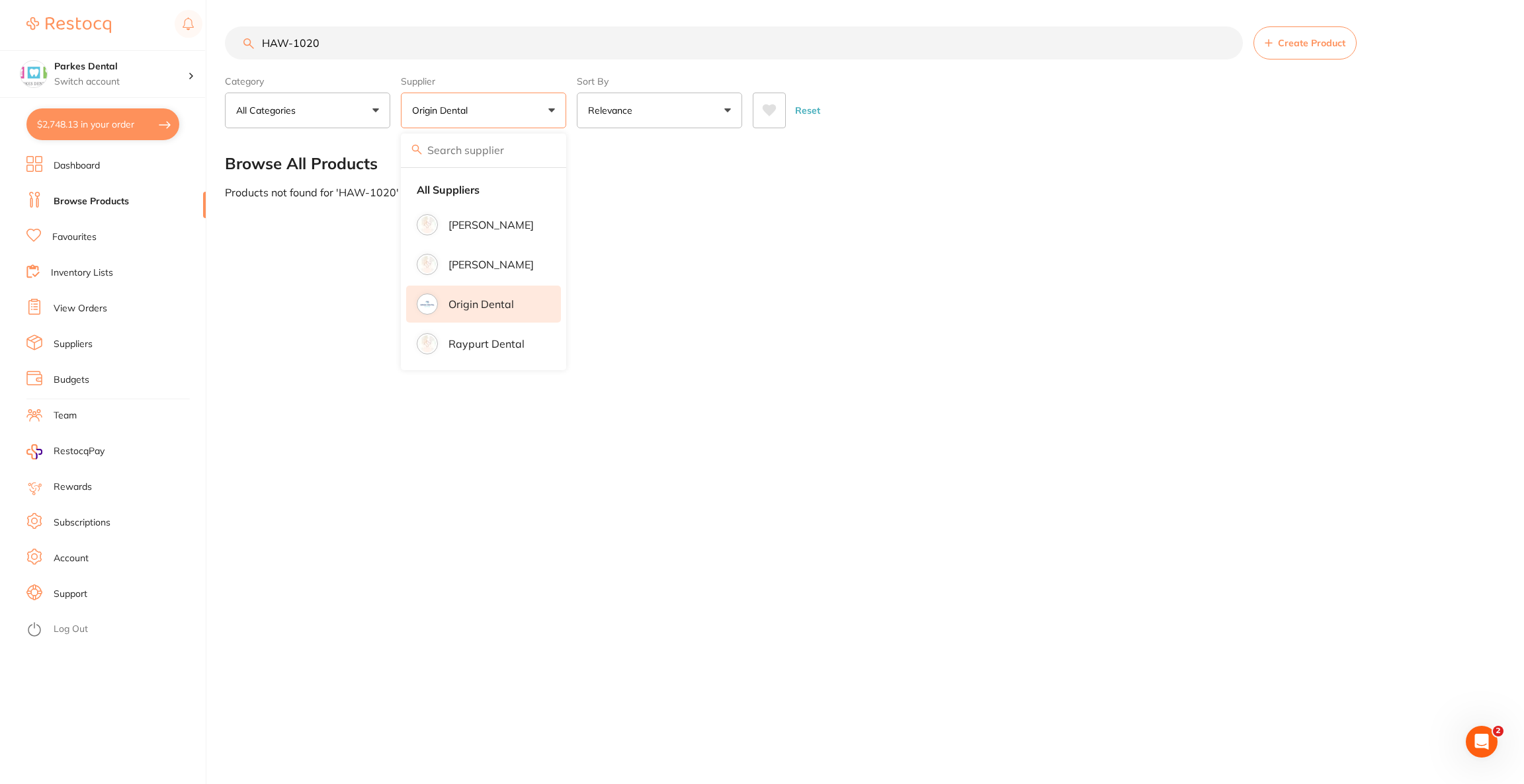
click at [493, 295] on li "Origin Dental" at bounding box center [484, 304] width 155 height 37
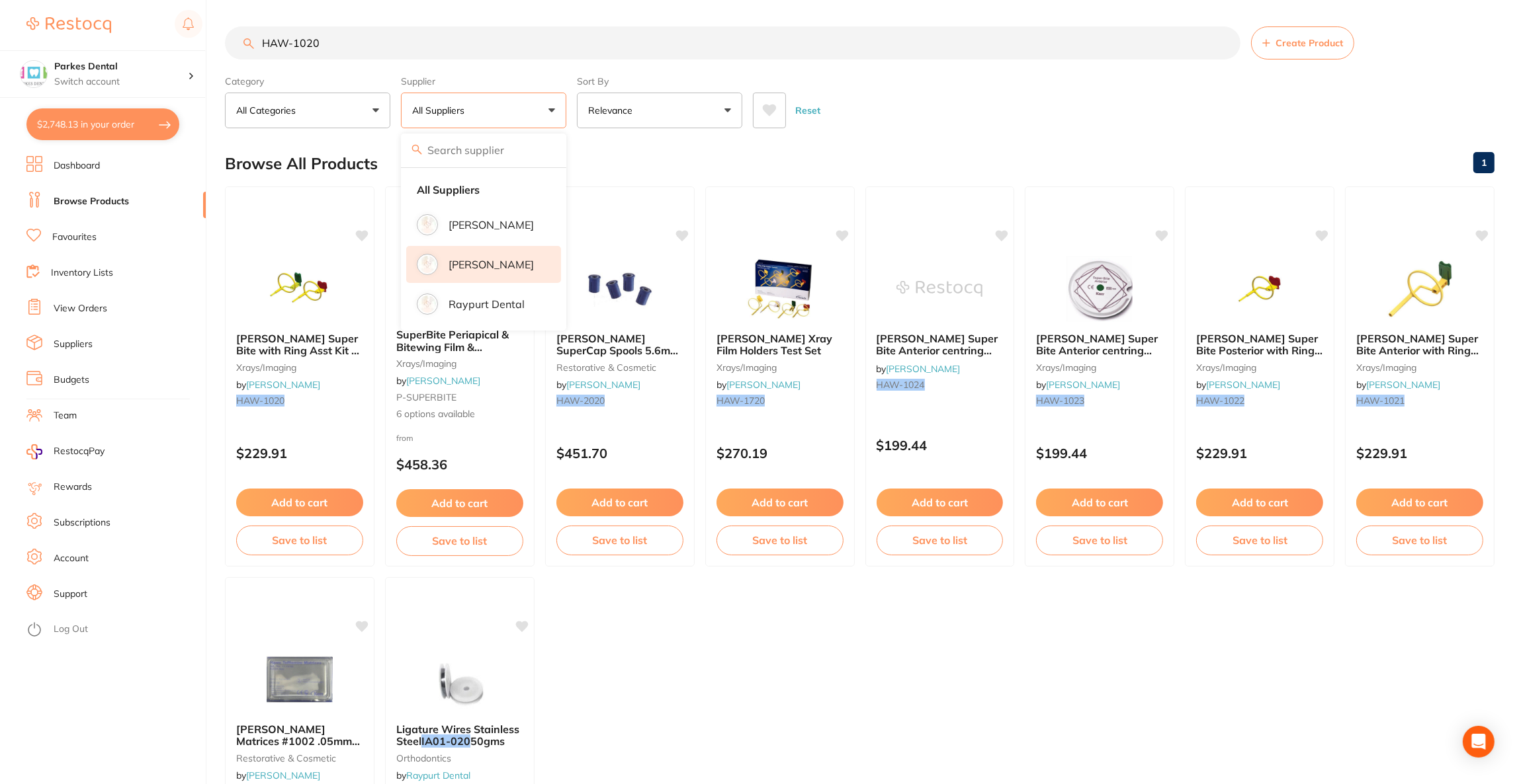
click at [481, 267] on p "[PERSON_NAME]" at bounding box center [491, 264] width 85 height 12
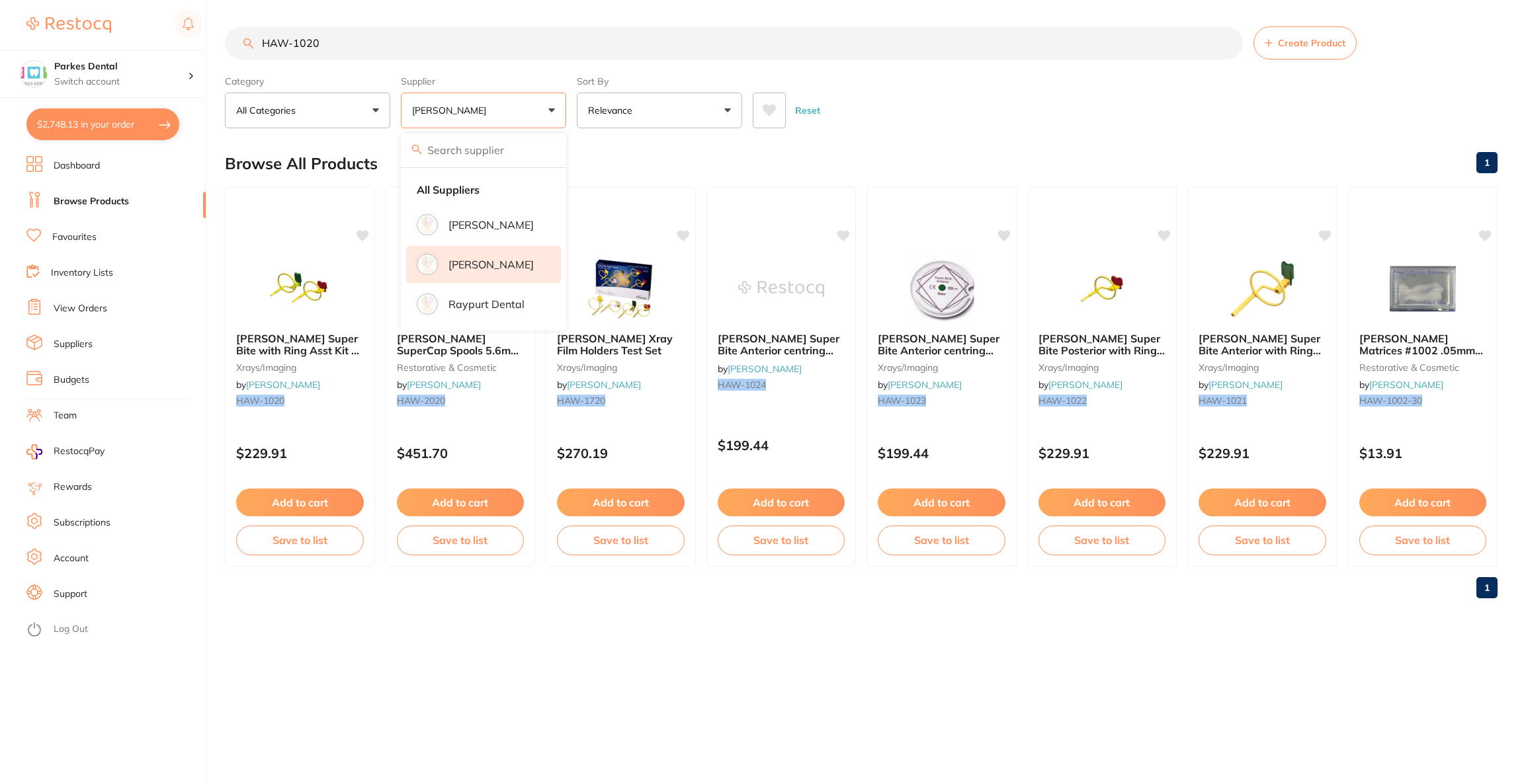
click at [895, 132] on main "HAW-1020 Create Product Category All Categories All Categories restorative & co…" at bounding box center [874, 318] width 1299 height 635
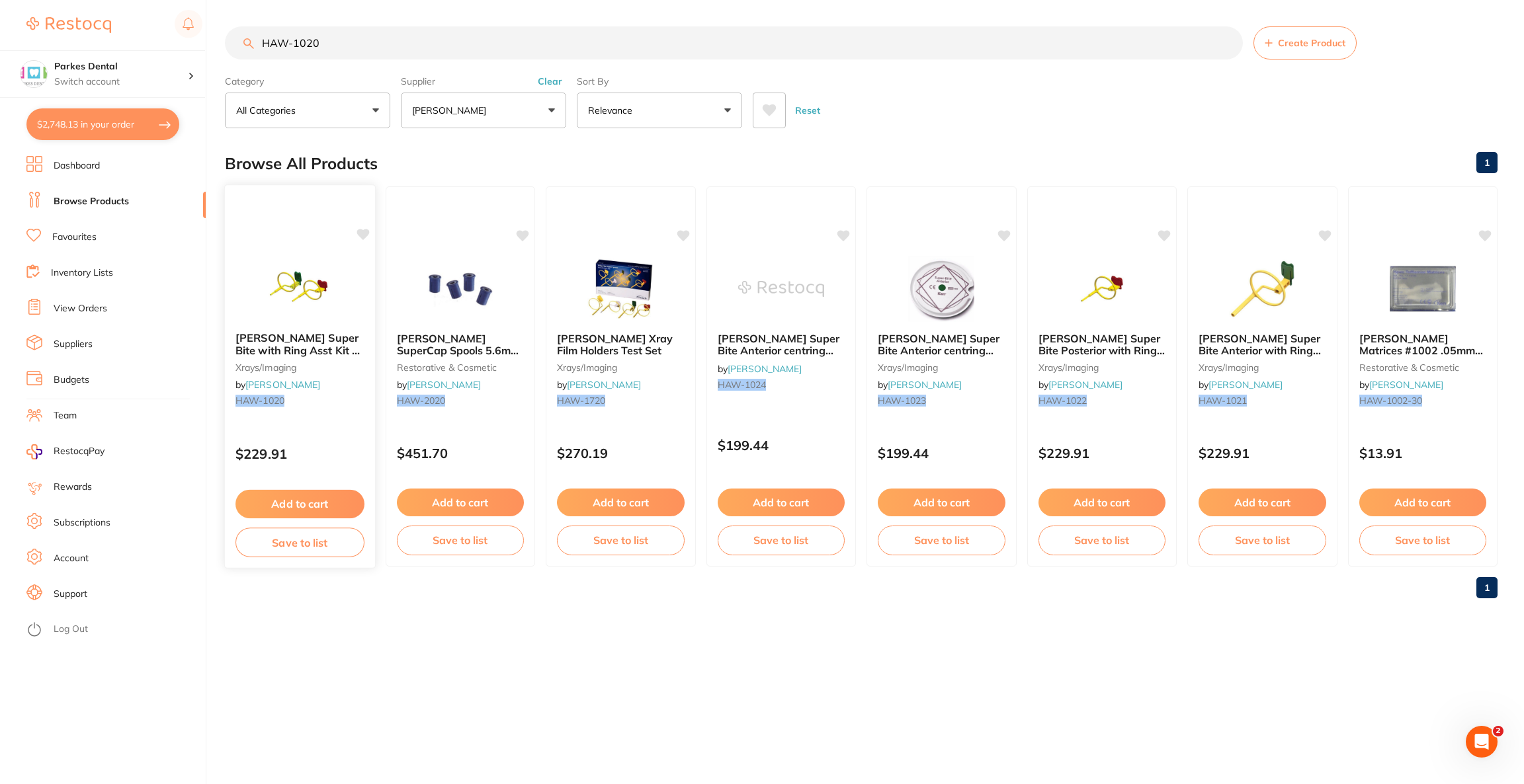
click at [324, 297] on img at bounding box center [300, 287] width 87 height 67
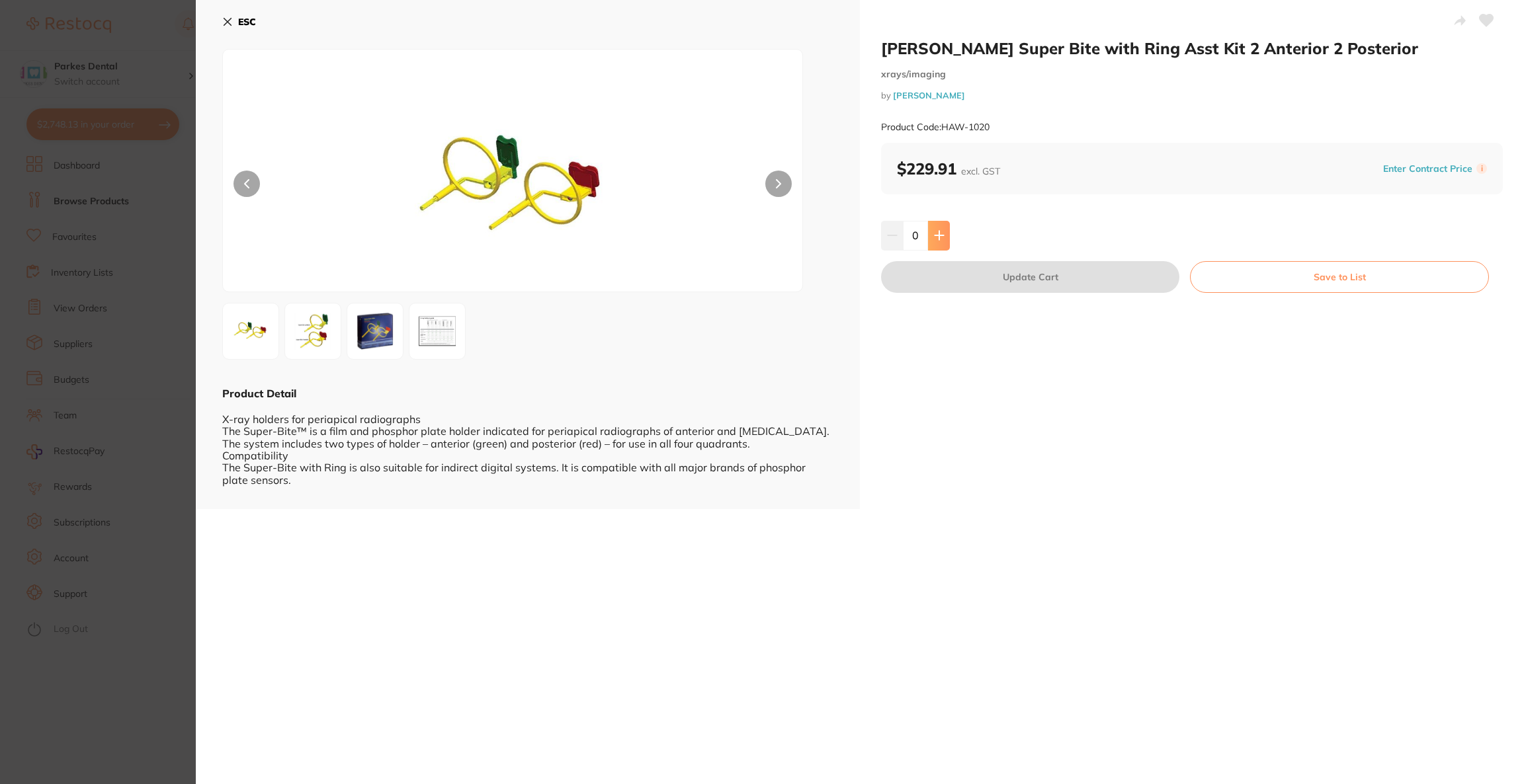
click at [935, 241] on button at bounding box center [939, 235] width 22 height 29
type input "1"
click at [935, 278] on button "Update Cart" at bounding box center [1030, 277] width 298 height 32
checkbox input "false"
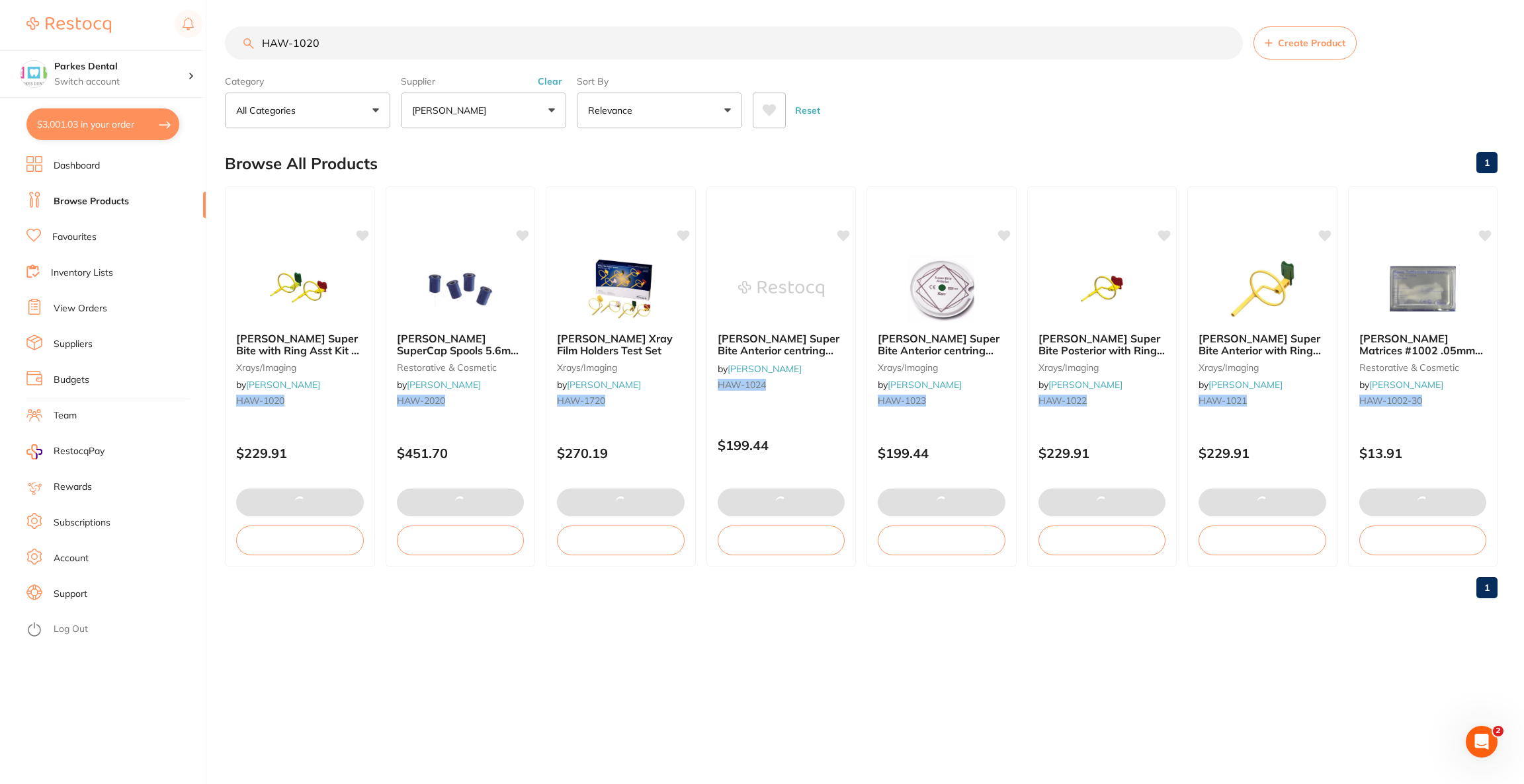
drag, startPoint x: 308, startPoint y: 27, endPoint x: 160, endPoint y: 33, distance: 148.1
click at [160, 33] on div "$3,001.03 Parkes Dental Switch account Riaz [MEDICAL_DATA] Experteeth Dental [G…" at bounding box center [762, 392] width 1524 height 784
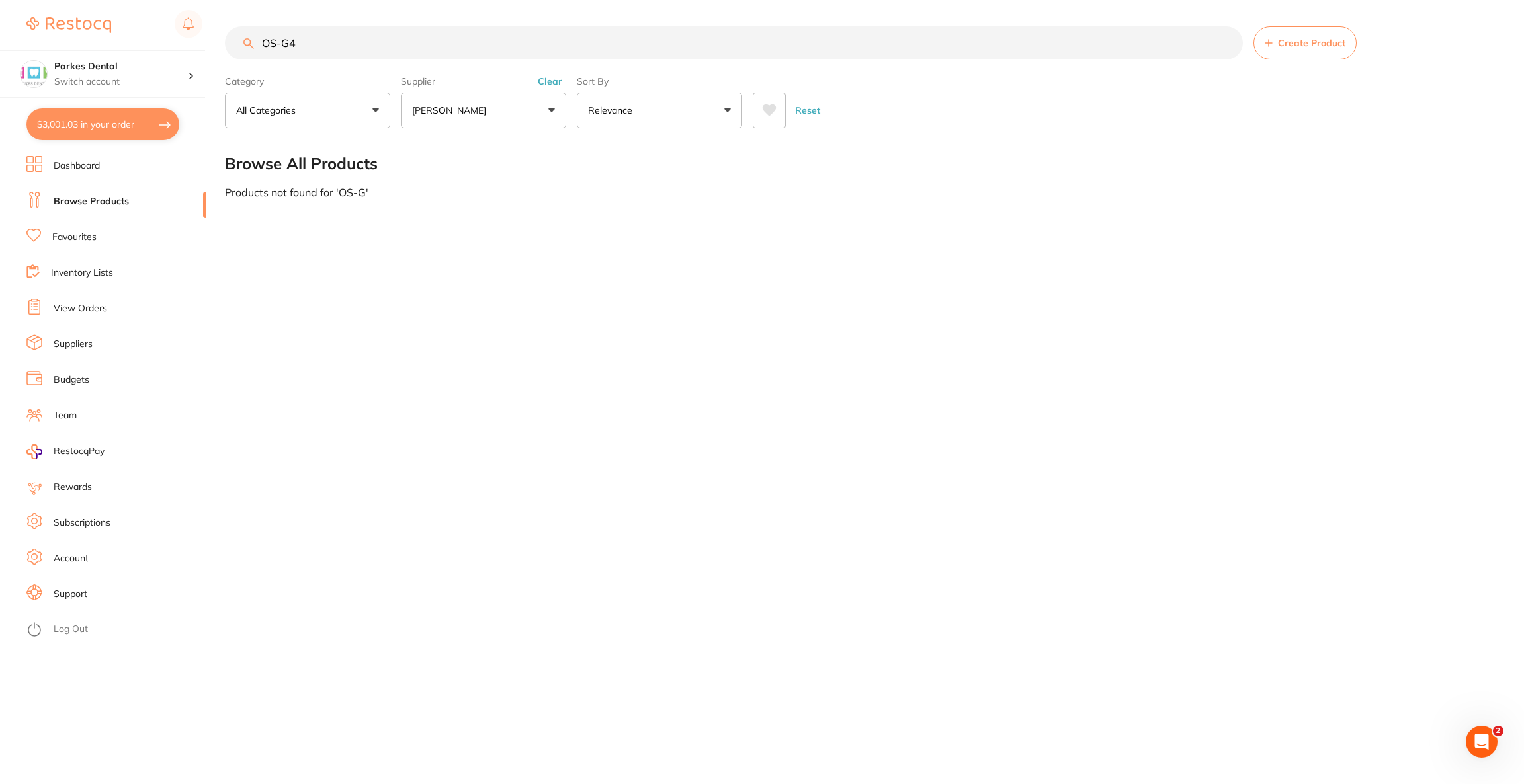
scroll to position [0, 0]
type input "OS-G422N"
click at [477, 106] on p "[PERSON_NAME]" at bounding box center [452, 110] width 79 height 13
click at [489, 228] on p "[PERSON_NAME]" at bounding box center [491, 225] width 85 height 12
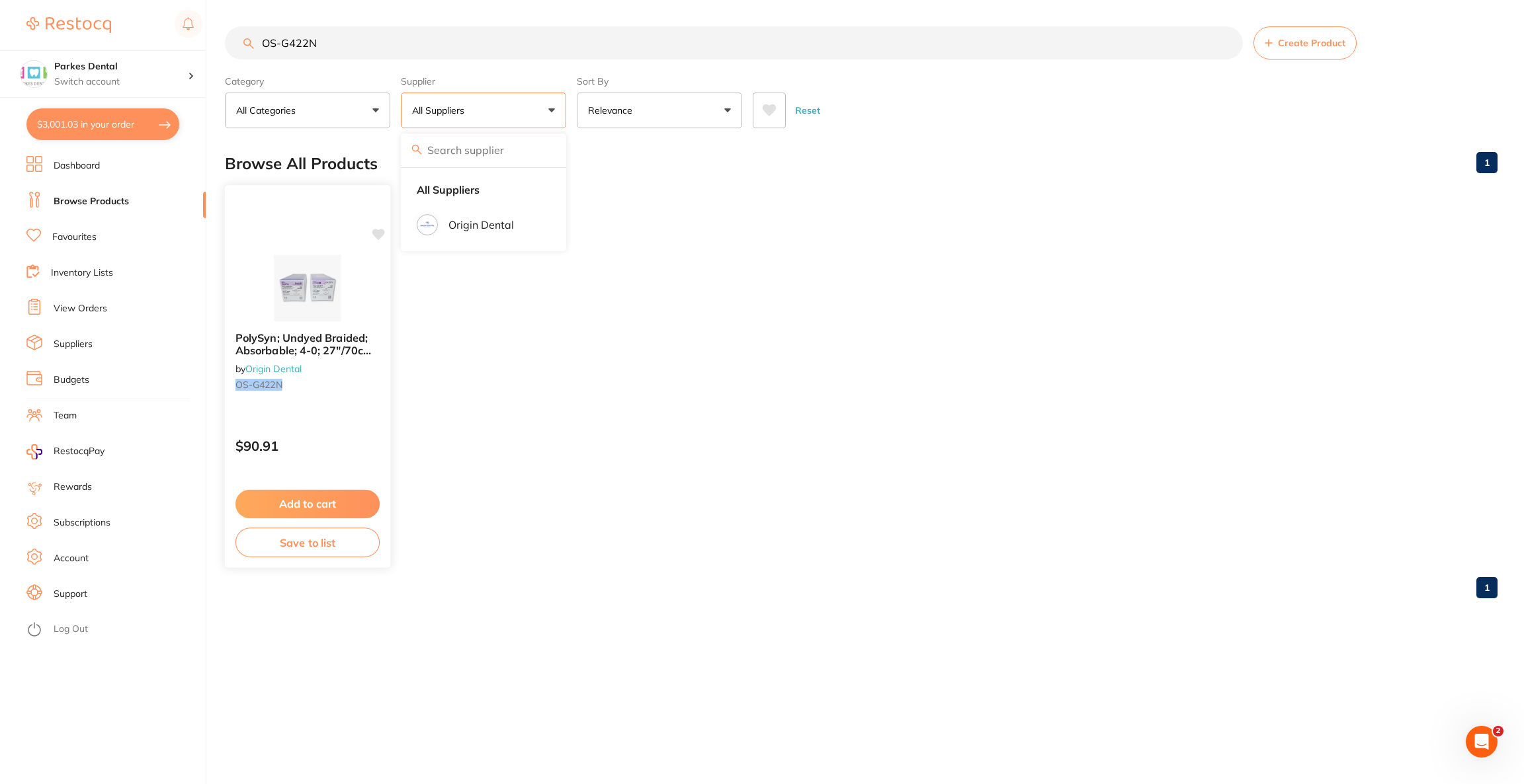
click at [304, 314] on img at bounding box center [307, 287] width 87 height 67
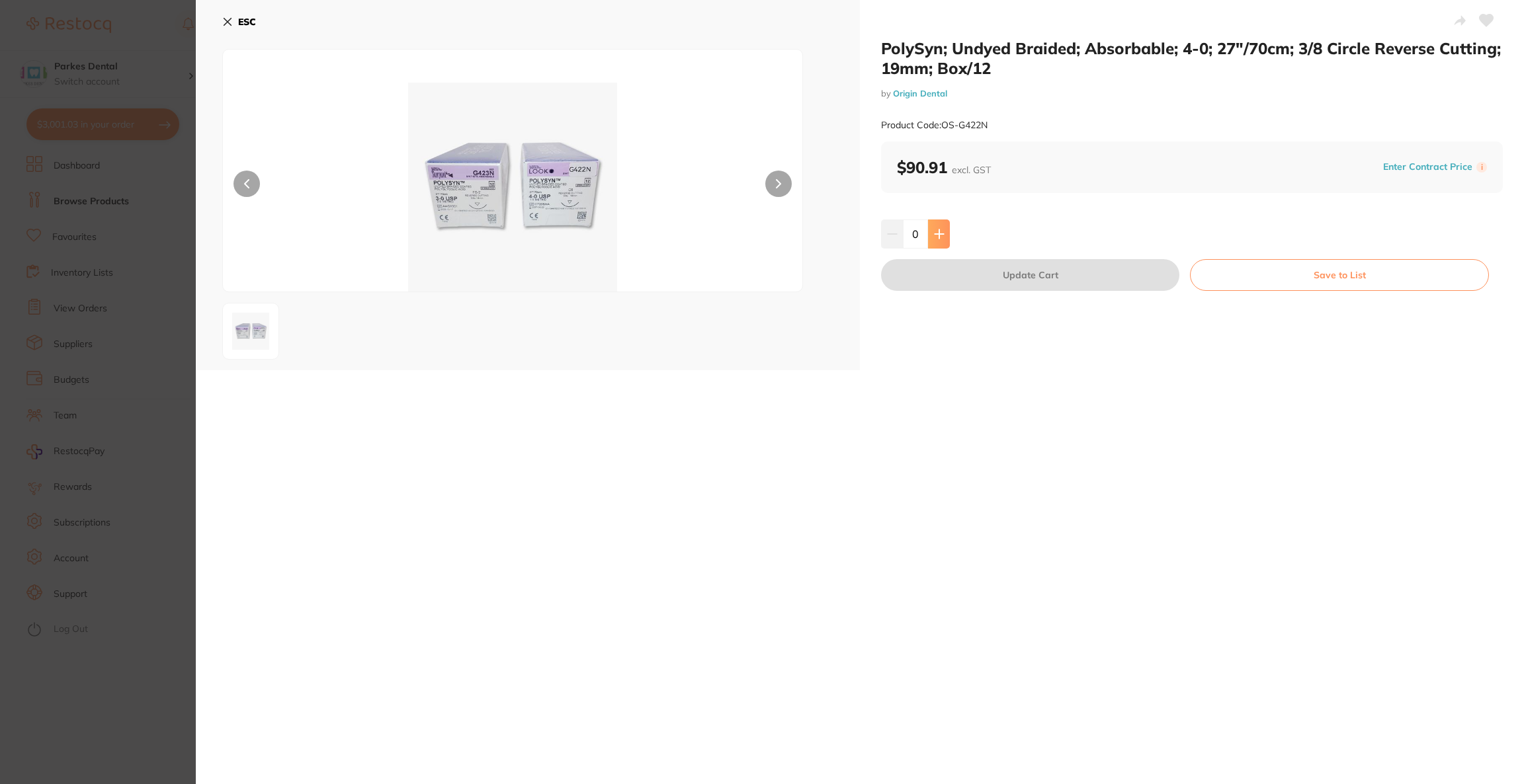
click at [935, 228] on icon at bounding box center [939, 234] width 11 height 11
type input "1"
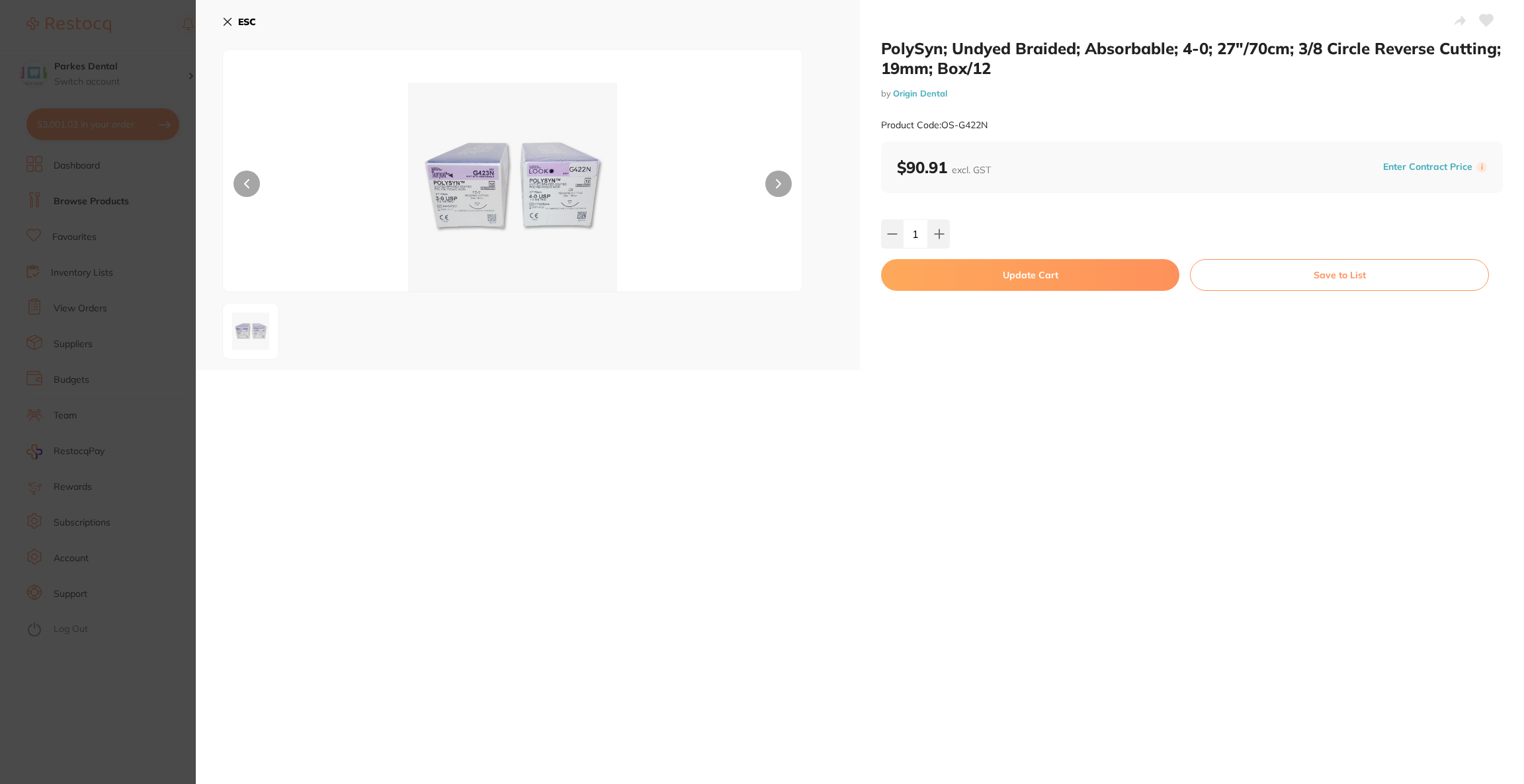
click at [959, 281] on button "Update Cart" at bounding box center [1030, 275] width 298 height 32
checkbox input "false"
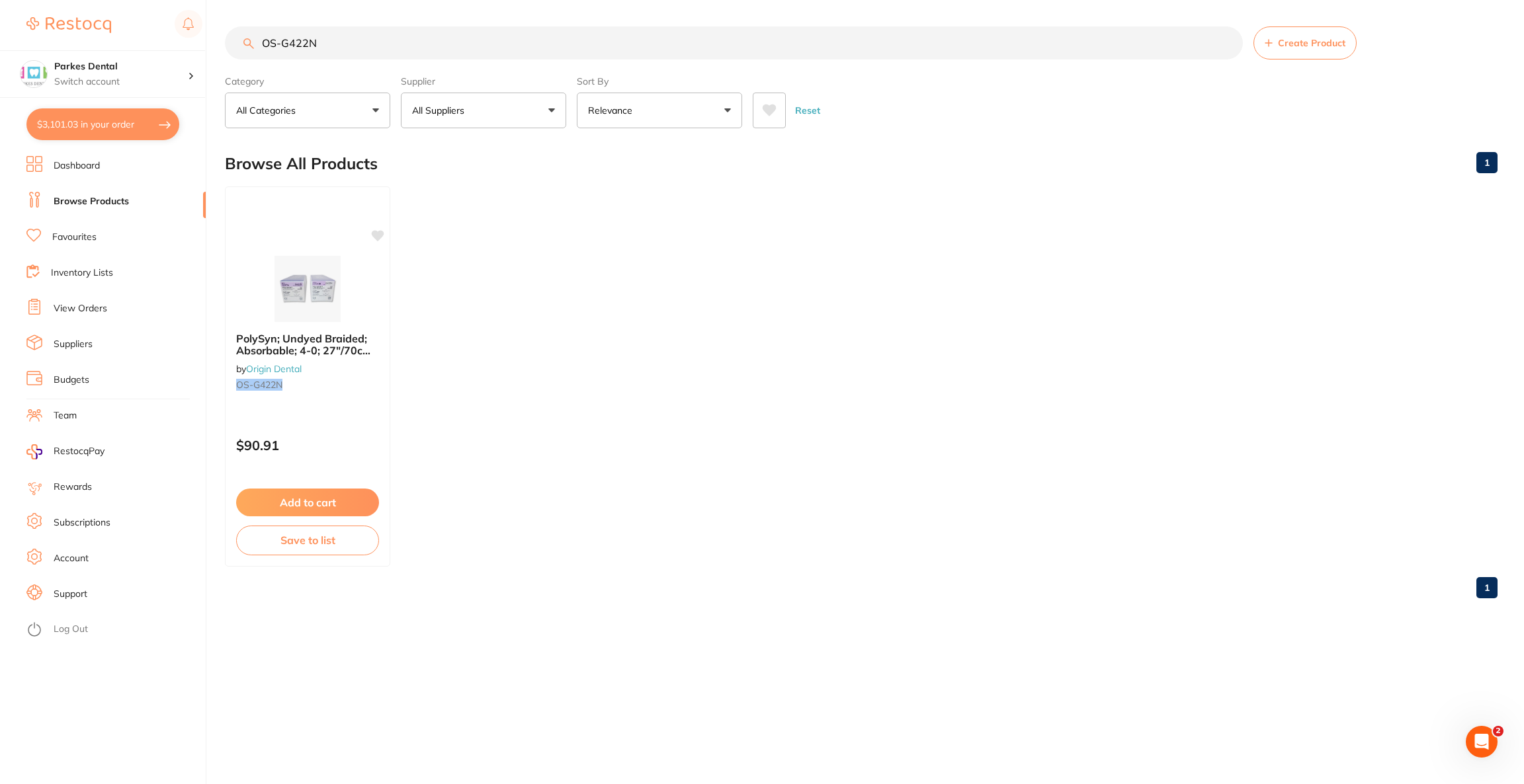
drag, startPoint x: 362, startPoint y: 51, endPoint x: 245, endPoint y: 47, distance: 117.1
click at [245, 47] on div "OS-G422N Create Product" at bounding box center [861, 43] width 1273 height 33
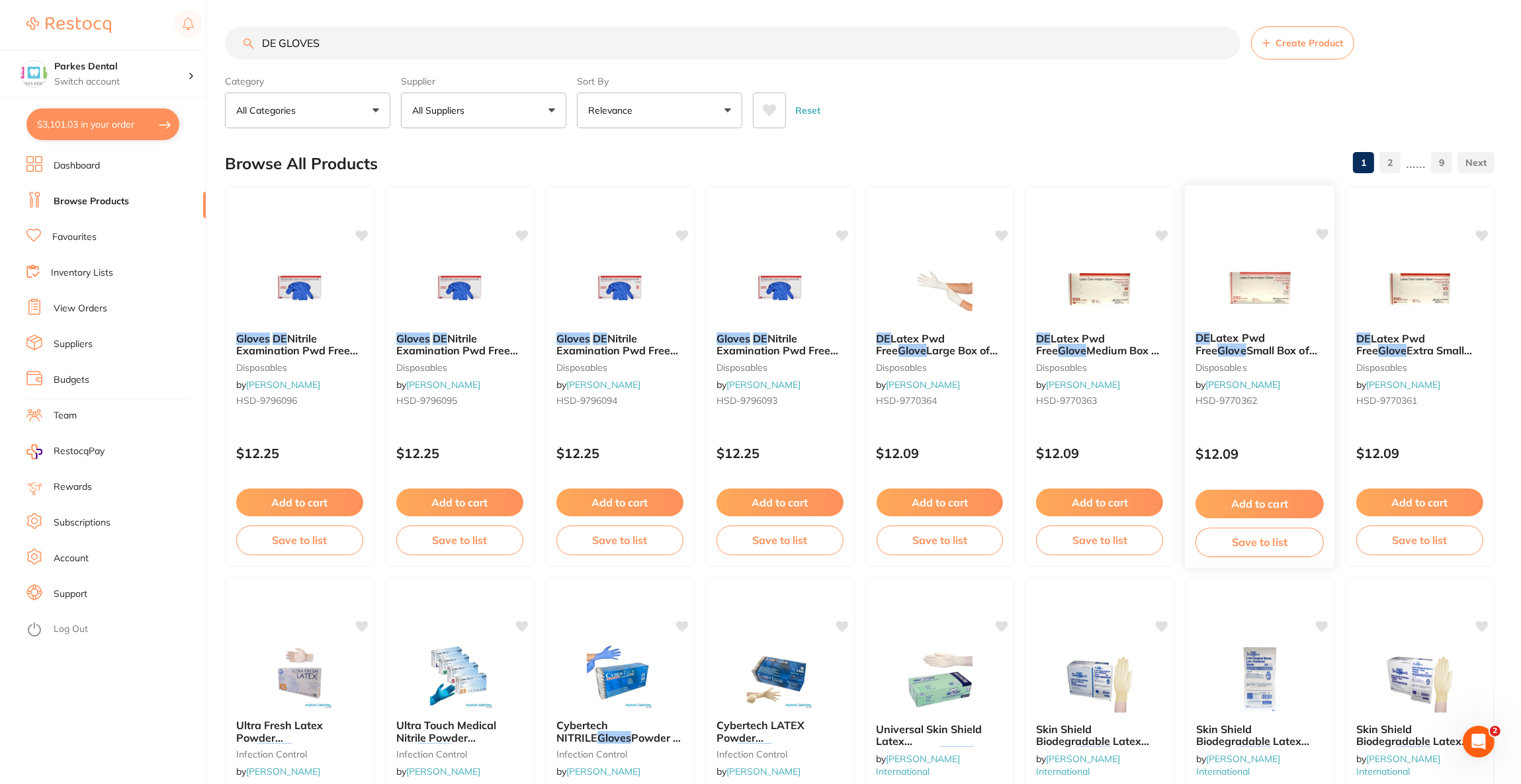
type input "DE GLOVES"
click at [1226, 300] on img at bounding box center [1260, 287] width 87 height 67
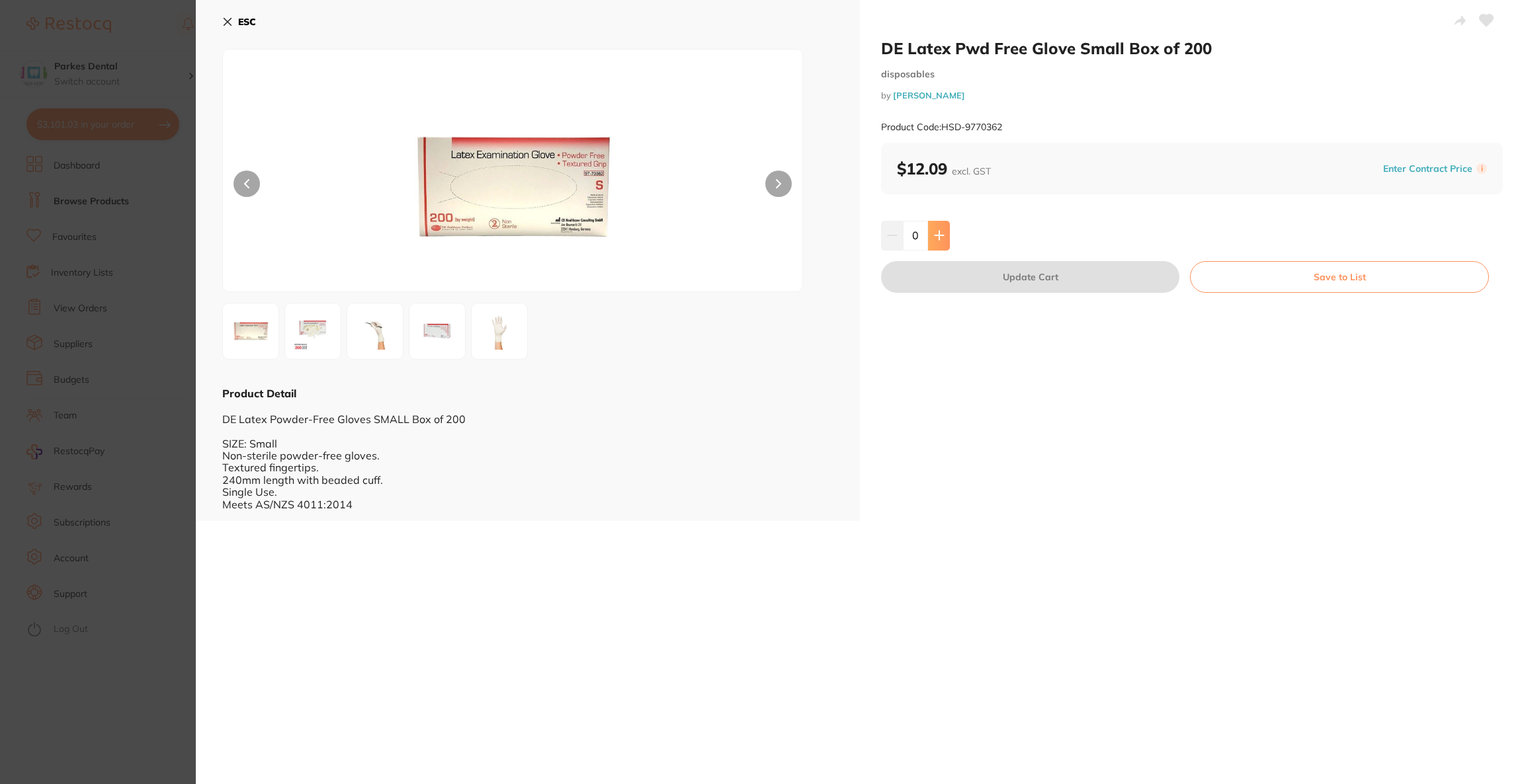
click at [939, 239] on icon at bounding box center [939, 236] width 11 height 11
click at [939, 233] on icon at bounding box center [939, 236] width 11 height 11
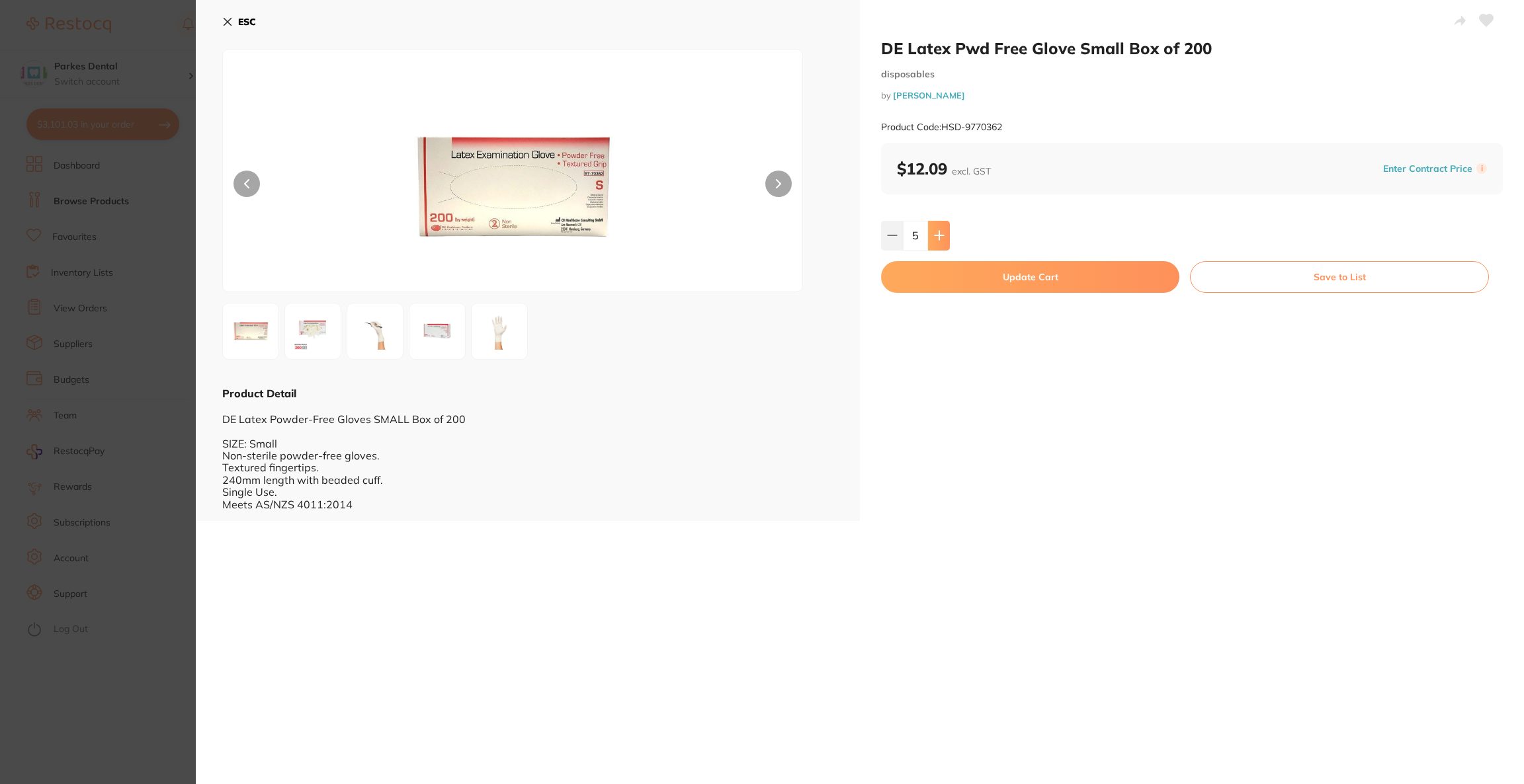
click at [939, 233] on icon at bounding box center [939, 236] width 11 height 11
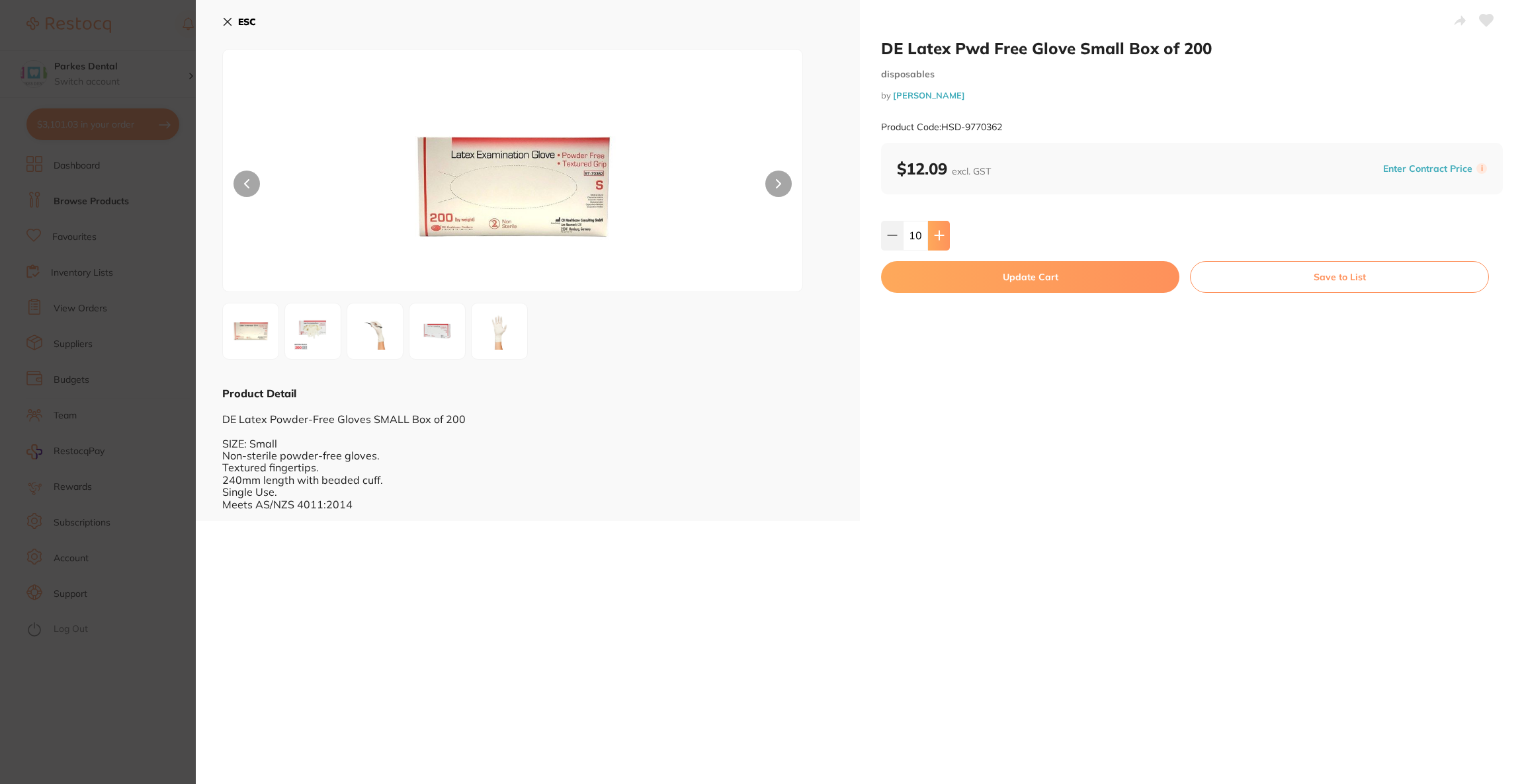
click at [939, 233] on icon at bounding box center [939, 236] width 11 height 11
click at [939, 233] on icon at bounding box center [939, 236] width 11 height 11
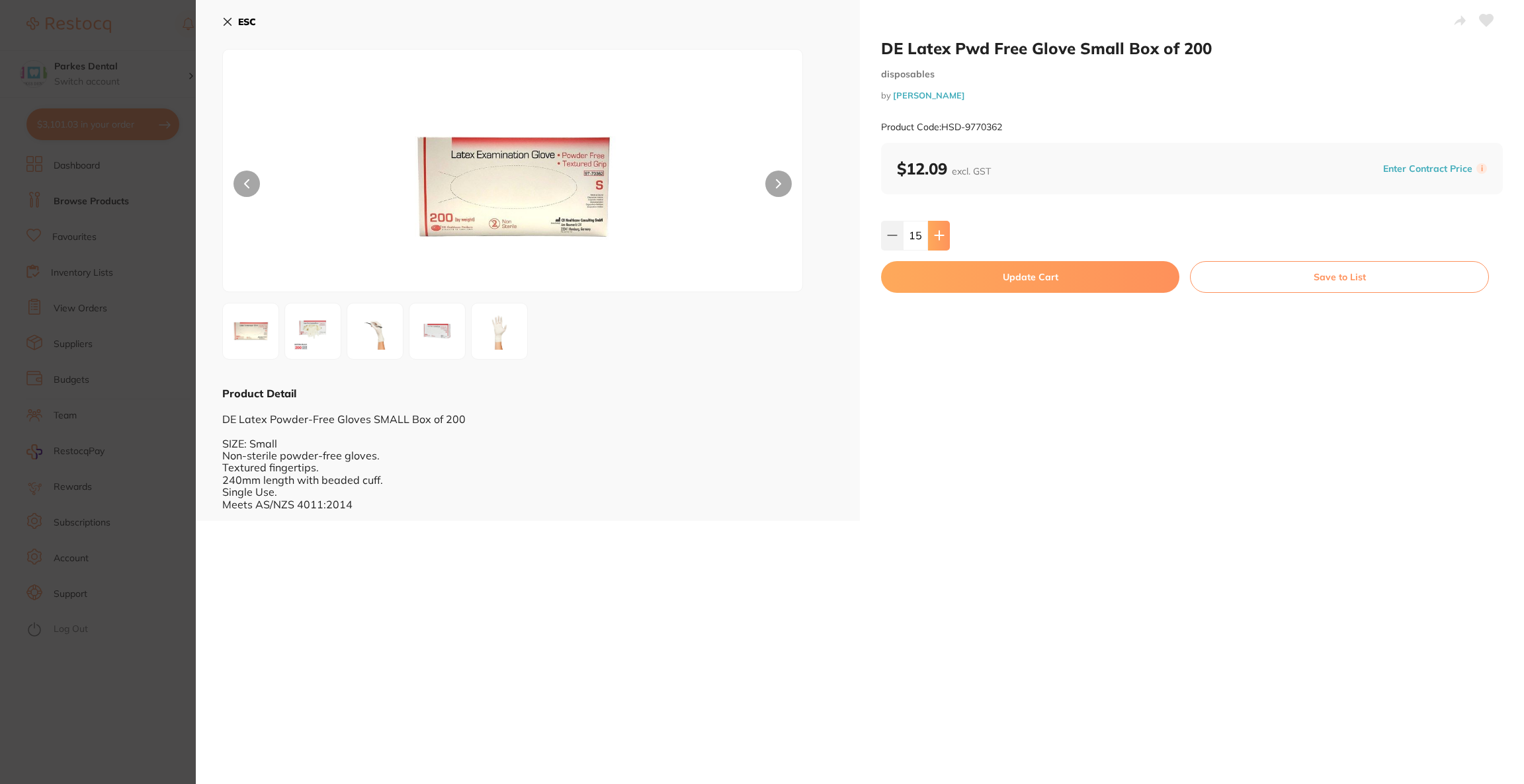
click at [939, 233] on icon at bounding box center [939, 236] width 11 height 11
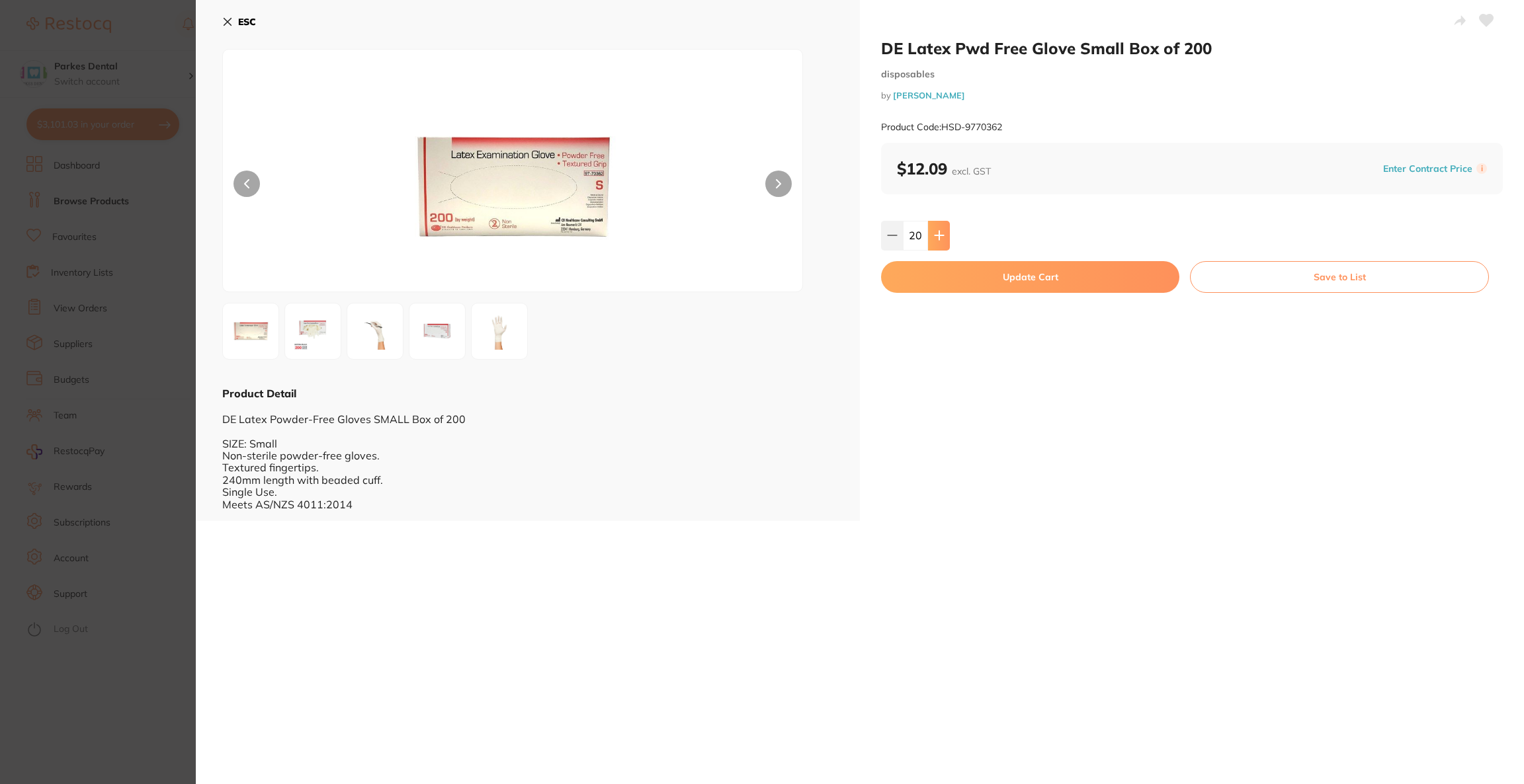
click at [939, 233] on icon at bounding box center [939, 236] width 11 height 11
click at [884, 246] on button at bounding box center [892, 235] width 22 height 29
type input "20"
click at [938, 284] on button "Update Cart" at bounding box center [1030, 277] width 298 height 32
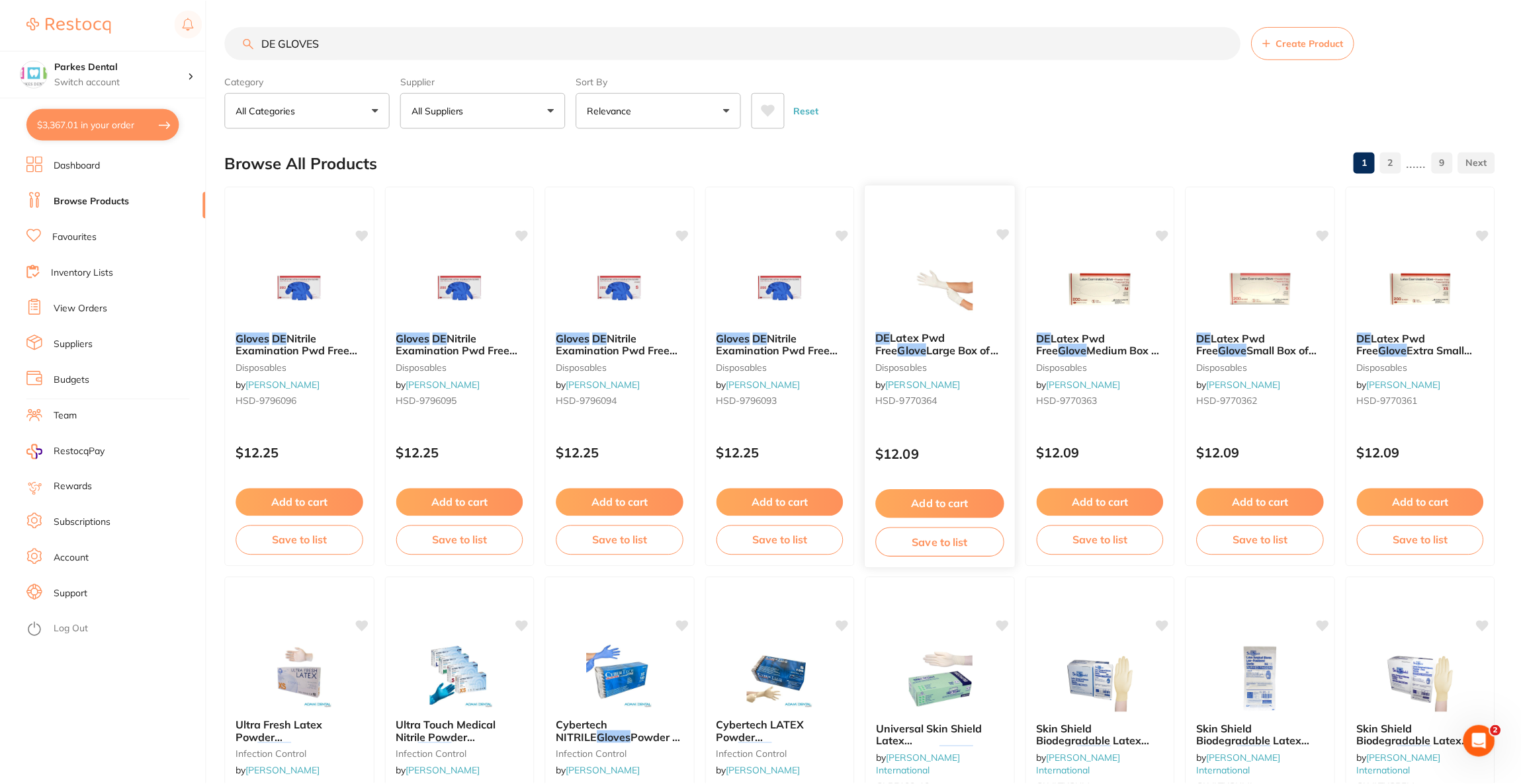
scroll to position [1195, 0]
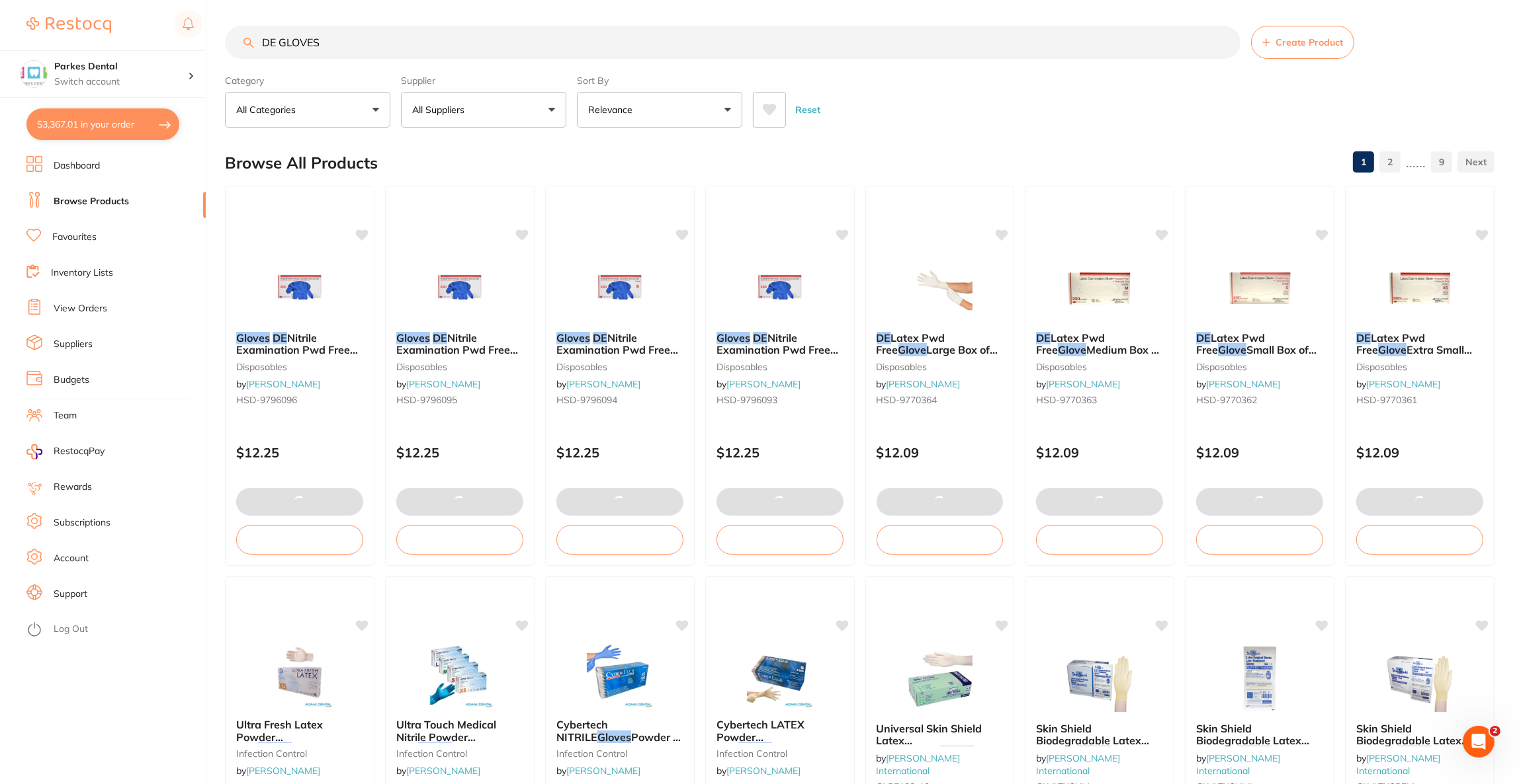
drag, startPoint x: 400, startPoint y: 33, endPoint x: 258, endPoint y: 45, distance: 142.5
click at [258, 45] on input "DE GLOVES" at bounding box center [732, 42] width 1015 height 33
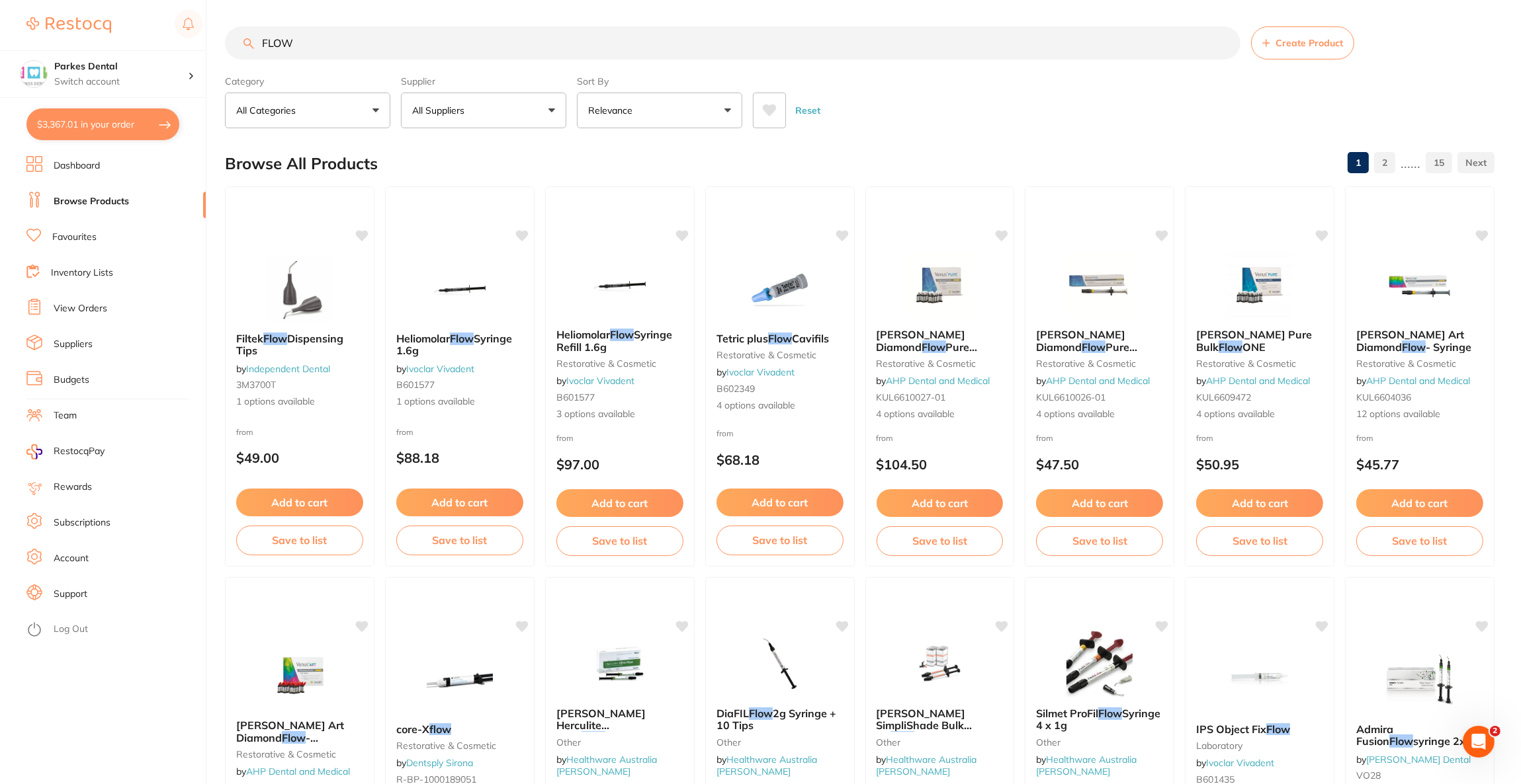
scroll to position [0, 0]
type input "F"
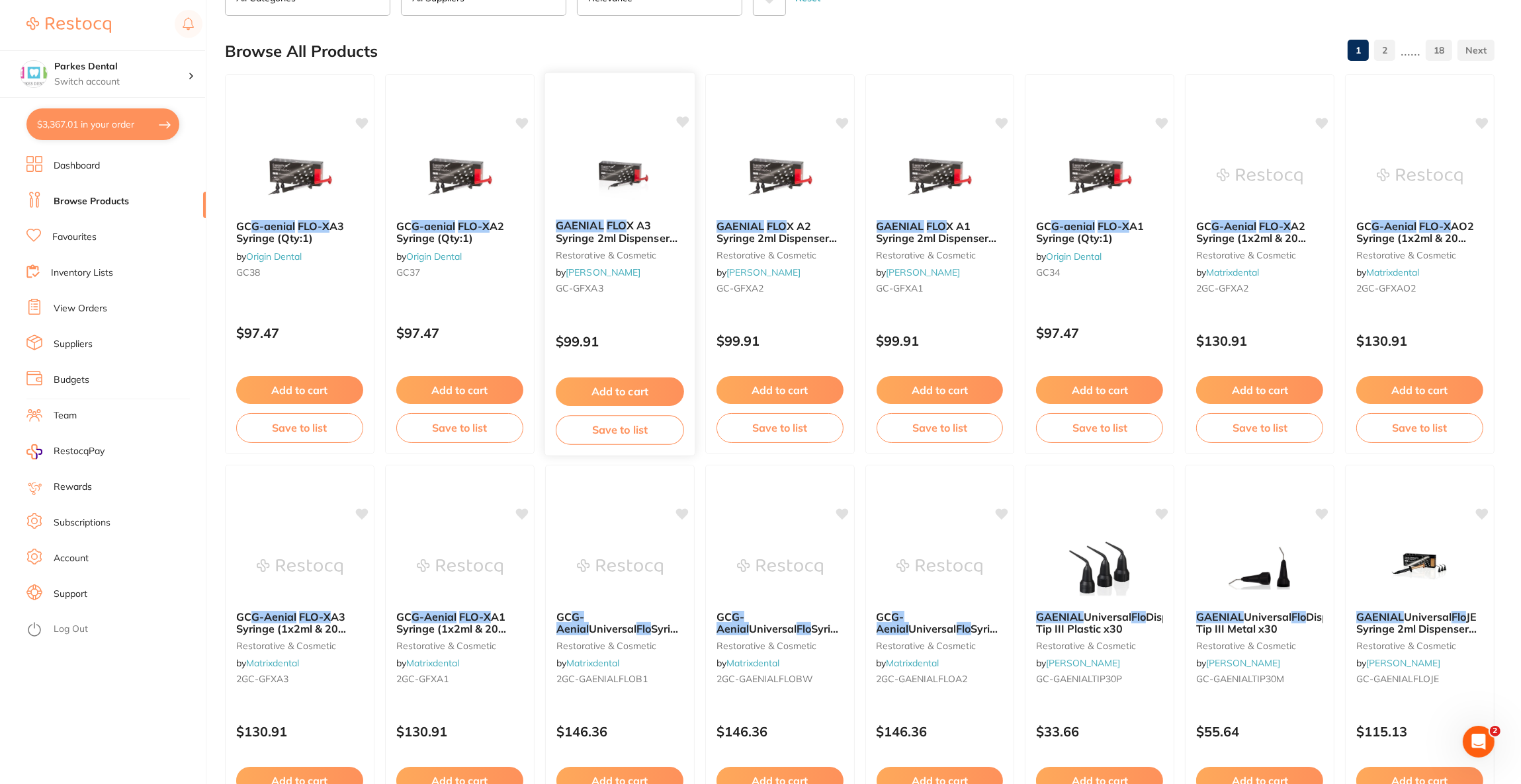
scroll to position [397, 0]
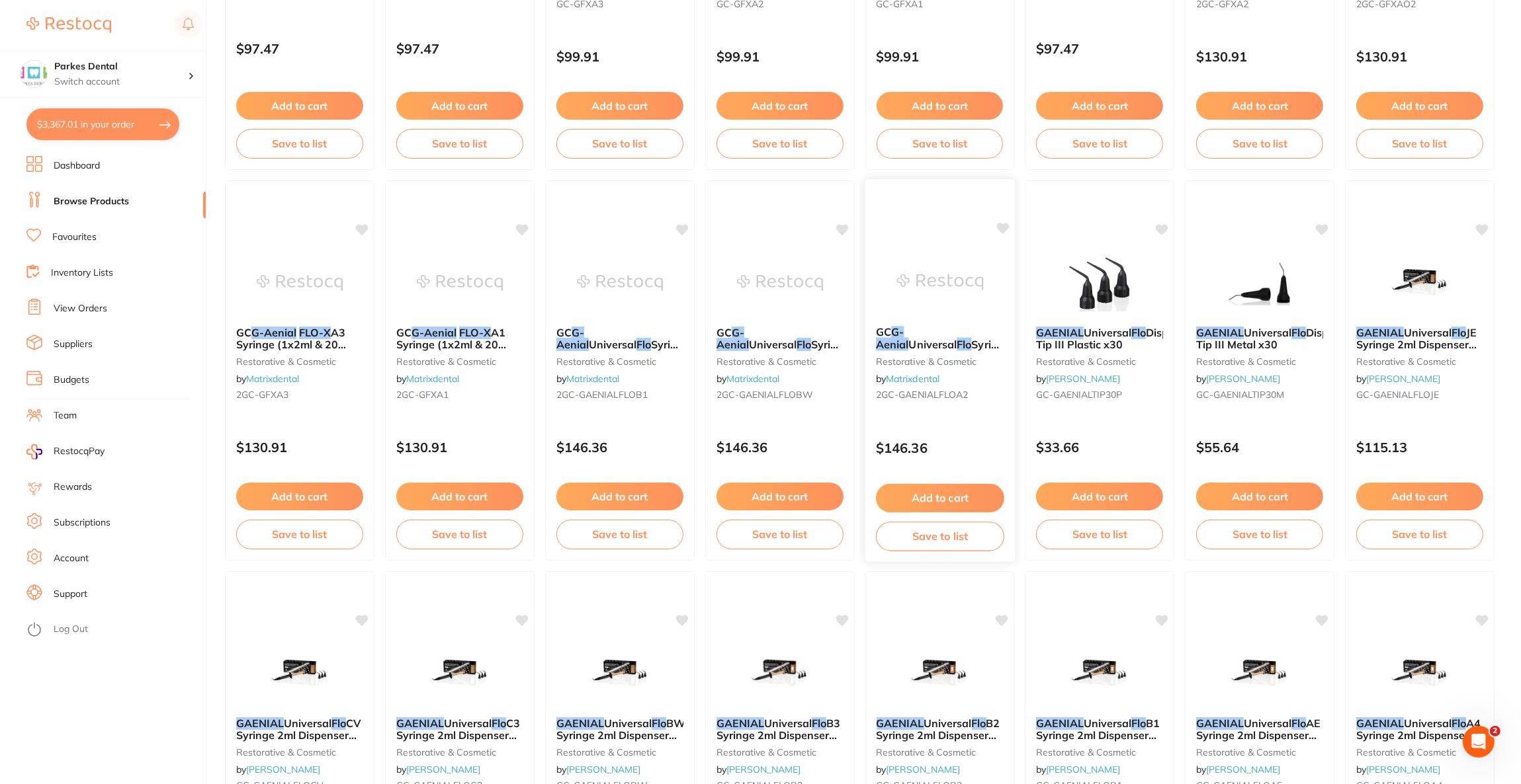
type input "GAENIAL FLOW"
click at [903, 315] on img at bounding box center [939, 282] width 87 height 67
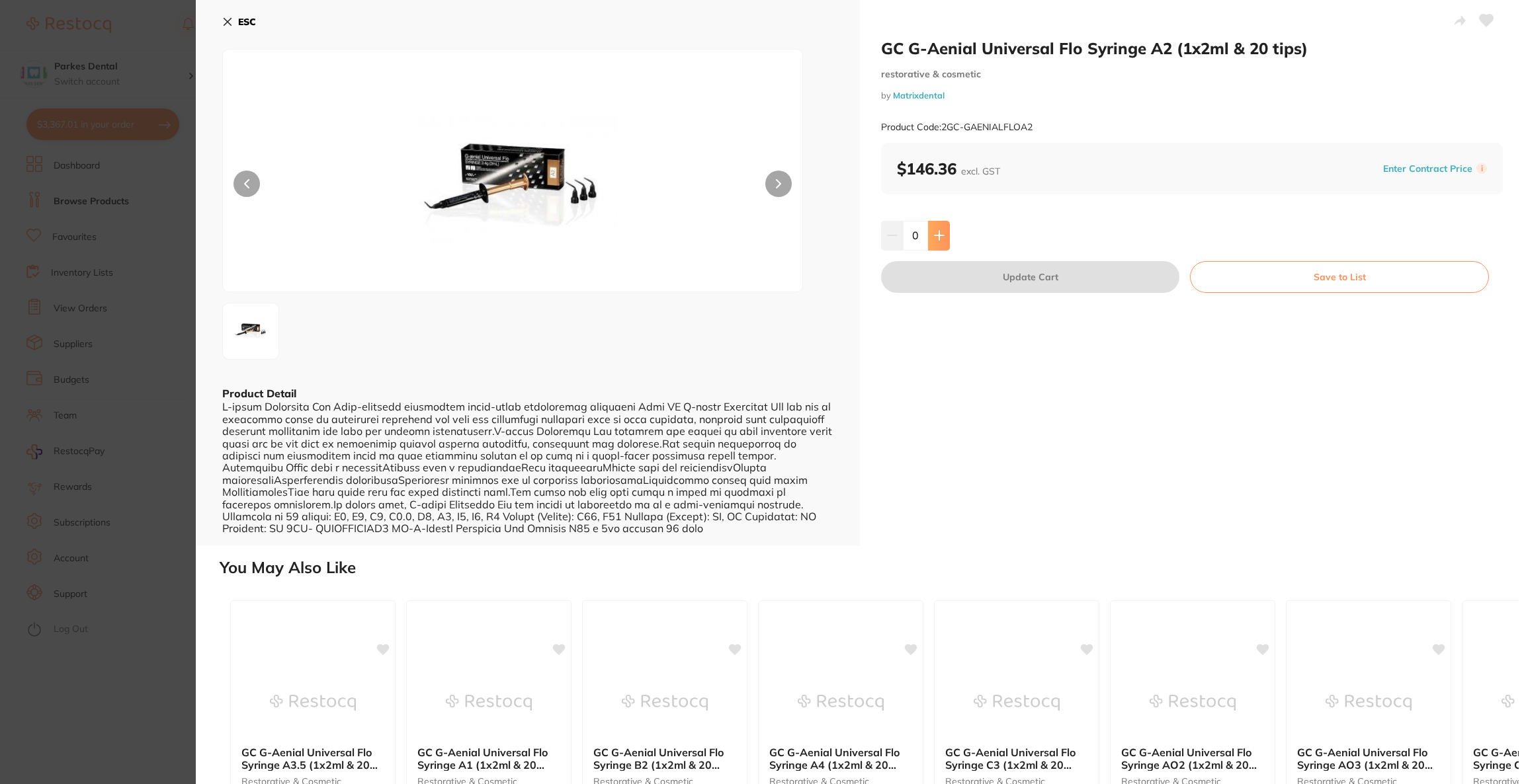
click at [946, 244] on button at bounding box center [939, 235] width 22 height 29
type input "1"
click at [959, 277] on button "Update Cart" at bounding box center [1030, 277] width 298 height 32
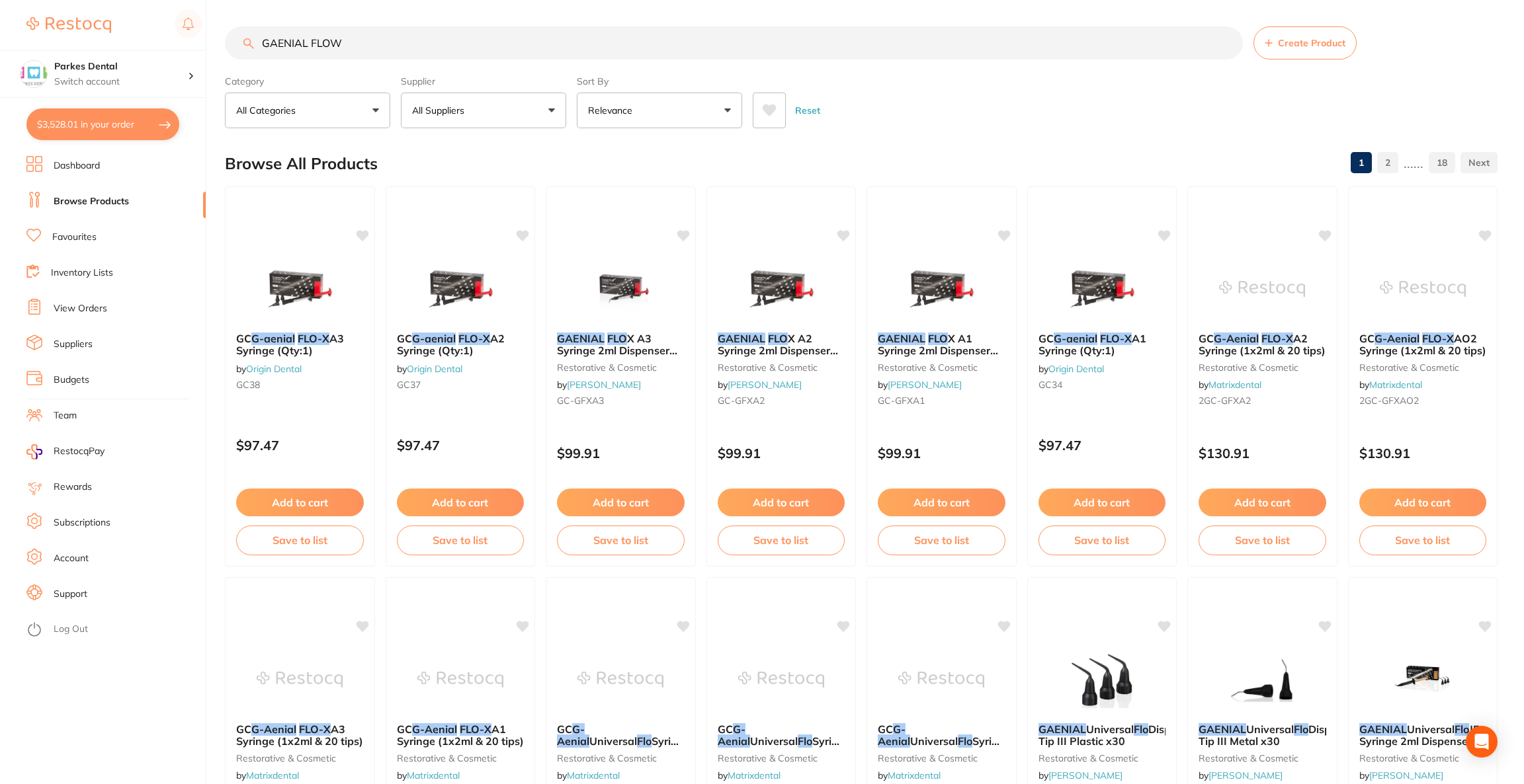
checkbox input "false"
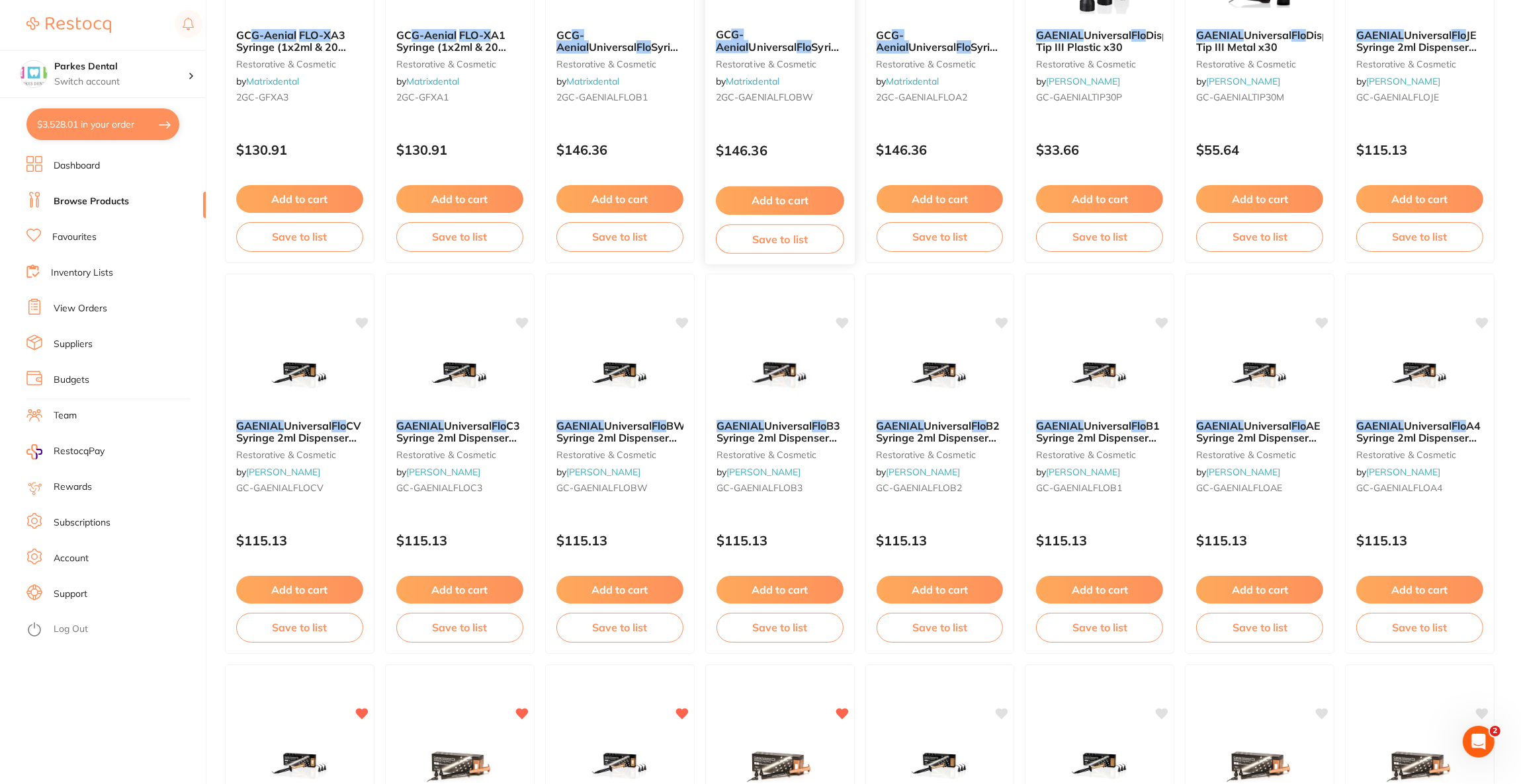
scroll to position [892, 0]
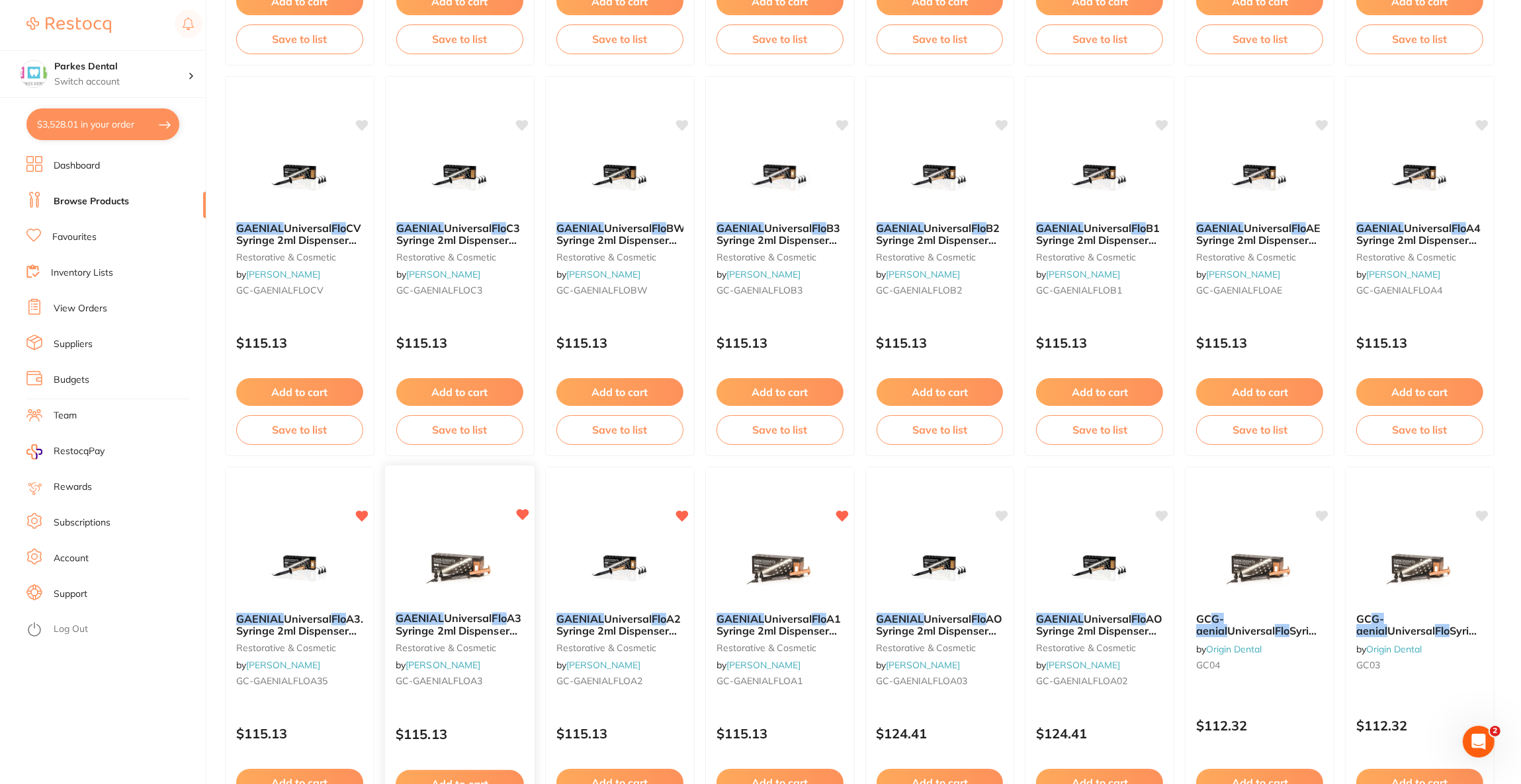
click at [488, 545] on img at bounding box center [460, 568] width 87 height 67
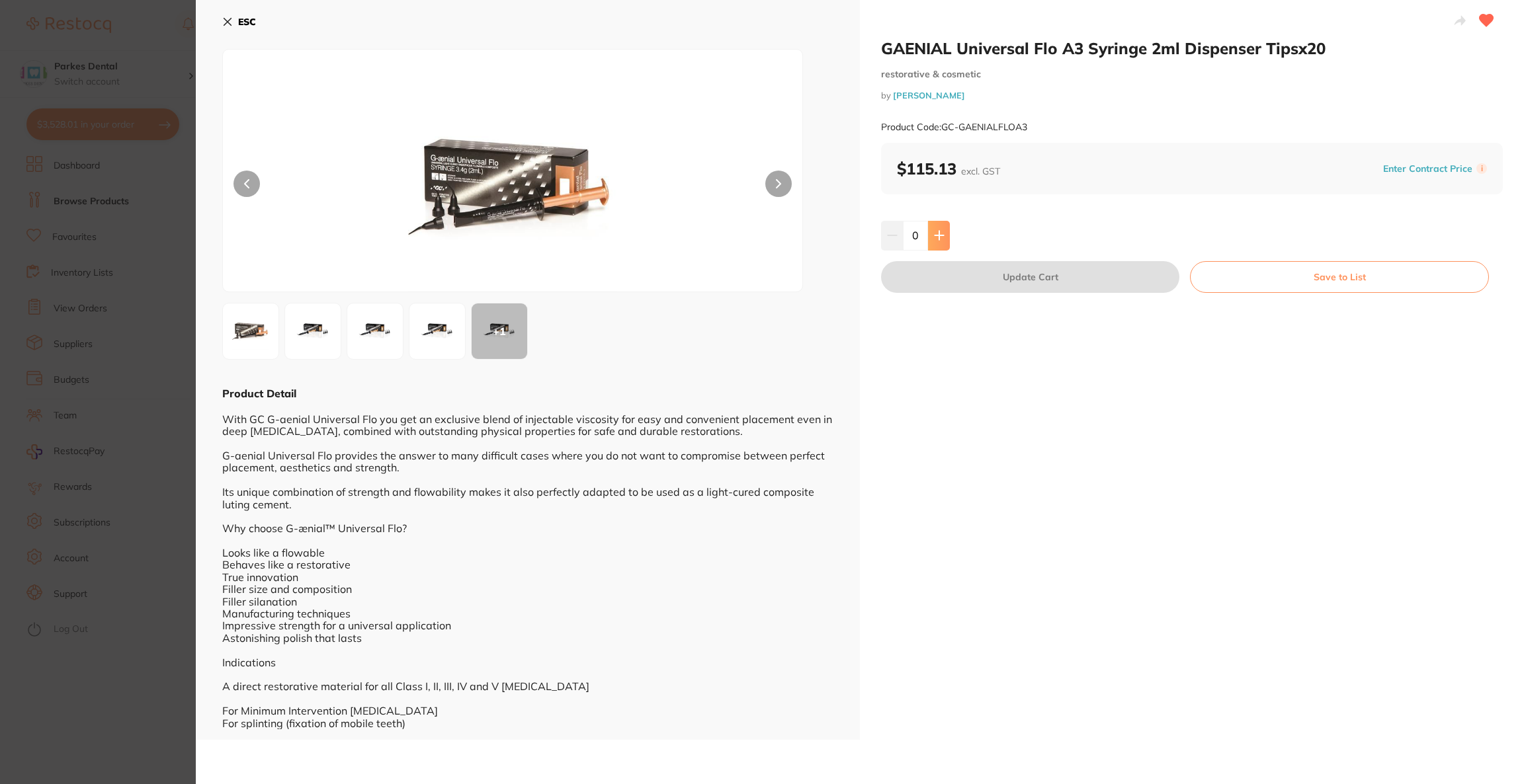
click at [935, 236] on icon at bounding box center [939, 236] width 9 height 9
type input "1"
click at [942, 288] on button "Update Cart" at bounding box center [1030, 277] width 298 height 32
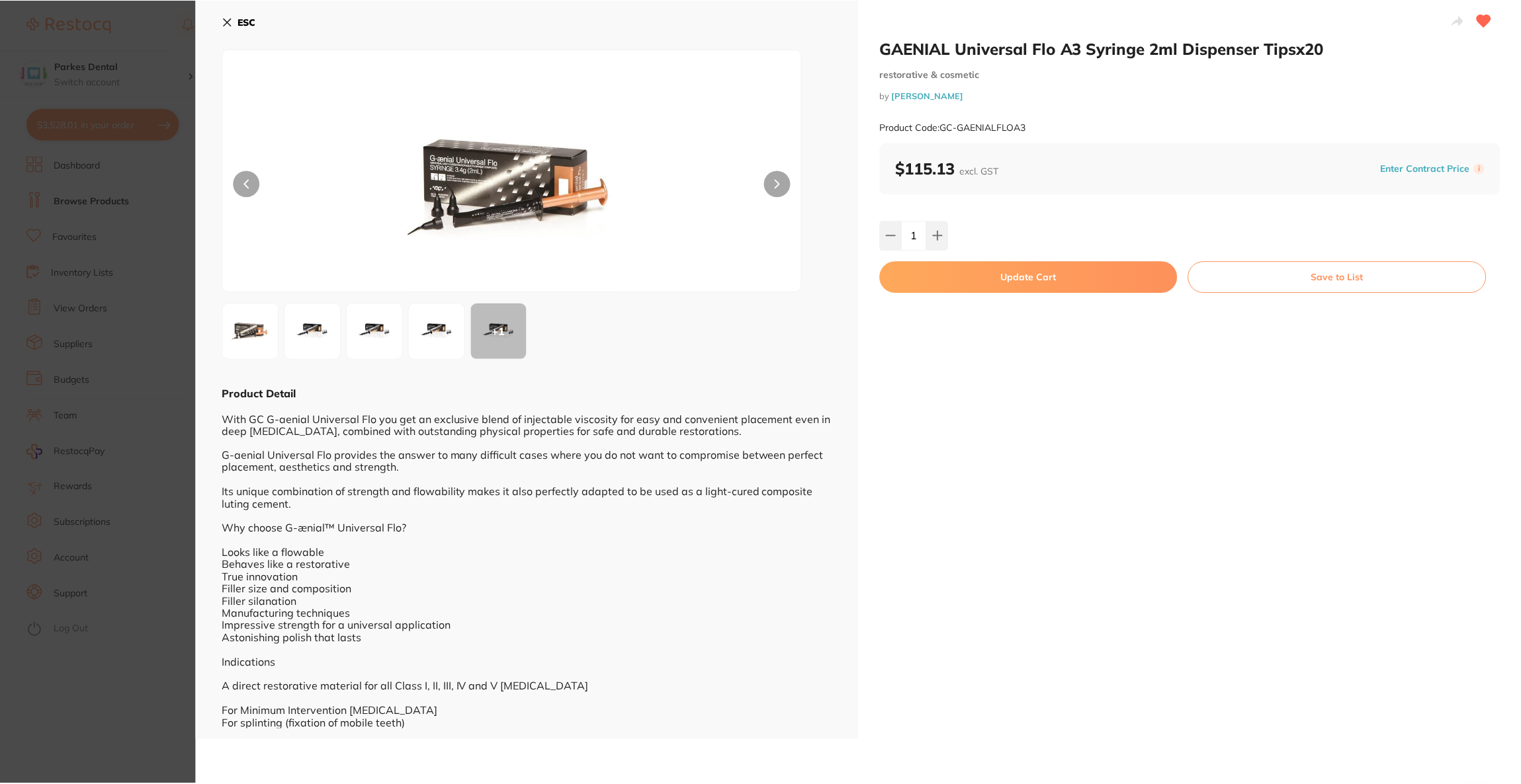
scroll to position [892, 0]
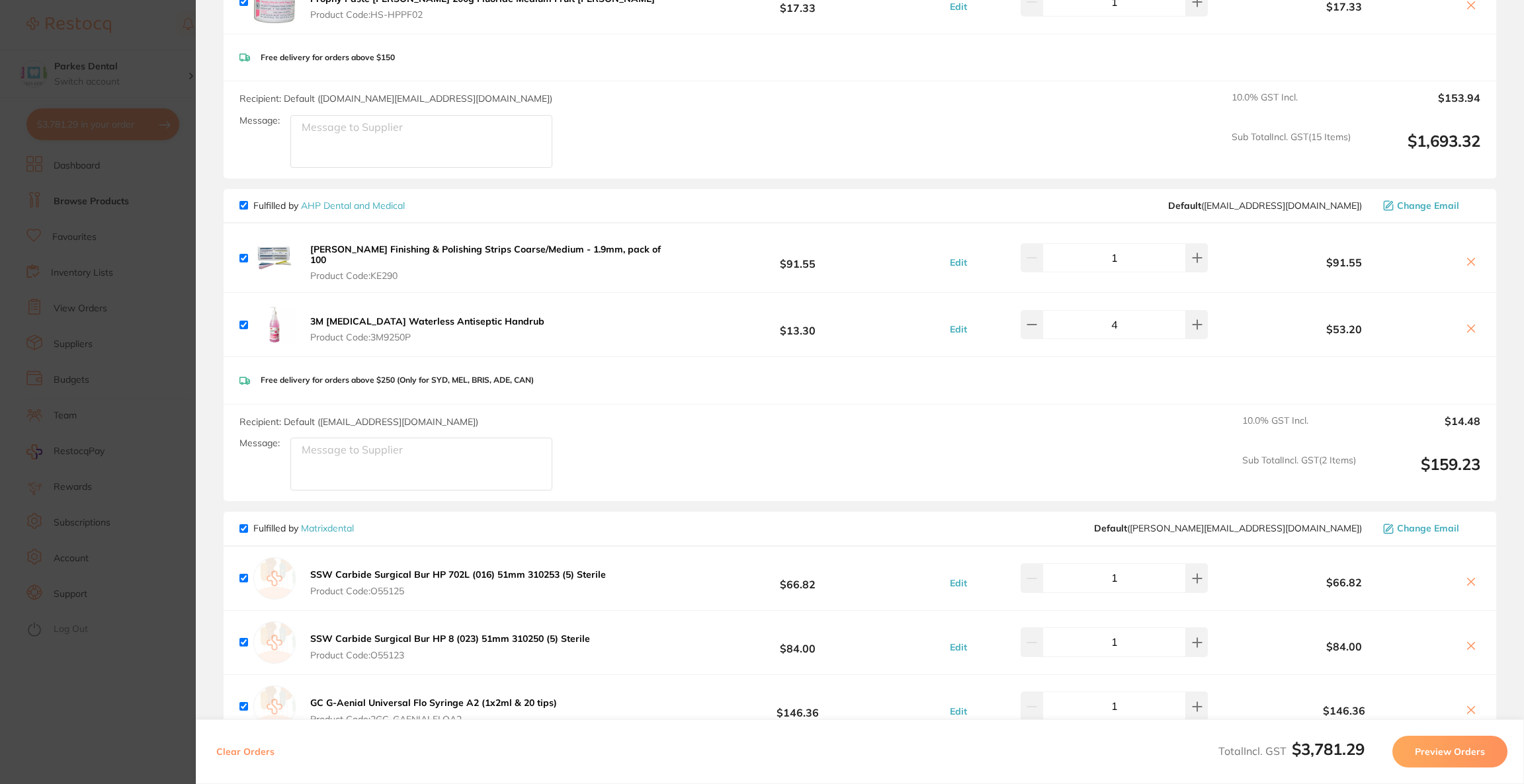
click at [1430, 205] on span "Change Email" at bounding box center [1428, 206] width 62 height 11
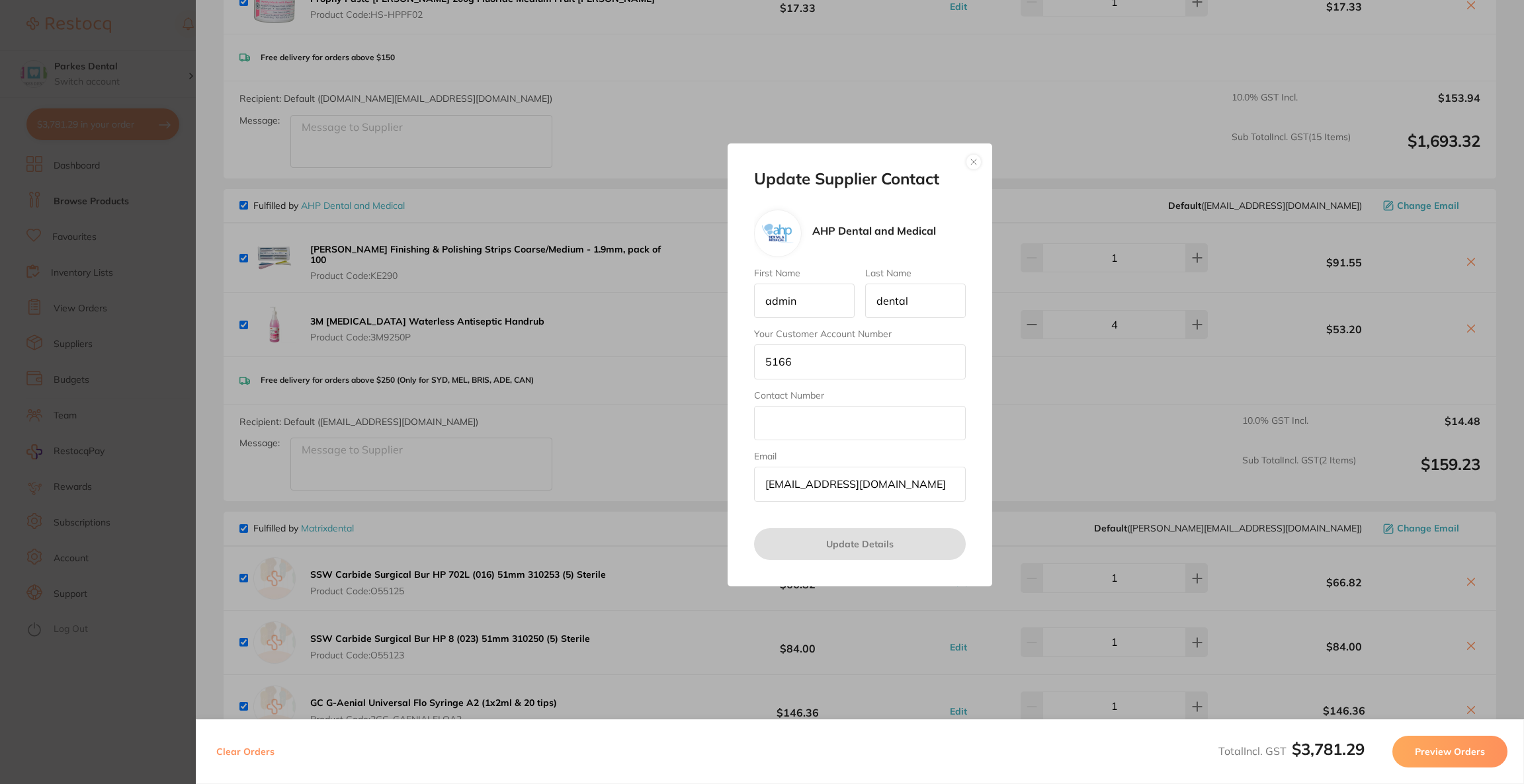
click at [975, 160] on button "button" at bounding box center [974, 162] width 16 height 16
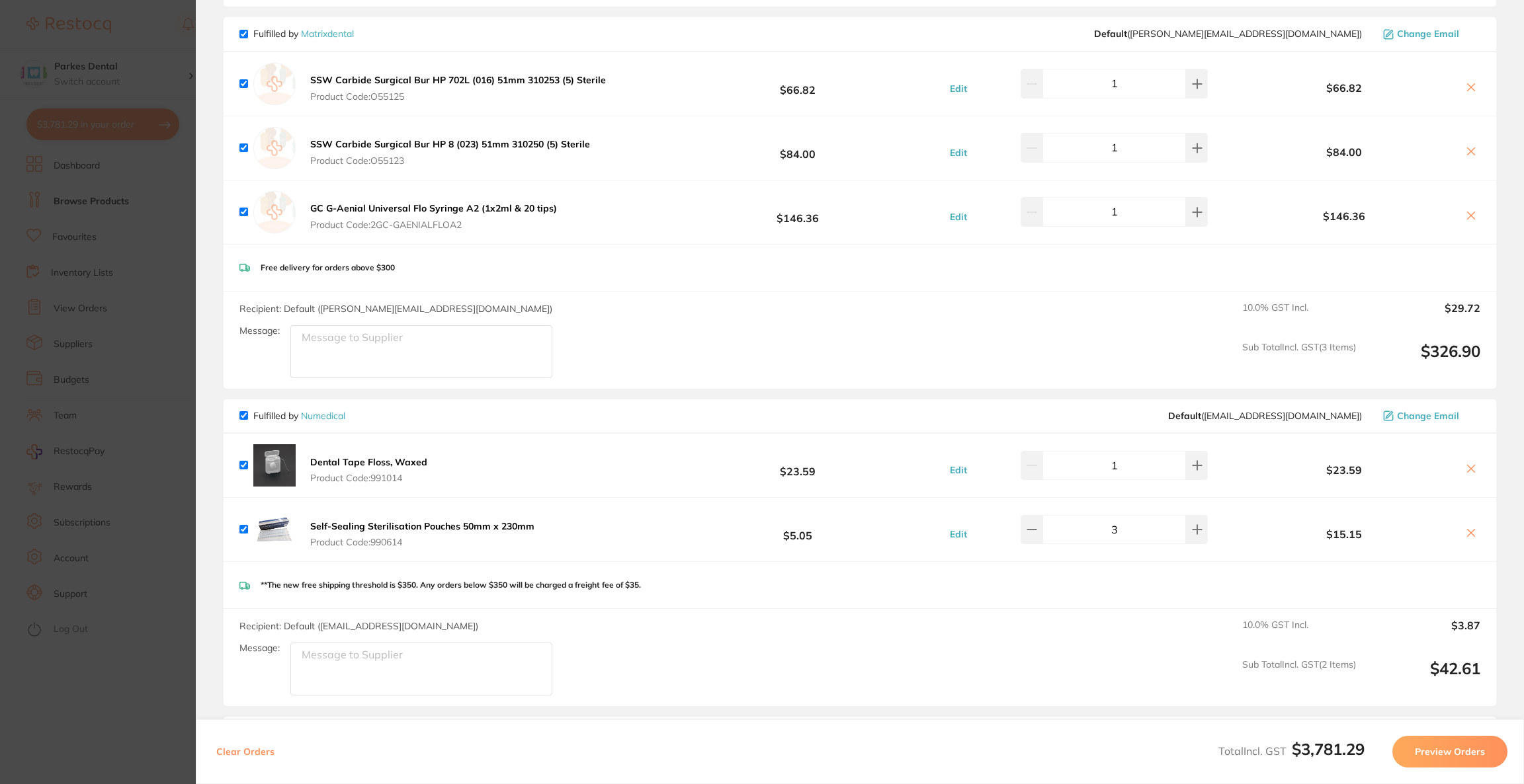
scroll to position [1587, 0]
click at [1466, 208] on icon at bounding box center [1472, 214] width 11 height 11
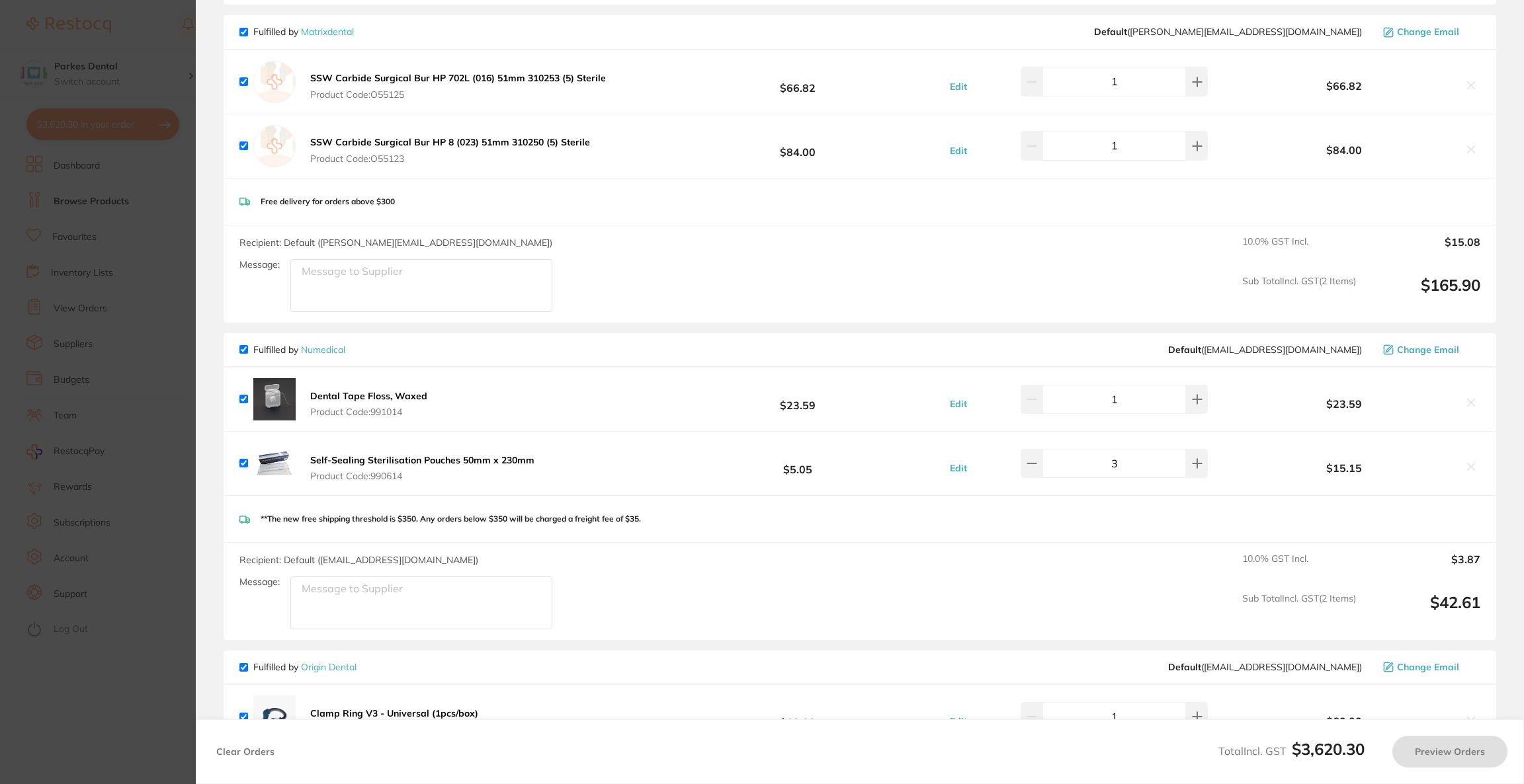
checkbox input "true"
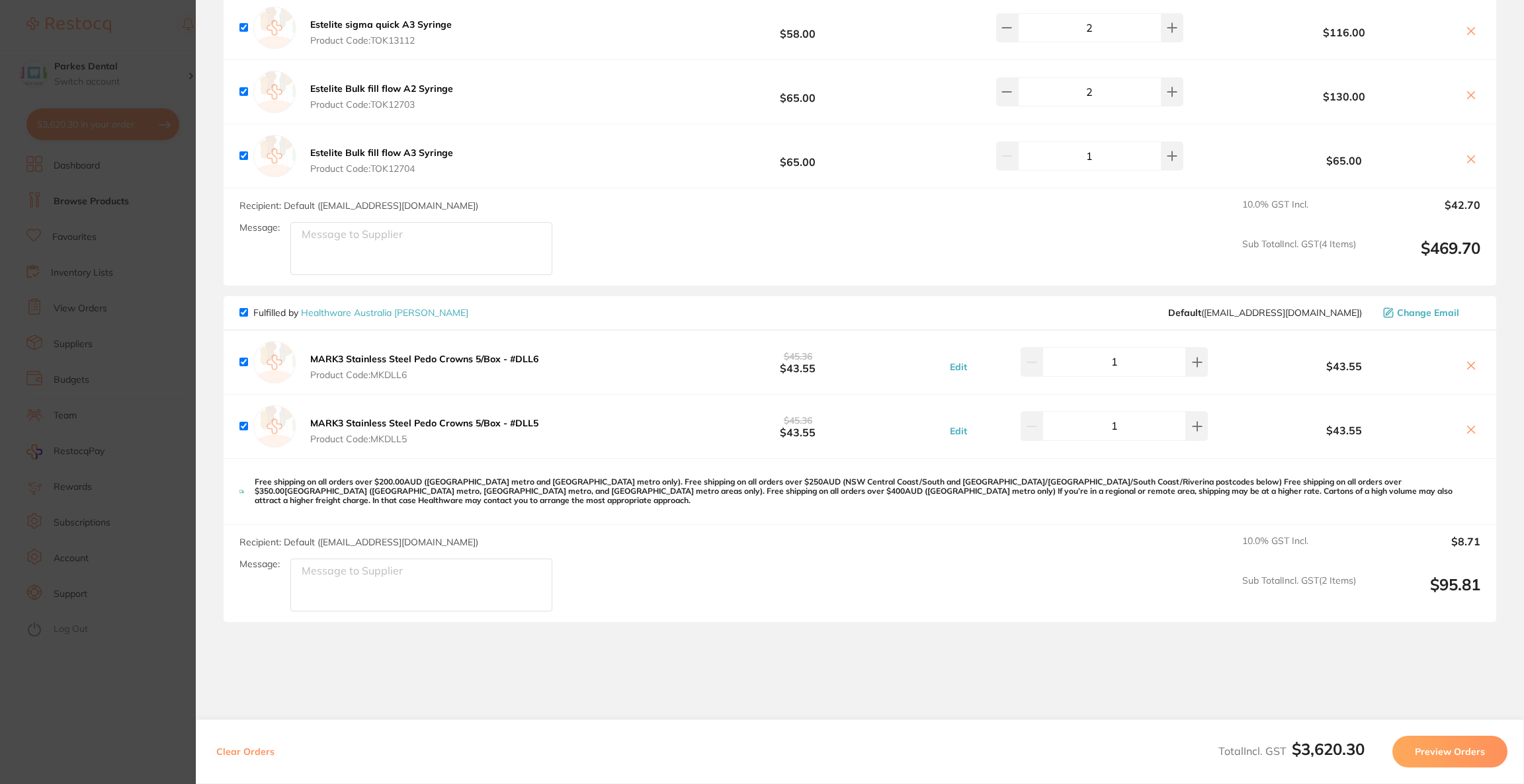
scroll to position [3769, 0]
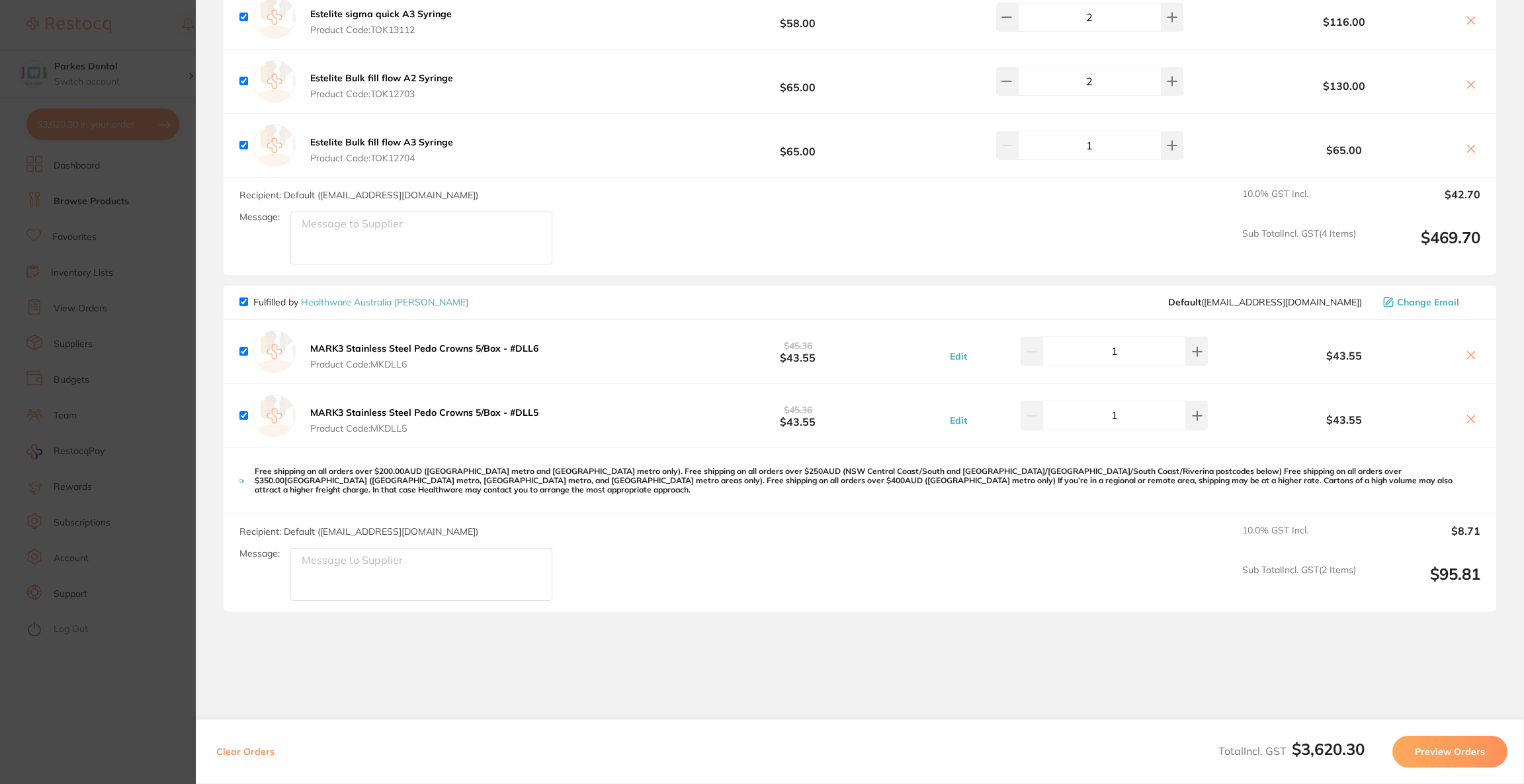
click at [241, 297] on input "checkbox" at bounding box center [243, 301] width 9 height 9
checkbox input "false"
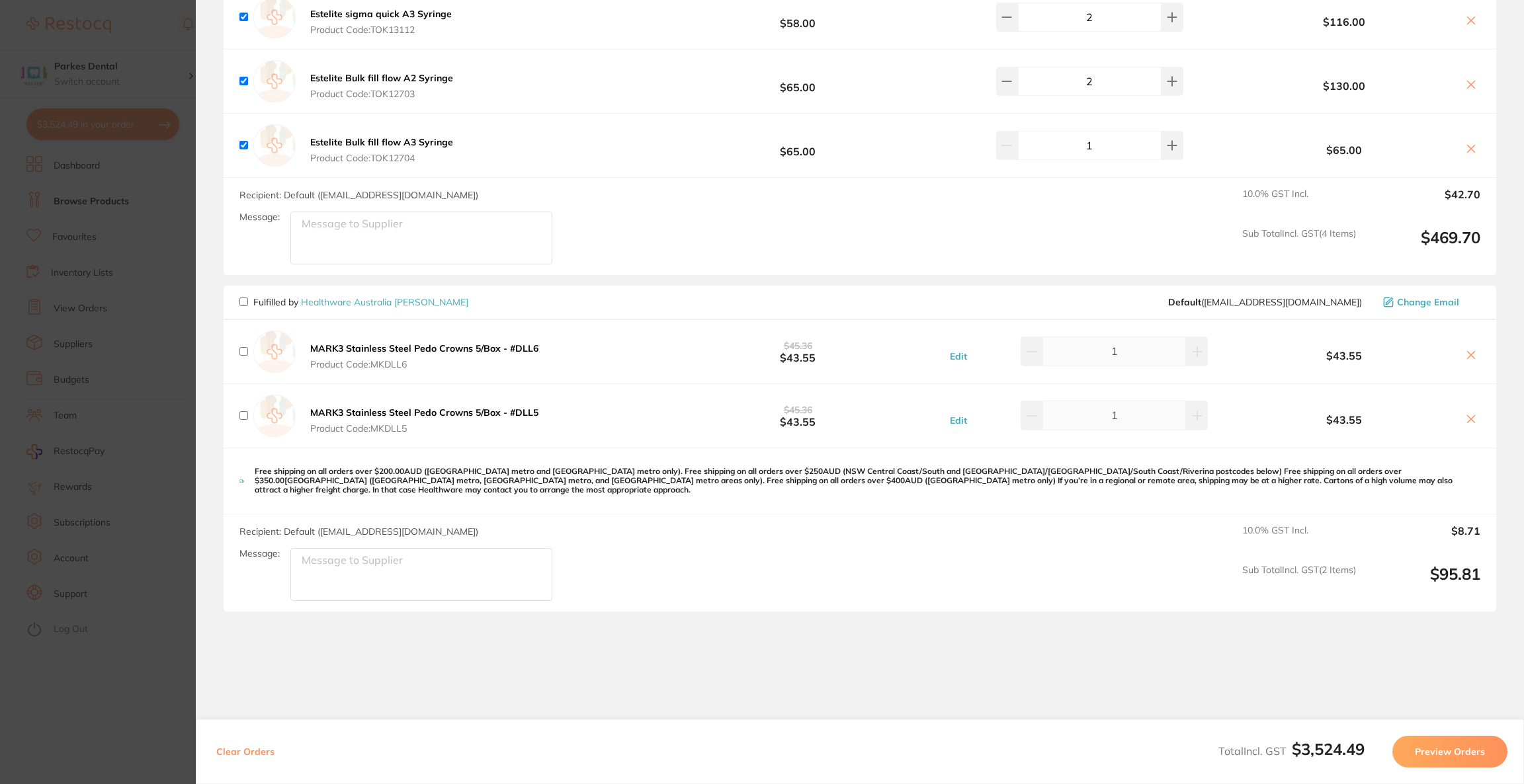
click at [1434, 750] on button "Preview Orders" at bounding box center [1450, 752] width 115 height 32
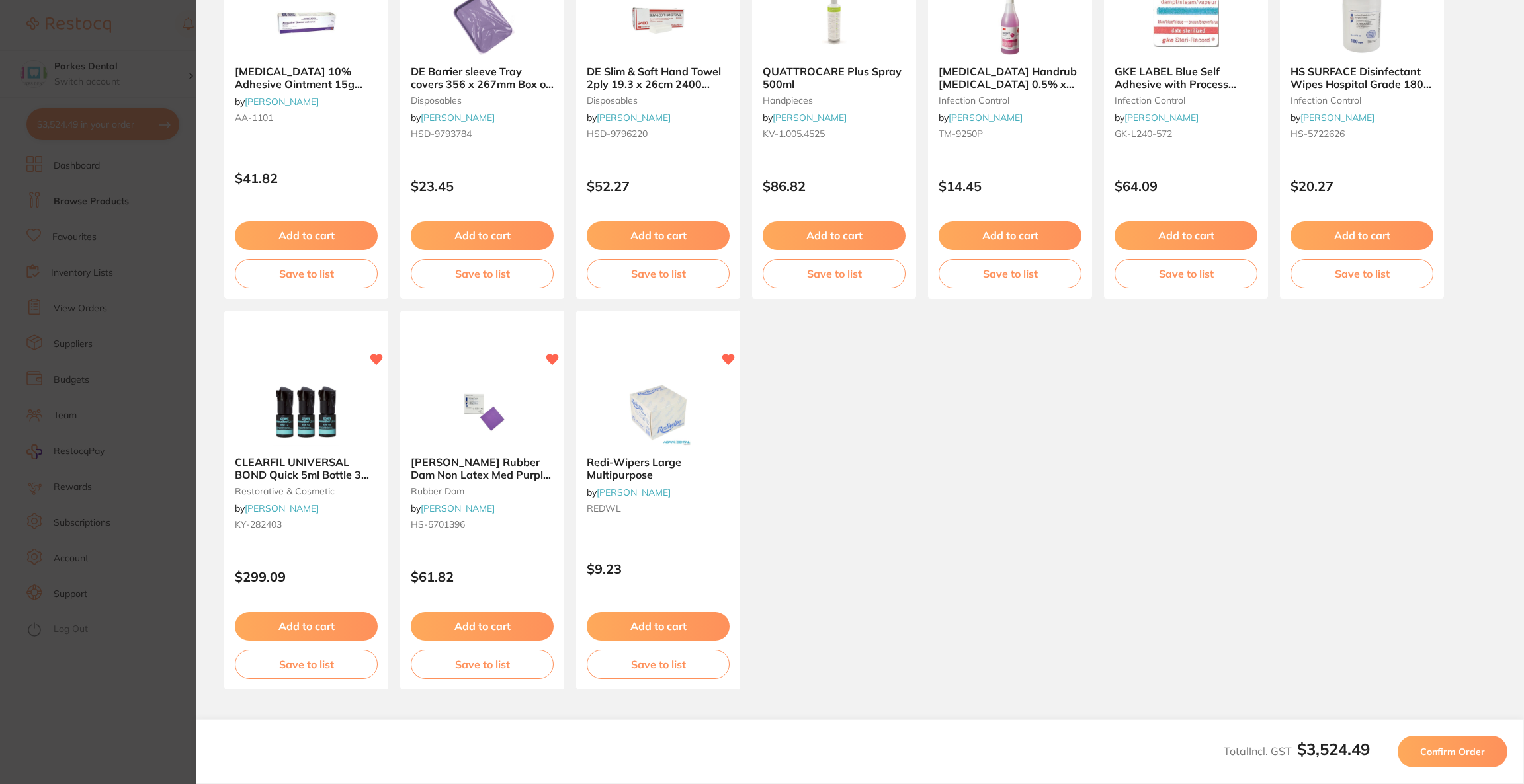
scroll to position [17, 0]
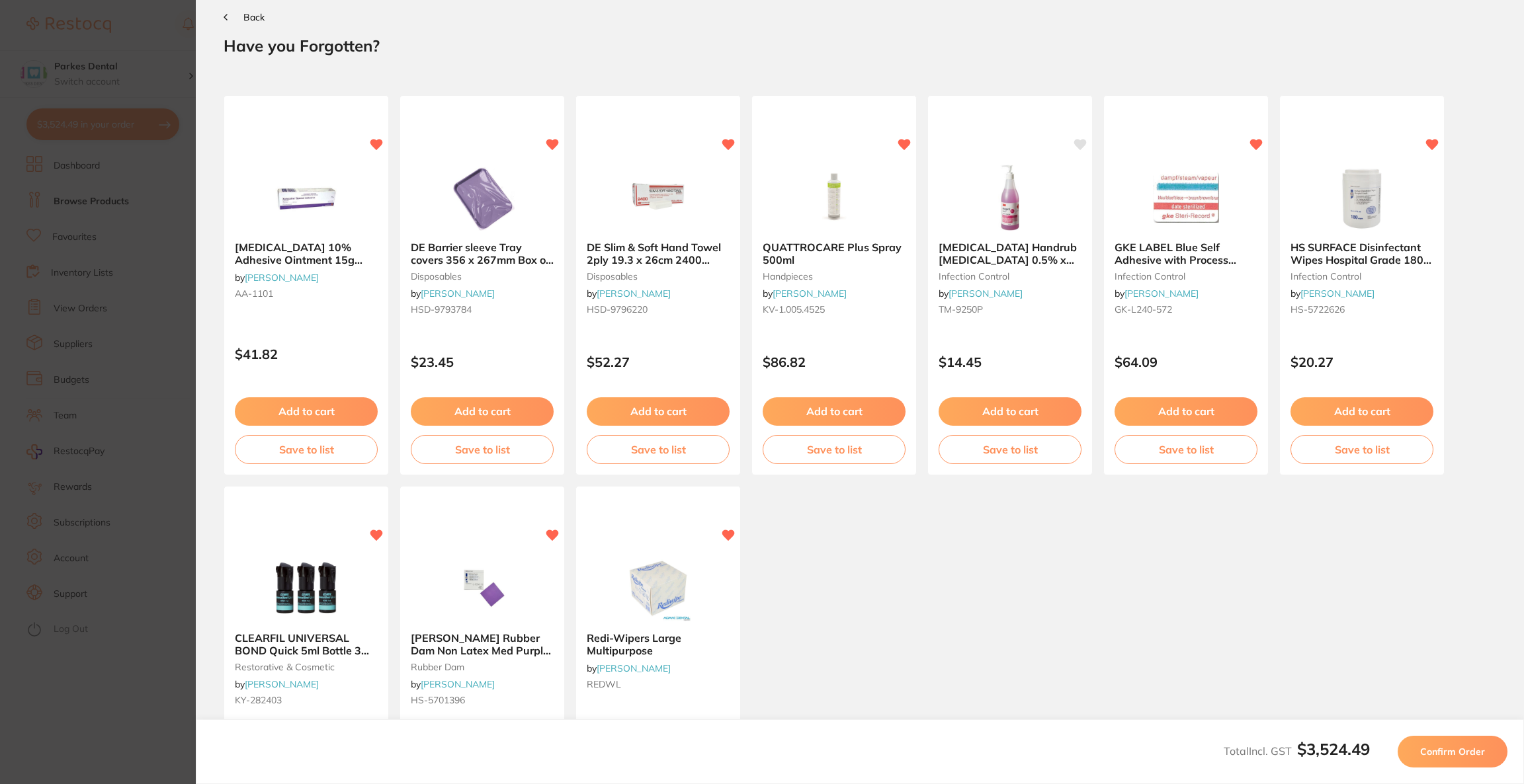
click at [1434, 750] on span "Confirm Order" at bounding box center [1453, 751] width 65 height 12
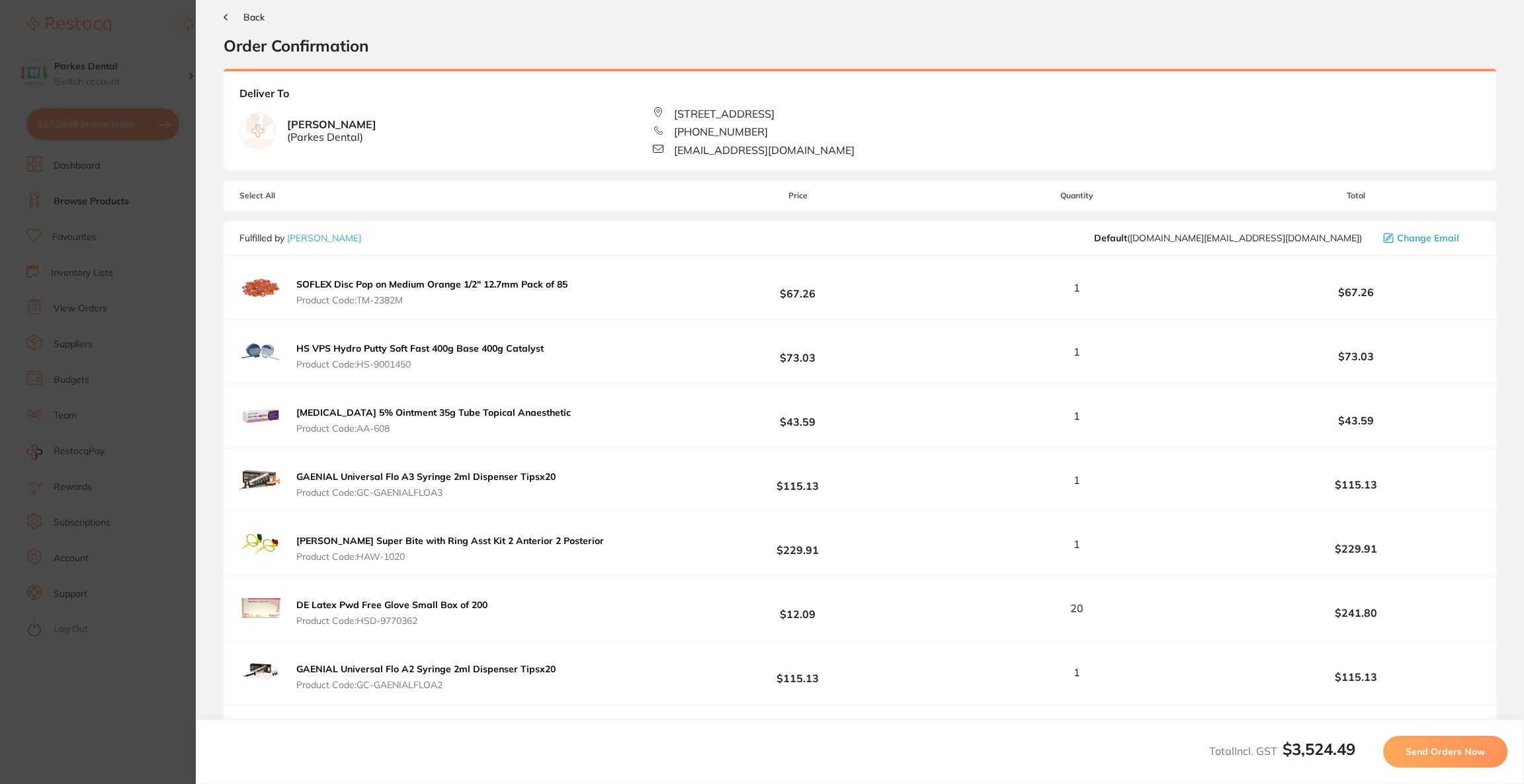
scroll to position [0, 0]
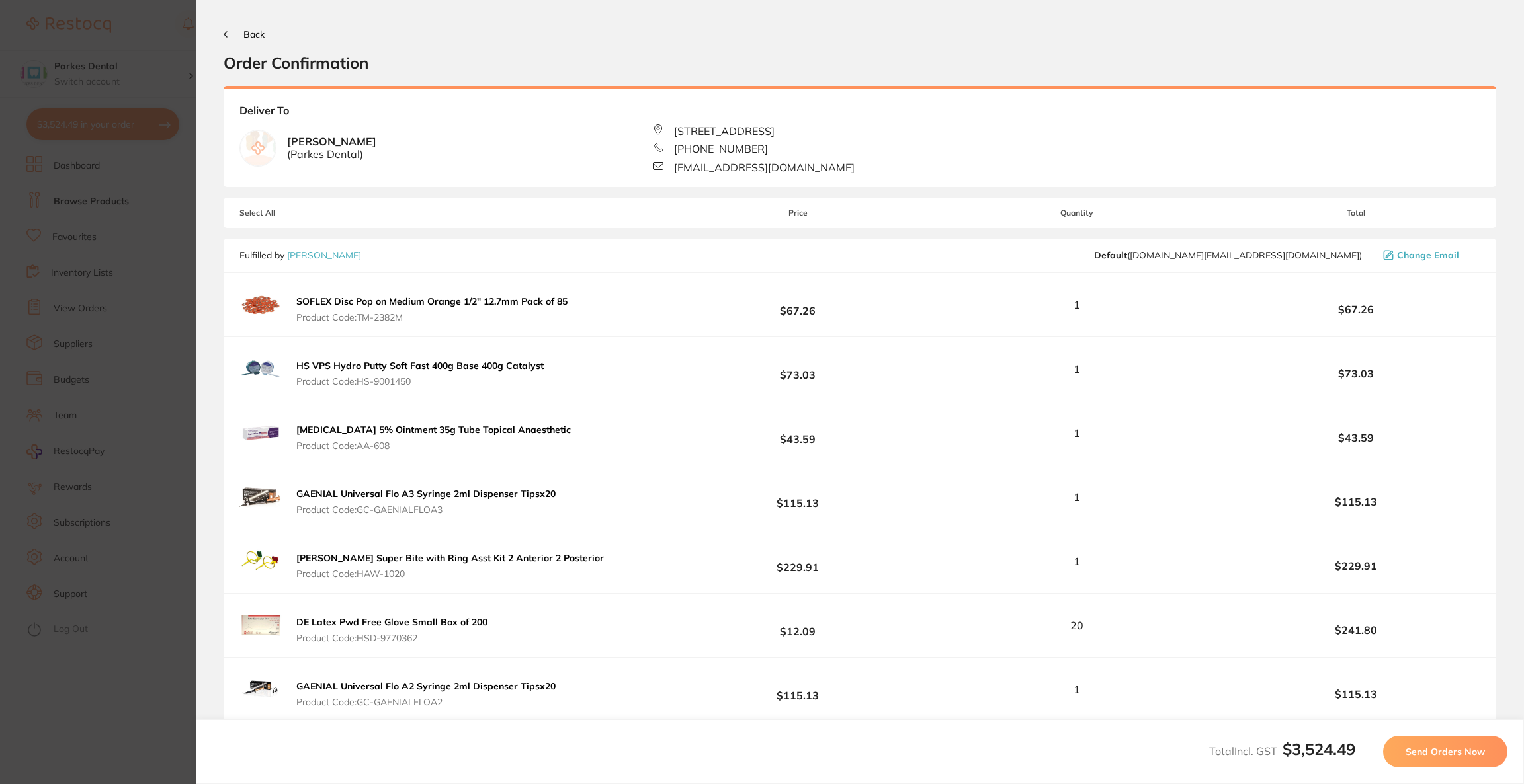
click at [1434, 750] on span "Send Orders Now" at bounding box center [1445, 751] width 79 height 12
